Goal: Task Accomplishment & Management: Use online tool/utility

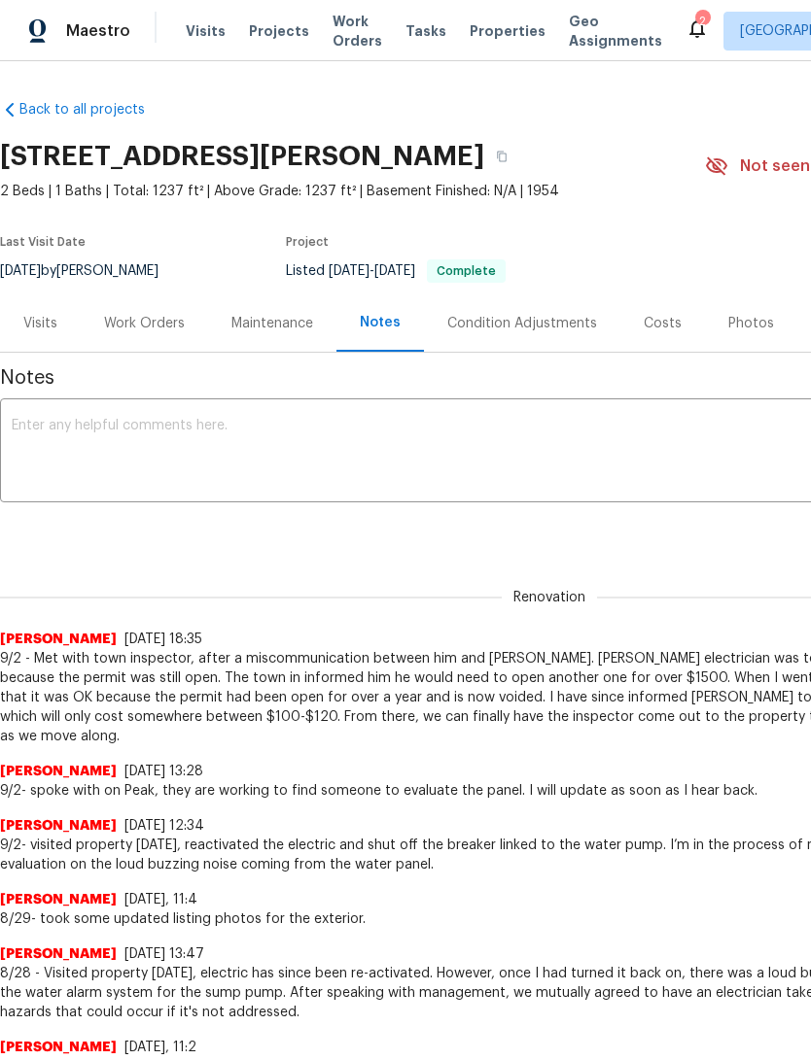
click at [478, 41] on span "Properties" at bounding box center [507, 30] width 76 height 19
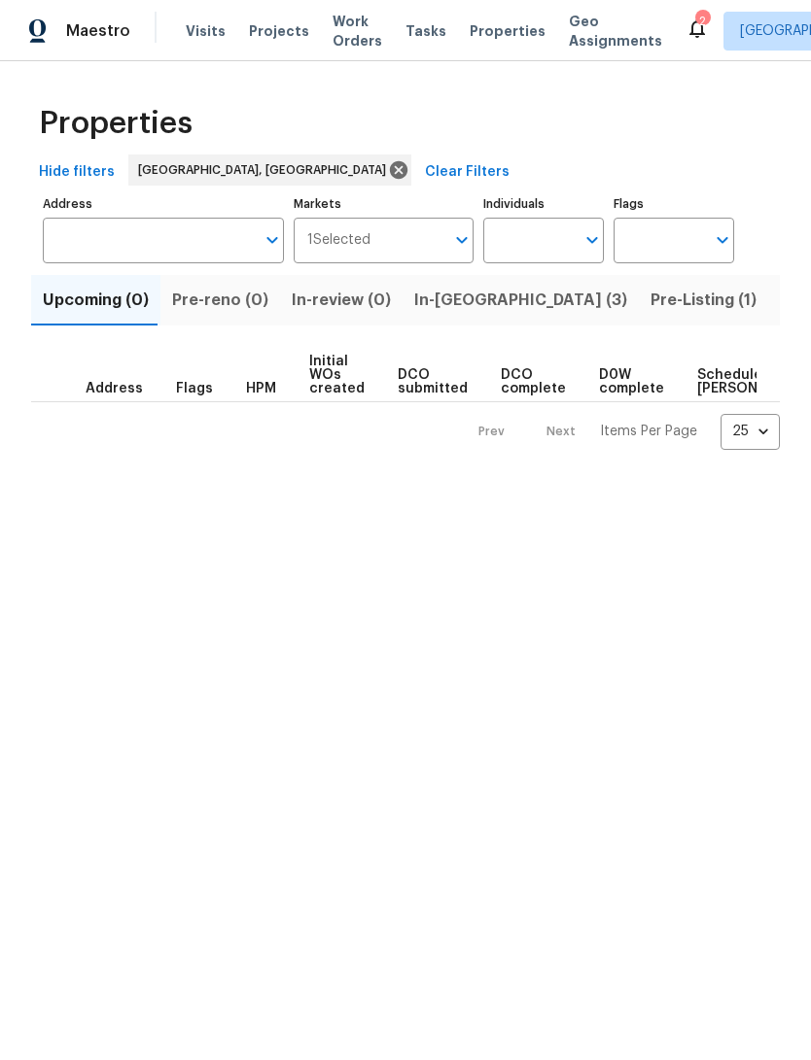
click at [779, 314] on span "Listed (13)" at bounding box center [819, 300] width 80 height 27
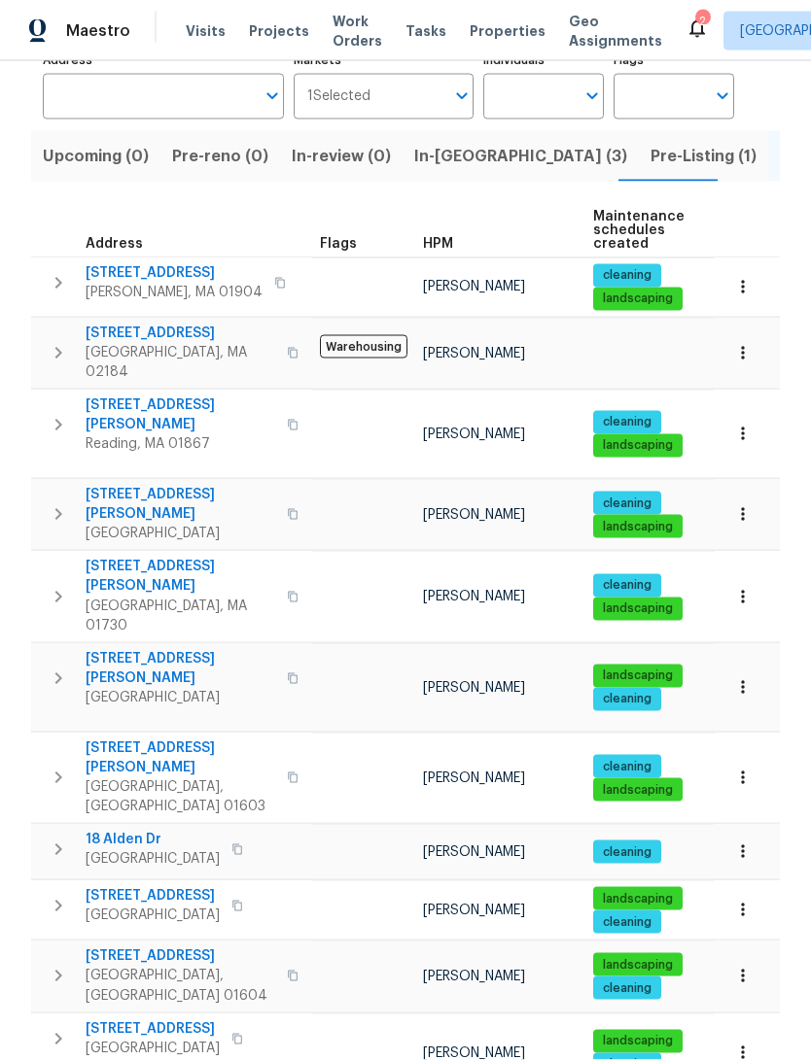
scroll to position [143, 0]
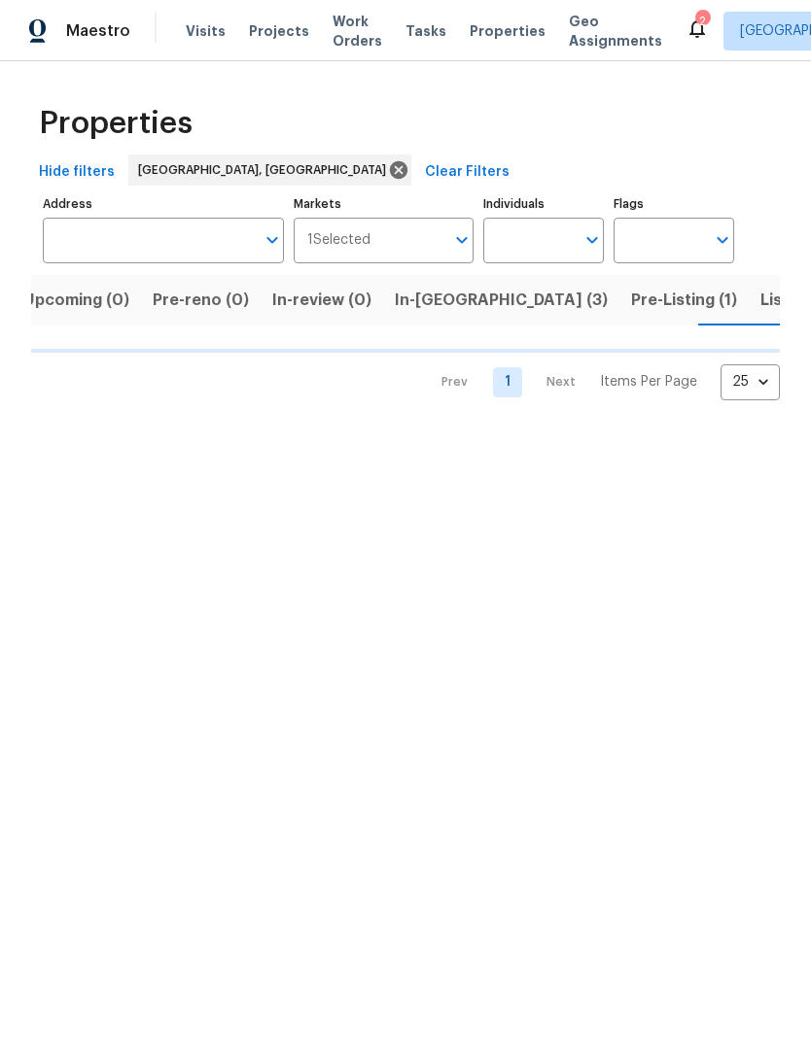
scroll to position [0, 35]
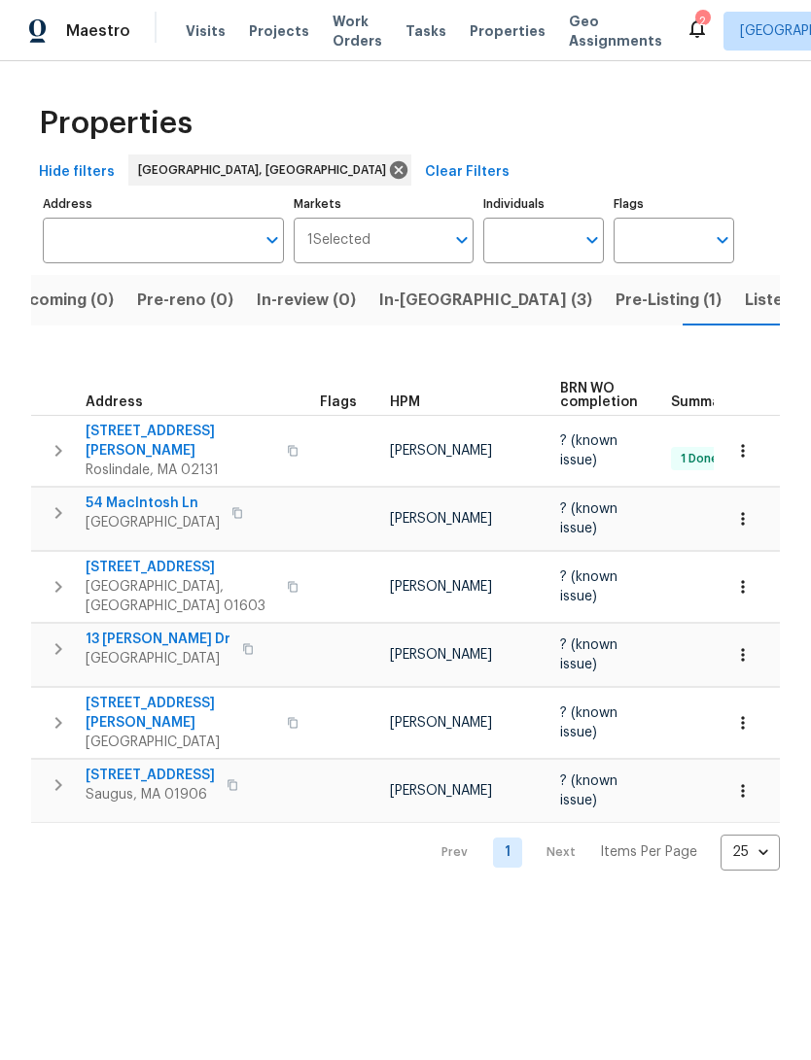
click at [112, 698] on span "51 Katie Way" at bounding box center [181, 713] width 190 height 39
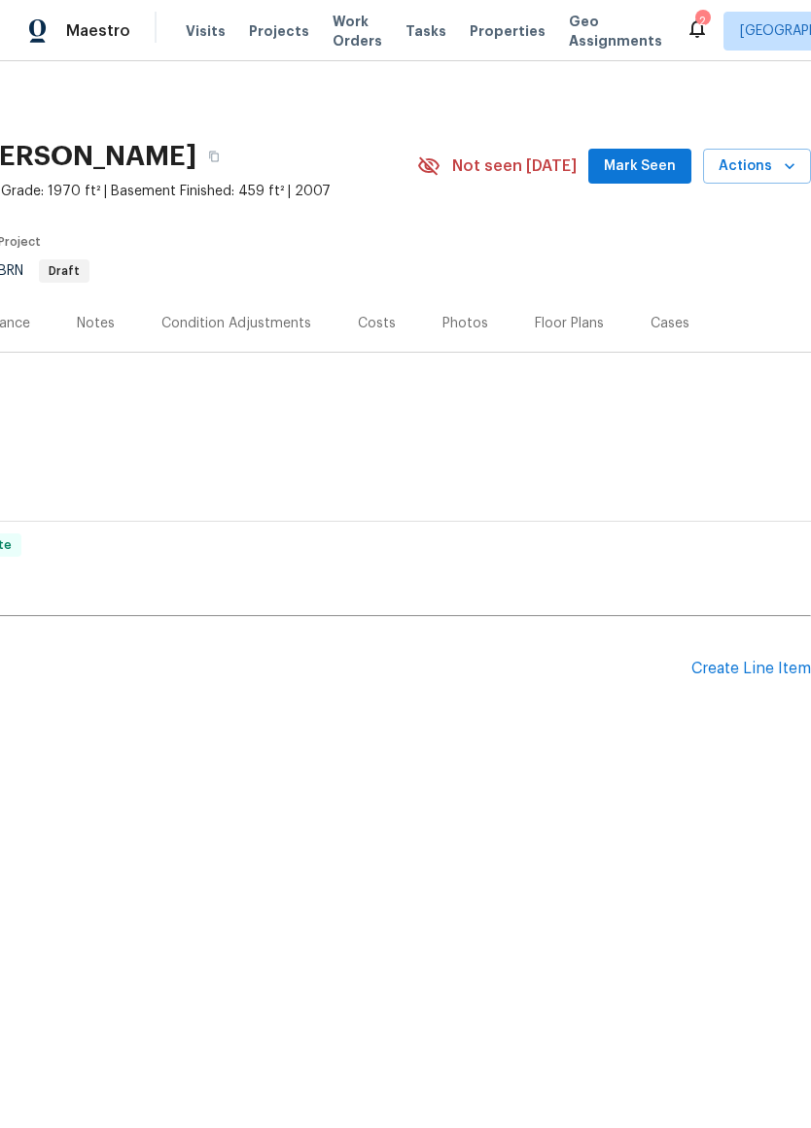
click at [757, 678] on div "Create Line Item" at bounding box center [751, 669] width 120 height 18
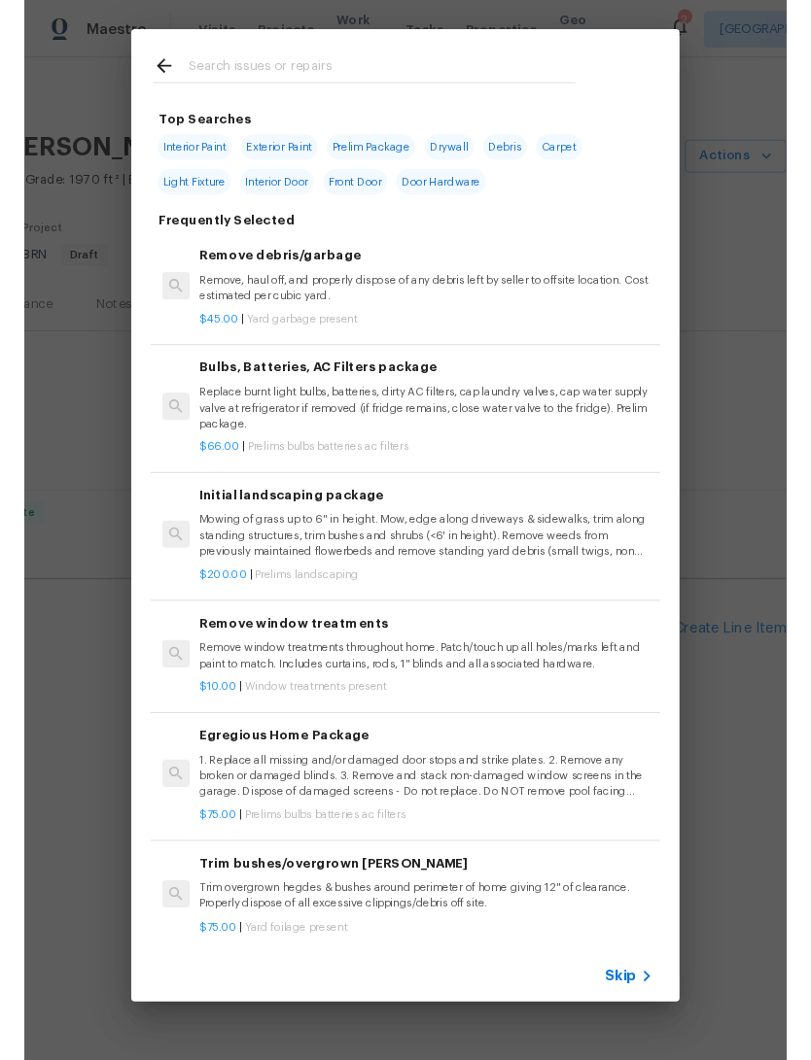
scroll to position [0, 288]
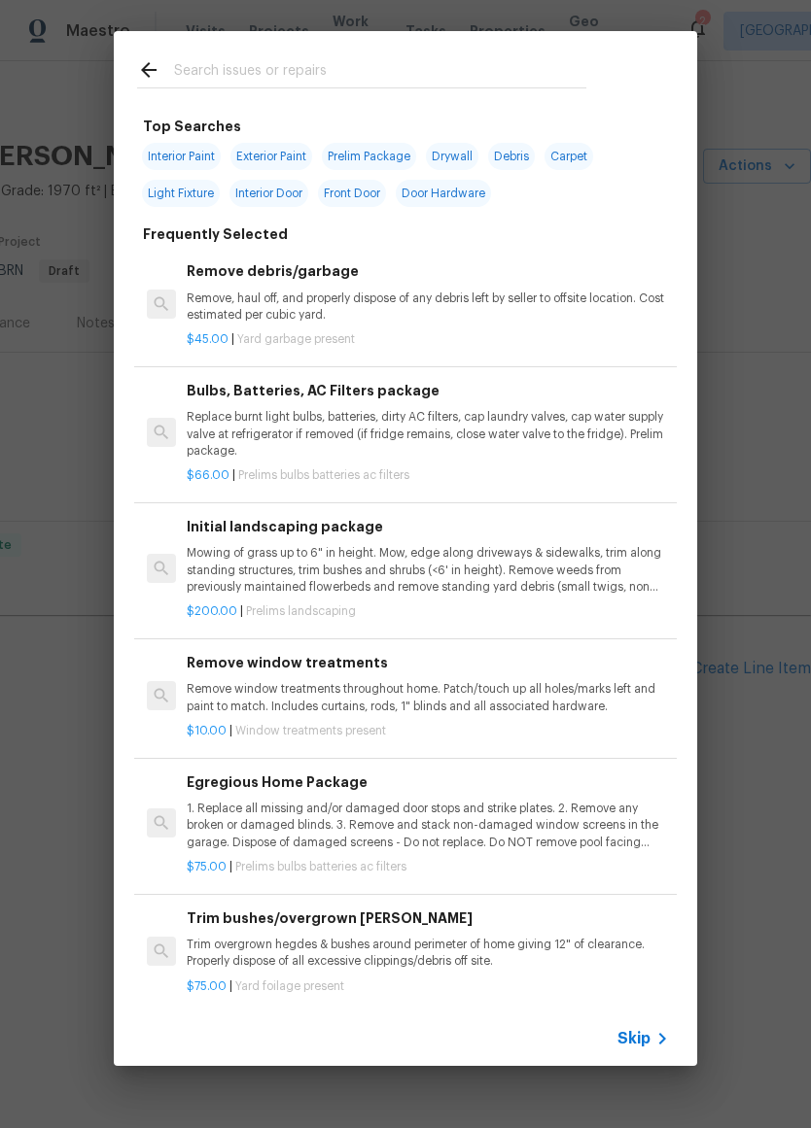
click at [533, 60] on input "text" at bounding box center [380, 72] width 412 height 29
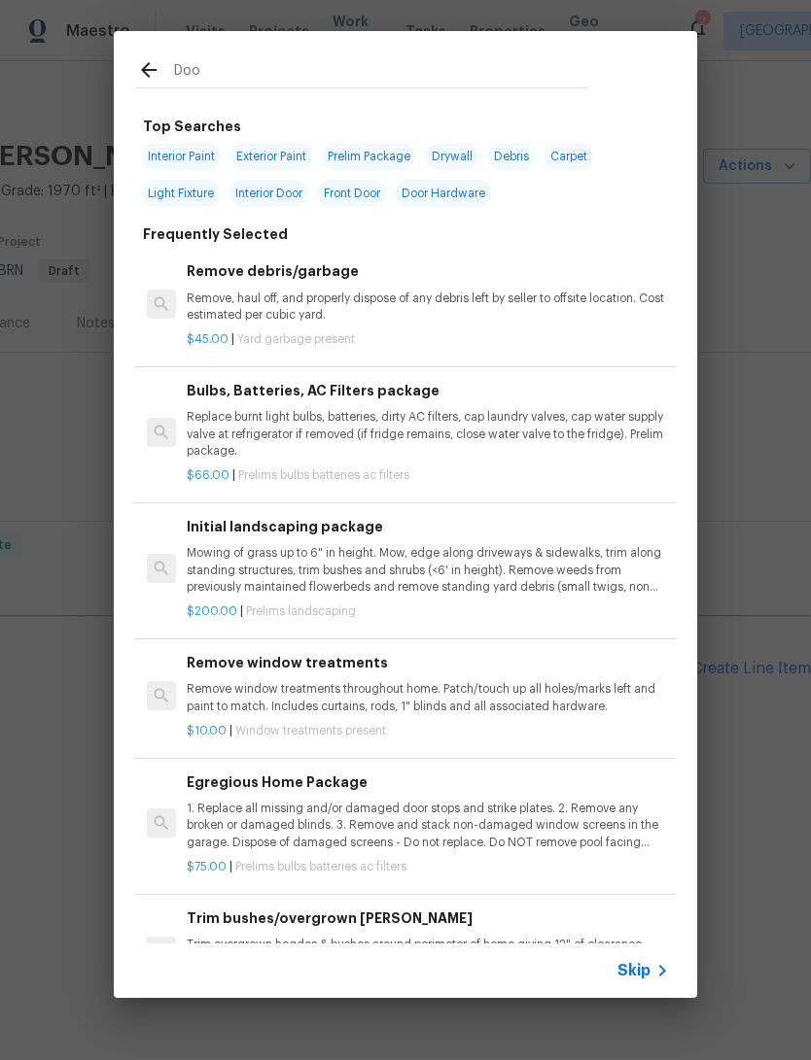
type input "Door"
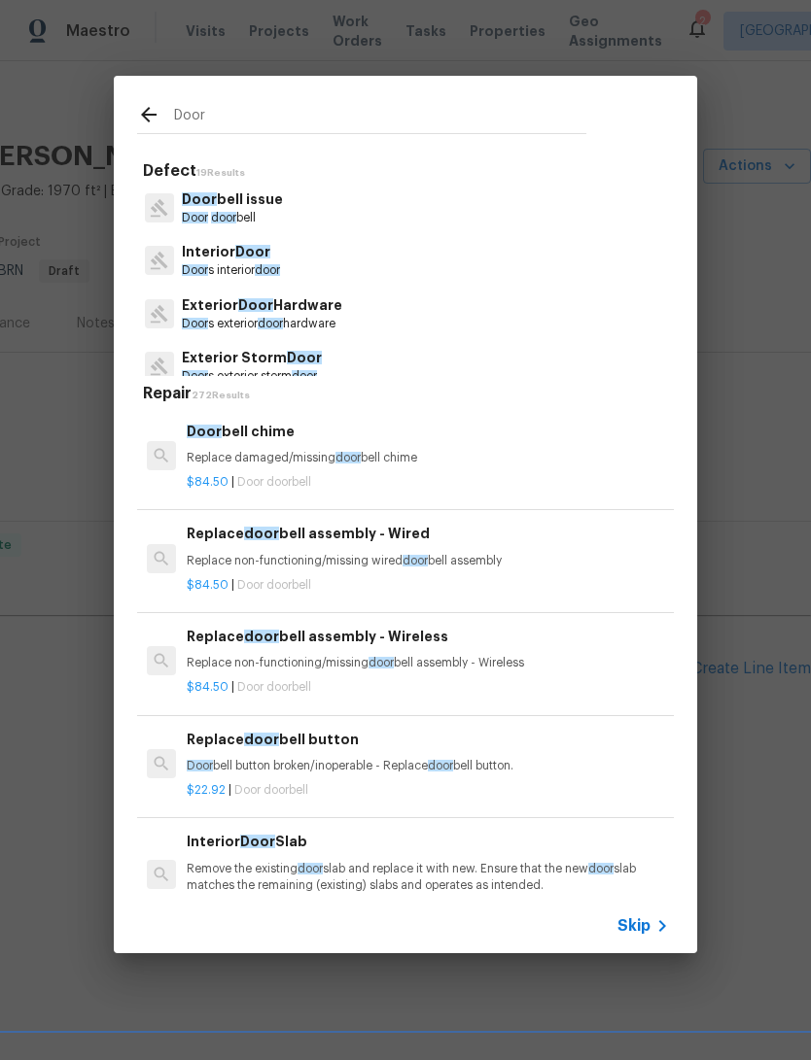
click at [196, 196] on span "Door" at bounding box center [199, 199] width 35 height 14
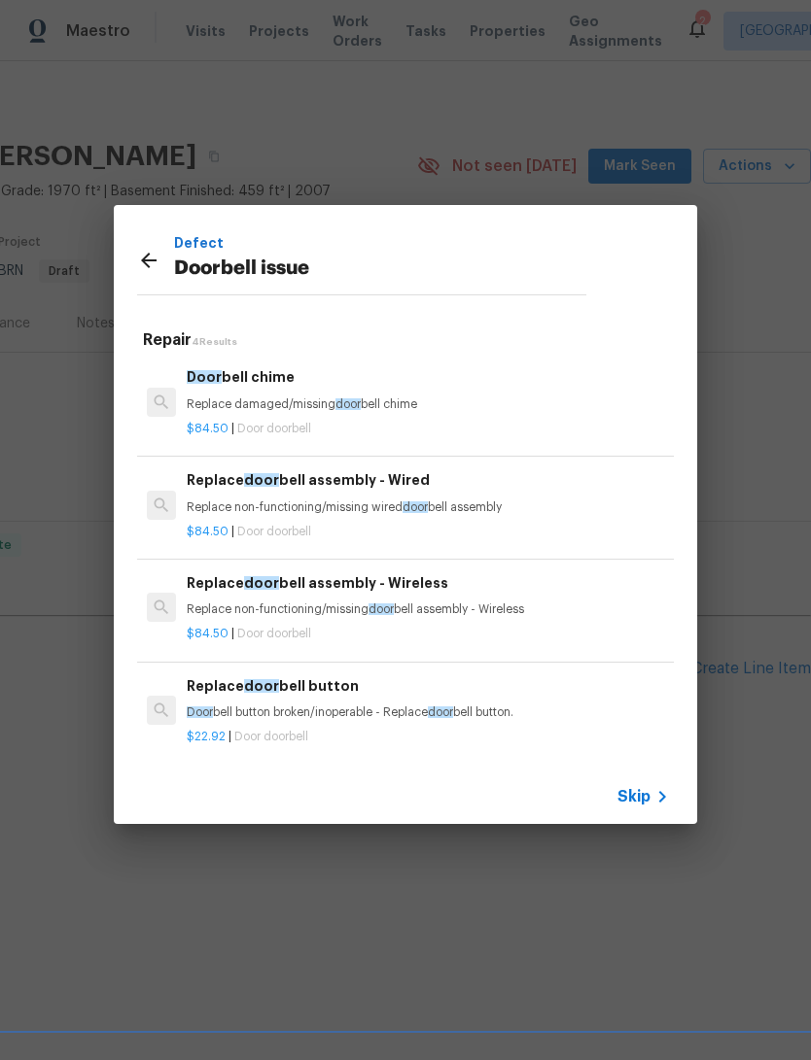
click at [194, 407] on p "Replace damaged/missing door bell chime" at bounding box center [428, 405] width 482 height 17
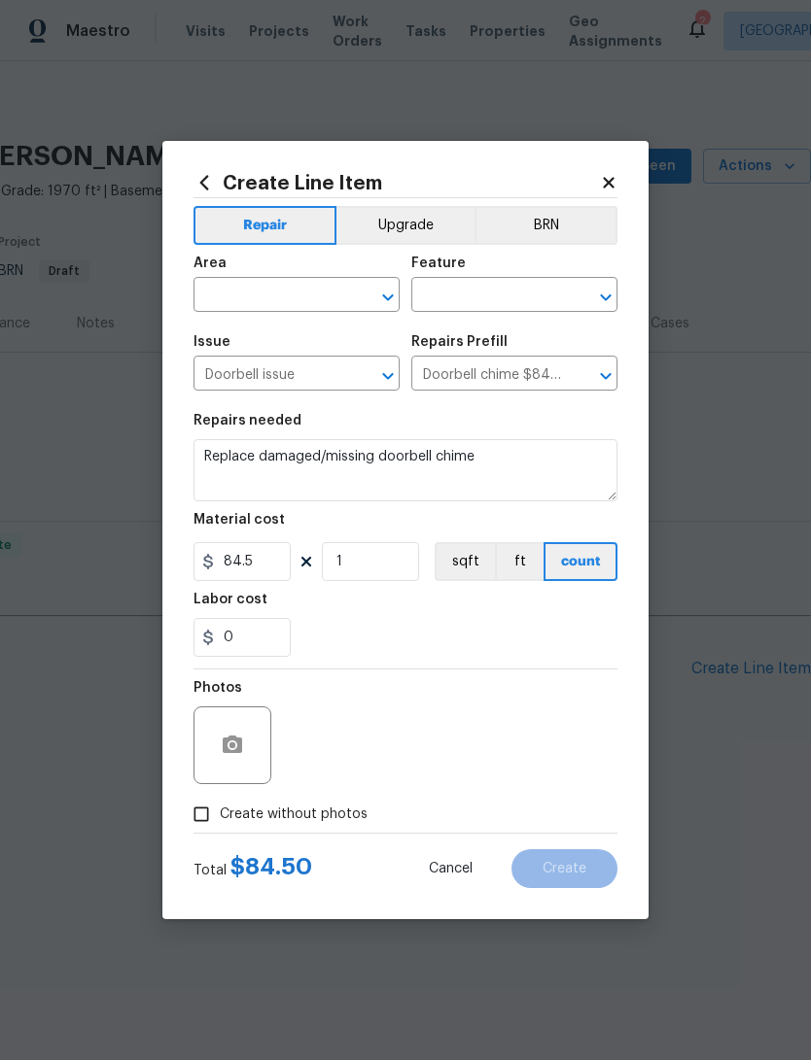
click at [213, 295] on input "text" at bounding box center [269, 297] width 152 height 30
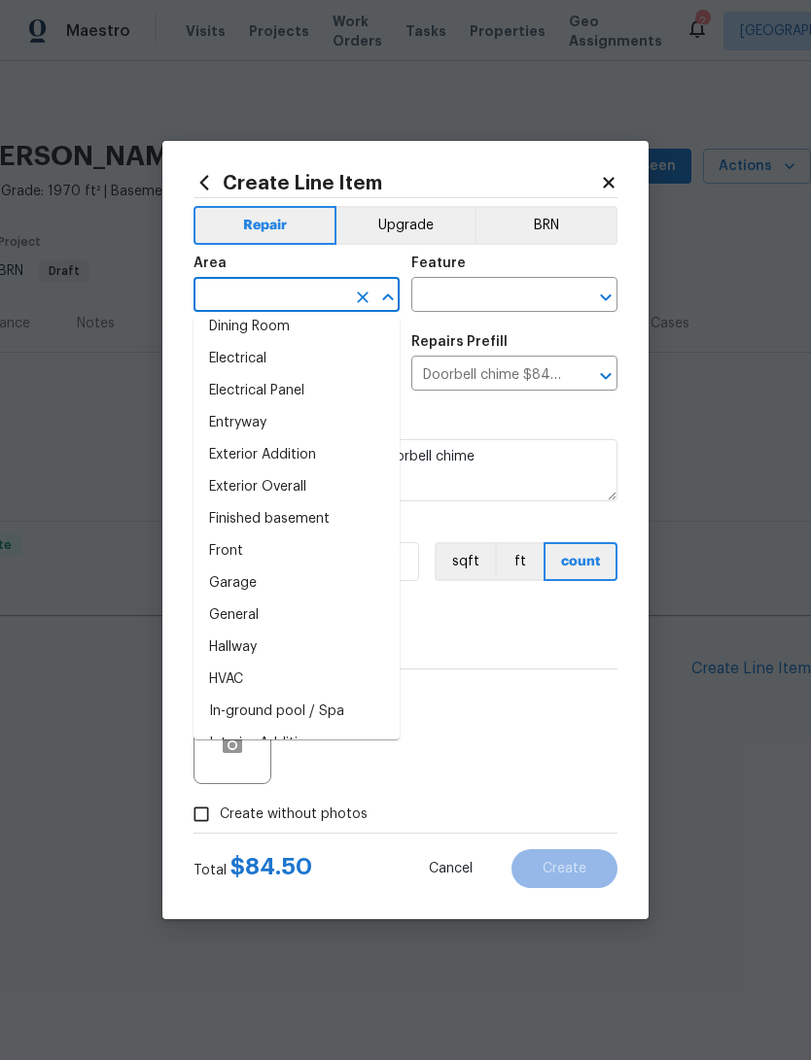
scroll to position [372, 0]
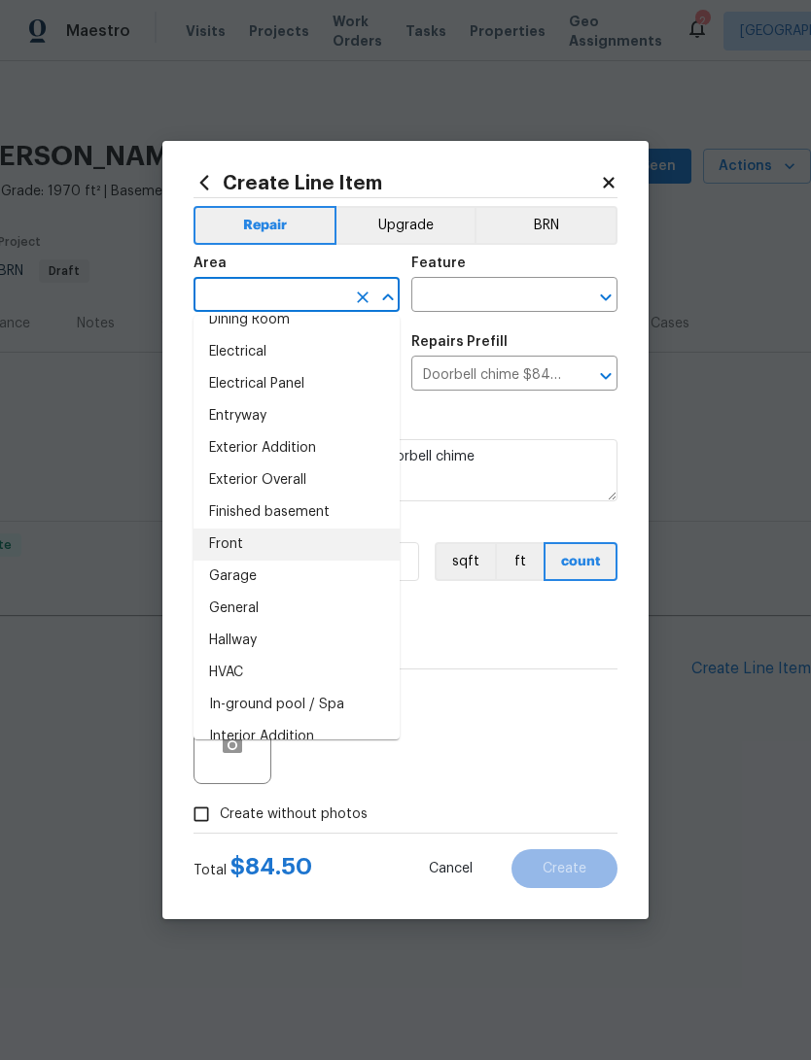
click at [217, 548] on li "Front" at bounding box center [296, 545] width 206 height 32
type input "Front"
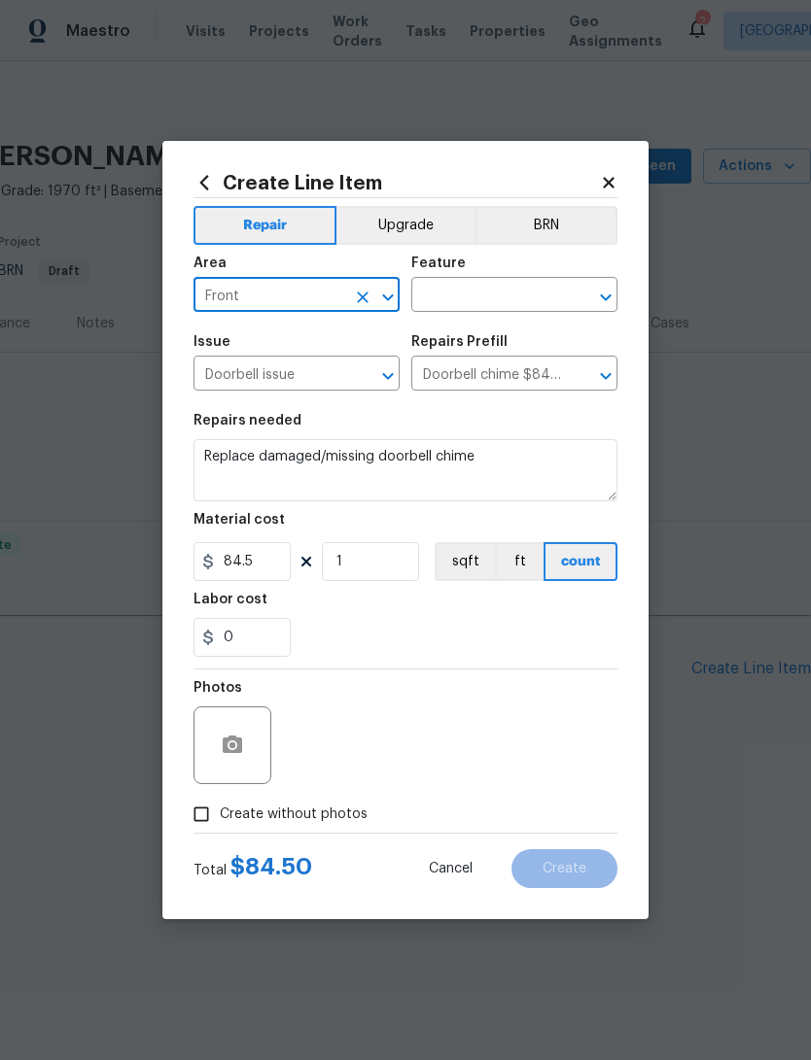
click at [519, 300] on input "text" at bounding box center [487, 297] width 152 height 30
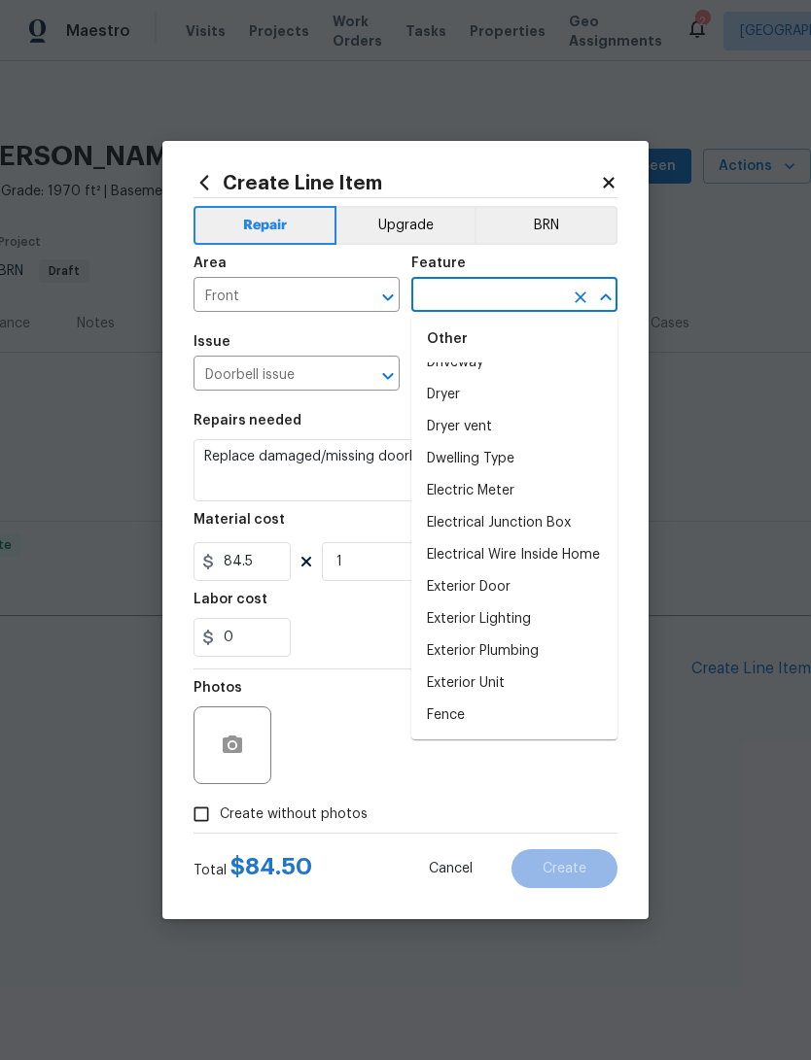
scroll to position [1258, 0]
click at [561, 568] on li "Electrical Wire Inside Home" at bounding box center [514, 554] width 206 height 32
type input "Electrical Wire Inside Home"
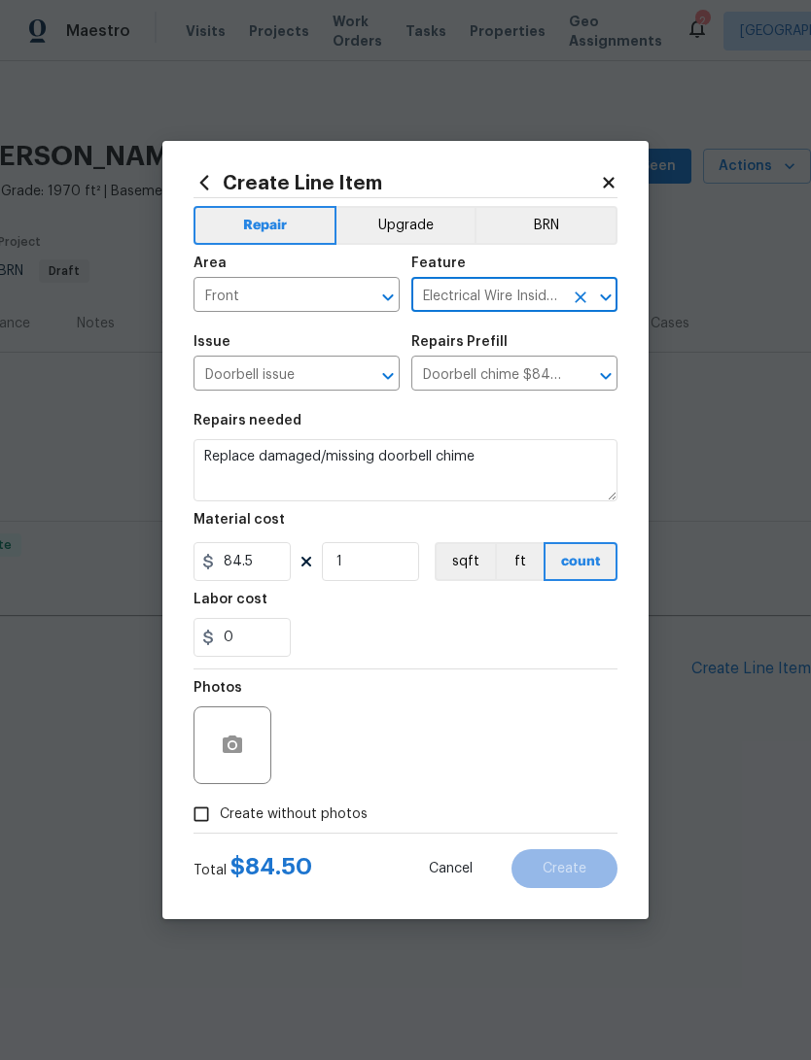
click at [189, 818] on input "Create without photos" at bounding box center [201, 814] width 37 height 37
checkbox input "true"
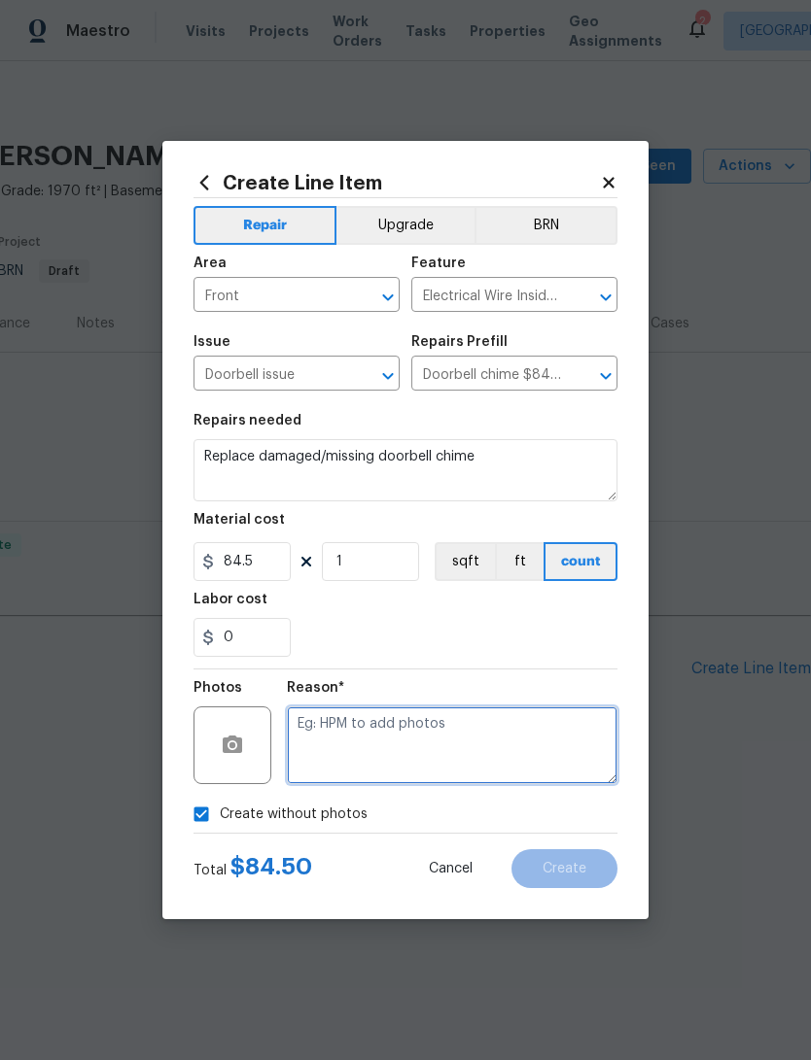
click at [542, 749] on textarea at bounding box center [452, 746] width 330 height 78
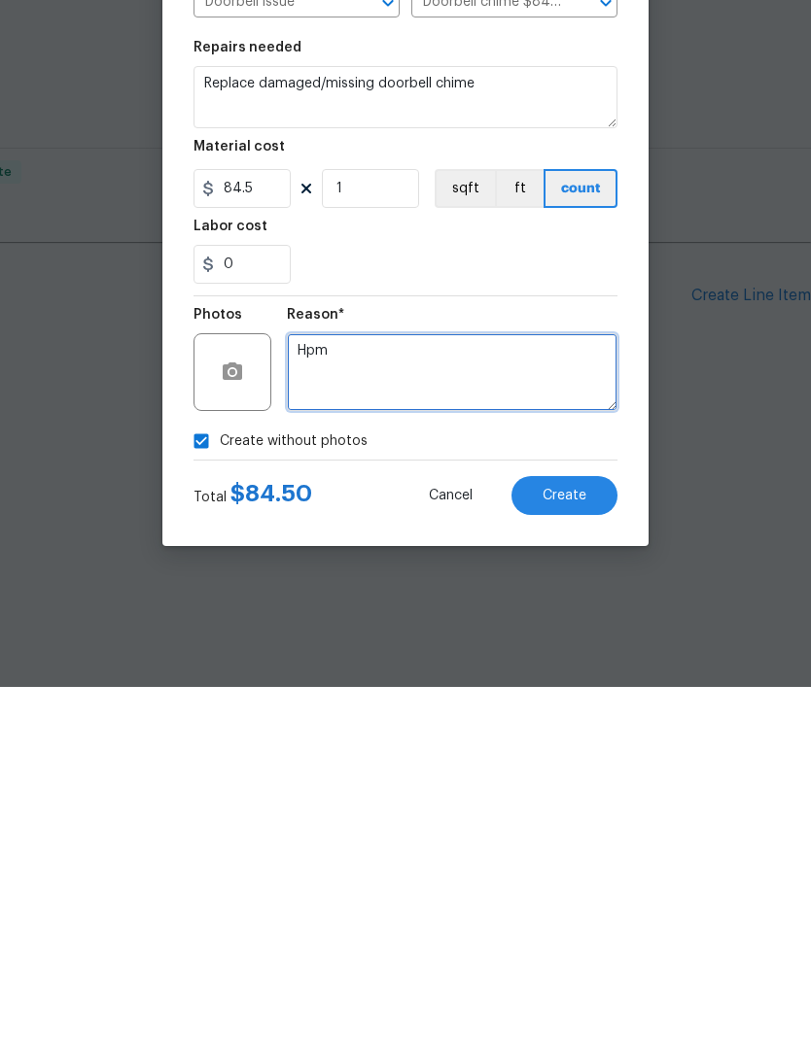
type textarea "Hpm"
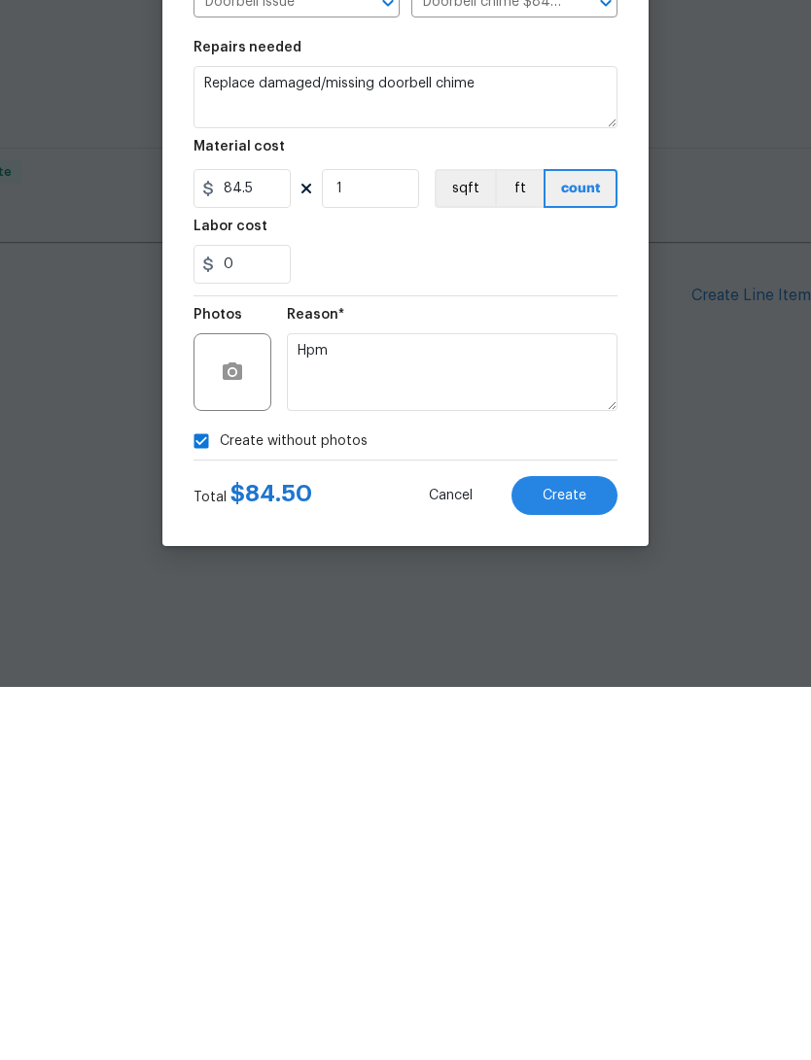
click at [599, 849] on button "Create" at bounding box center [564, 868] width 106 height 39
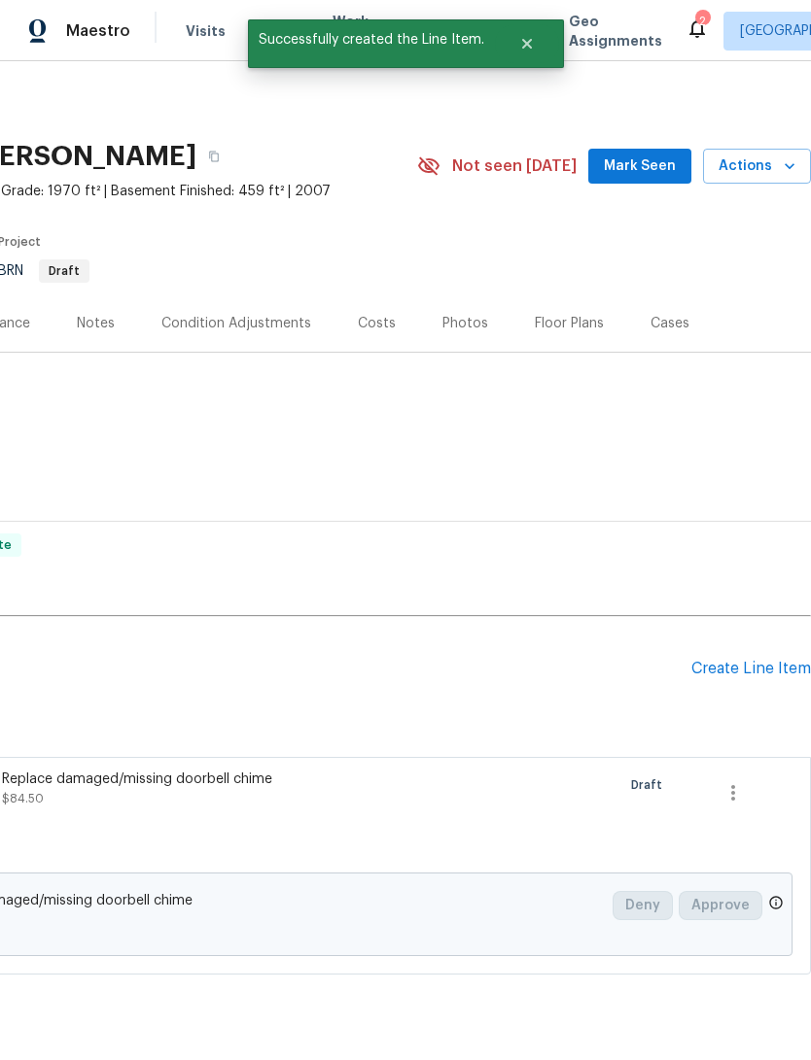
click at [770, 678] on div "Create Line Item" at bounding box center [751, 669] width 120 height 18
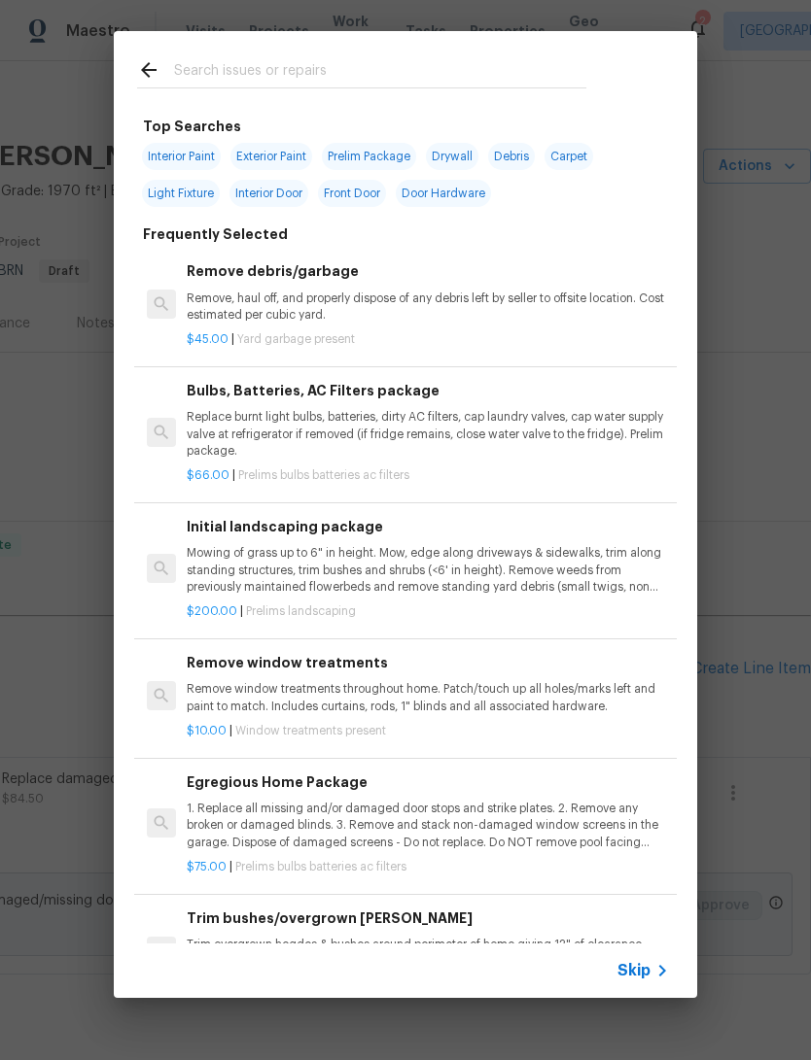
click at [203, 61] on input "text" at bounding box center [380, 72] width 412 height 29
type input "Door handle"
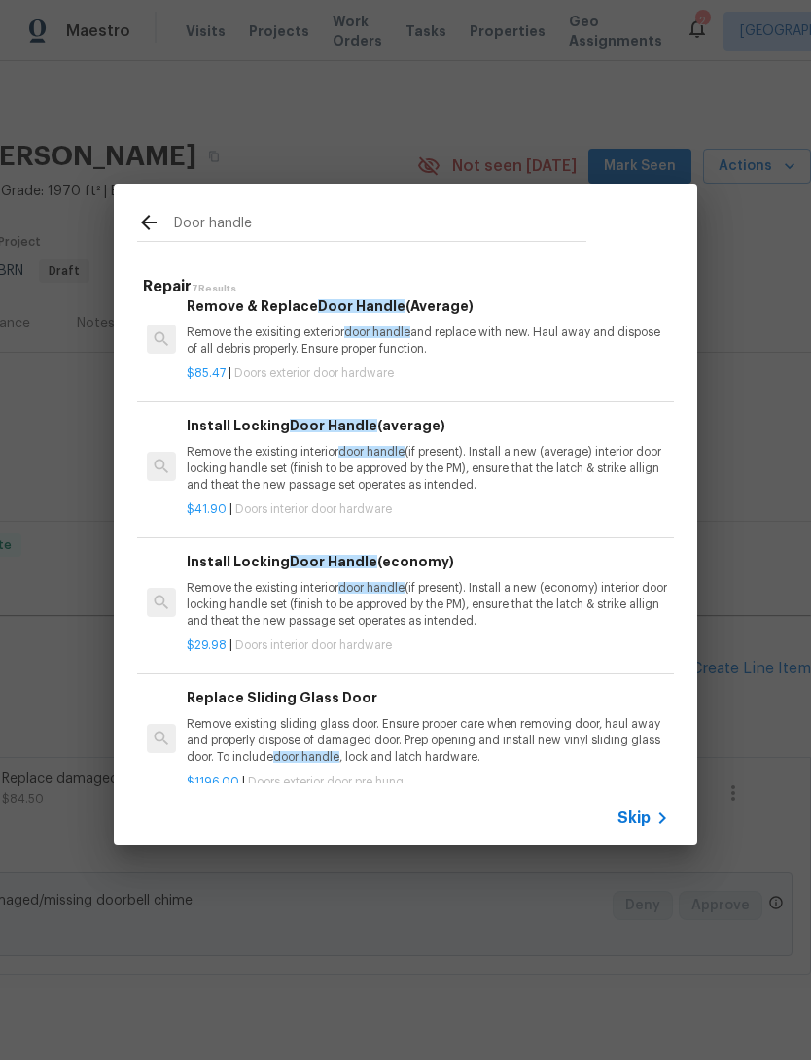
scroll to position [418, 0]
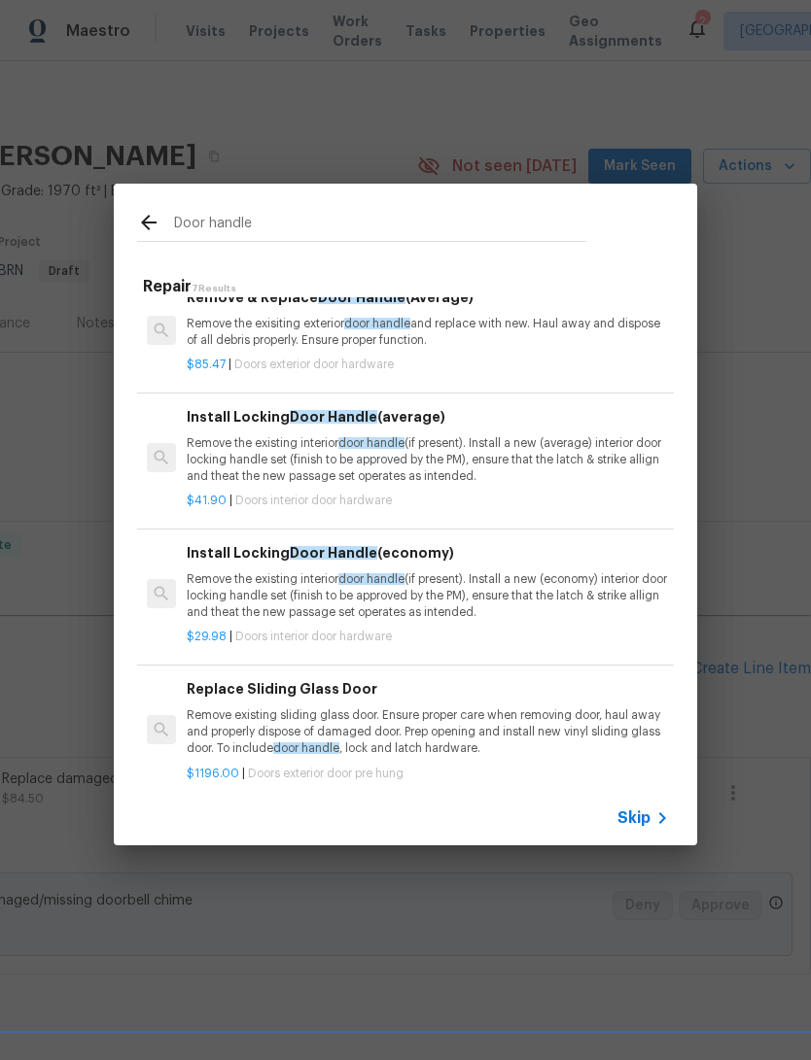
click at [218, 466] on p "Remove the existing interior door handle (if present). Install a new (average) …" at bounding box center [428, 460] width 482 height 50
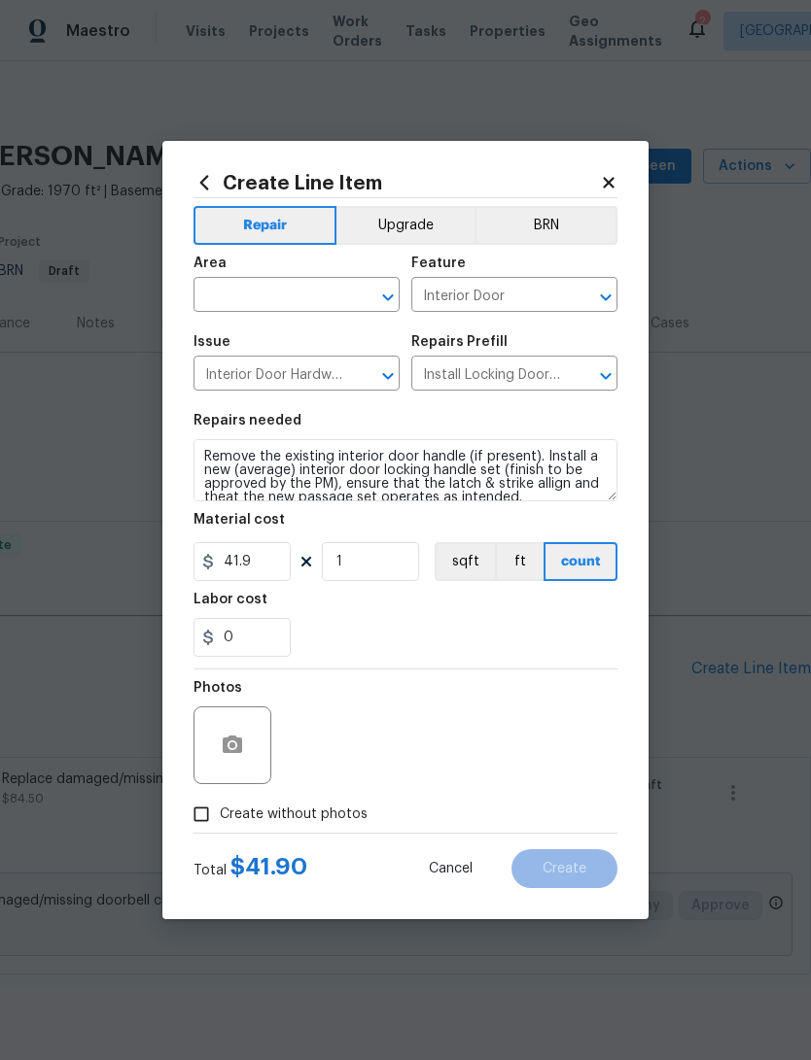
click at [217, 295] on input "text" at bounding box center [269, 297] width 152 height 30
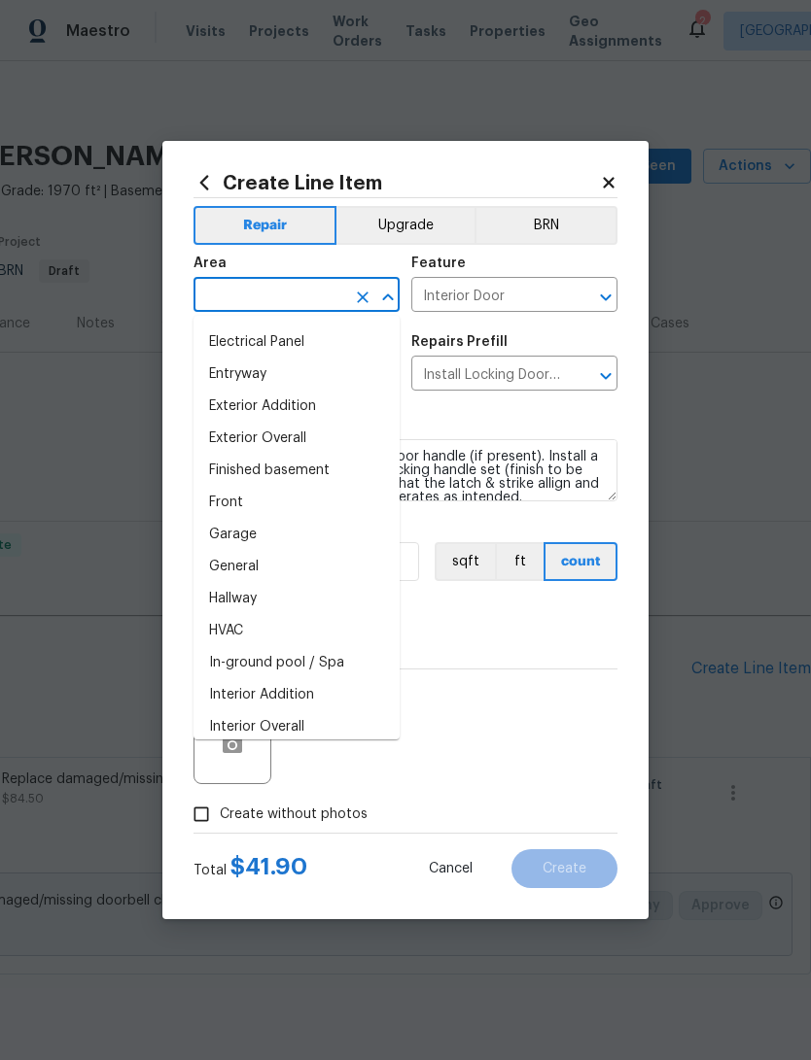
scroll to position [415, 0]
click at [216, 508] on li "Front" at bounding box center [296, 502] width 206 height 32
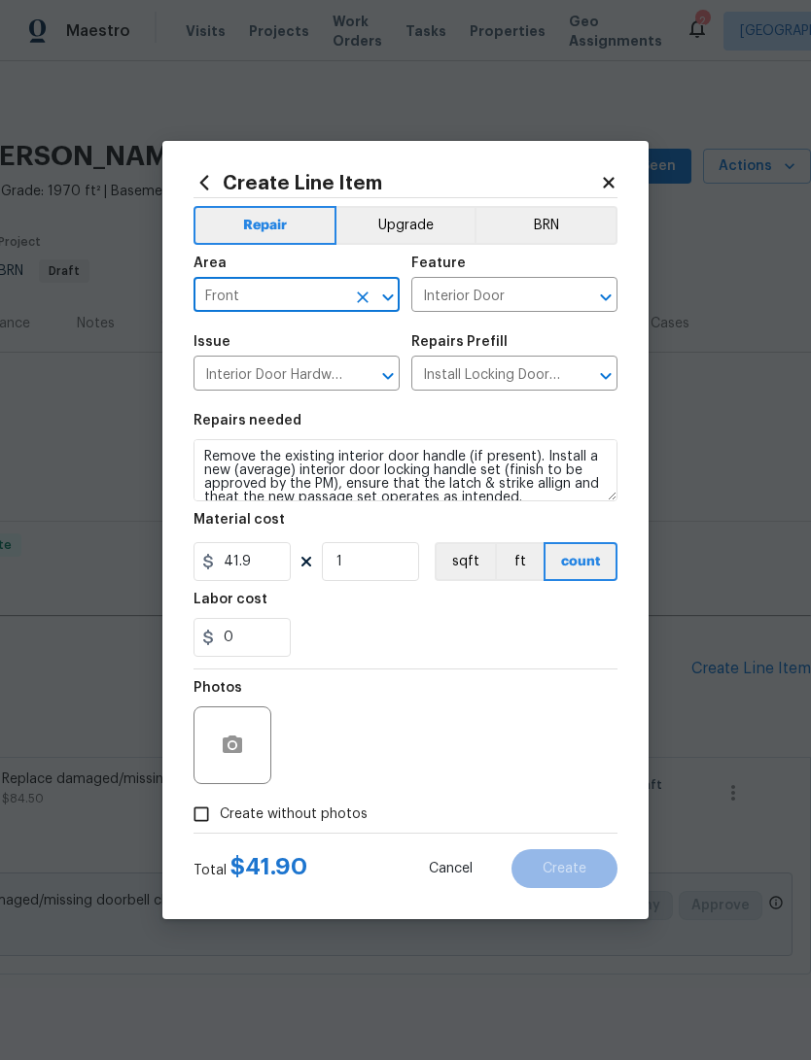
type input "Front"
click at [525, 298] on input "Interior Door" at bounding box center [487, 297] width 152 height 30
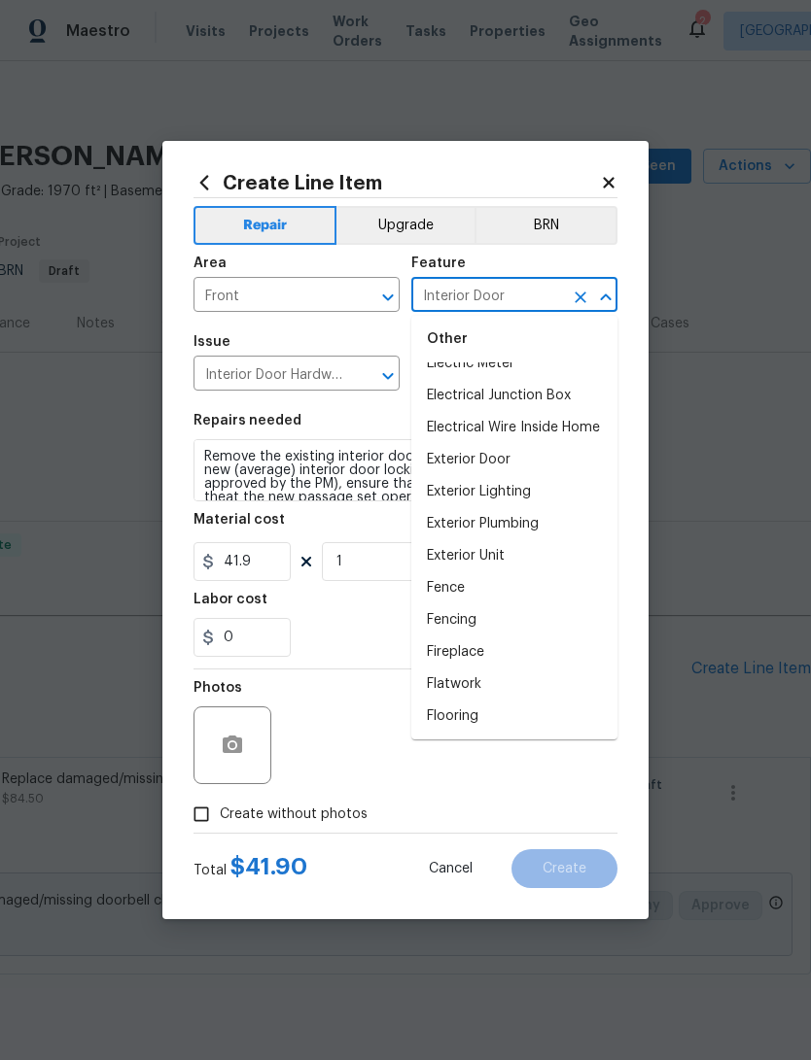
scroll to position [1401, 0]
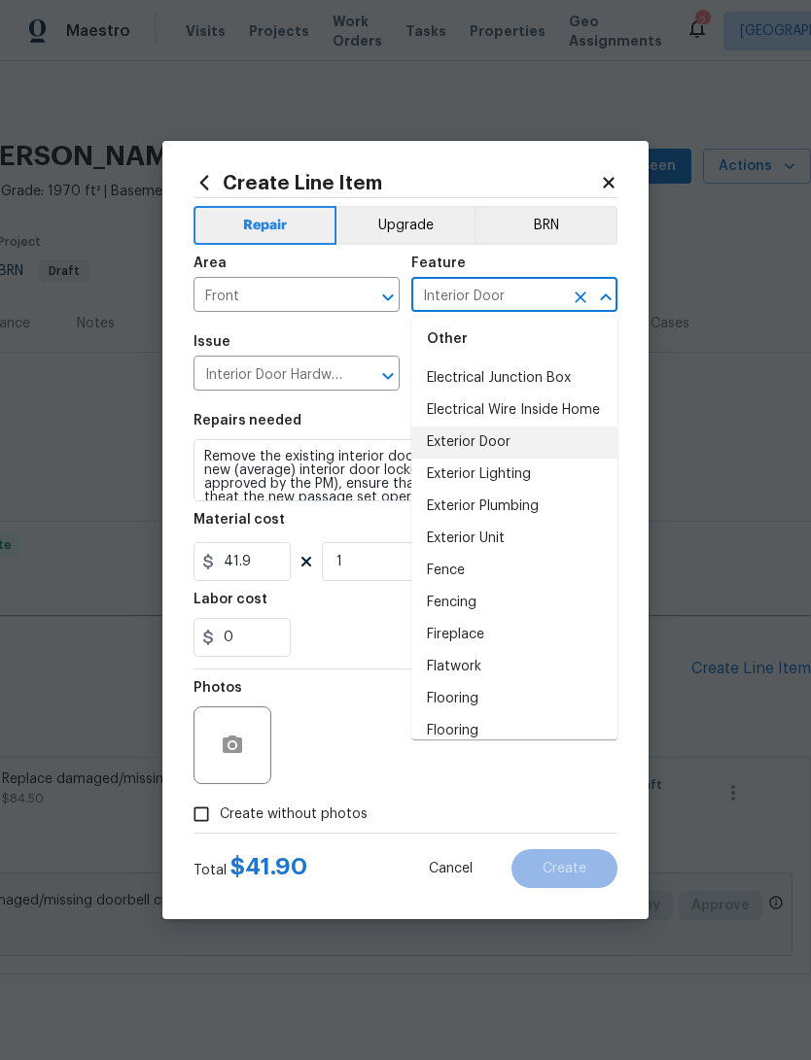
click at [553, 447] on li "Exterior Door" at bounding box center [514, 443] width 206 height 32
type input "Exterior Door"
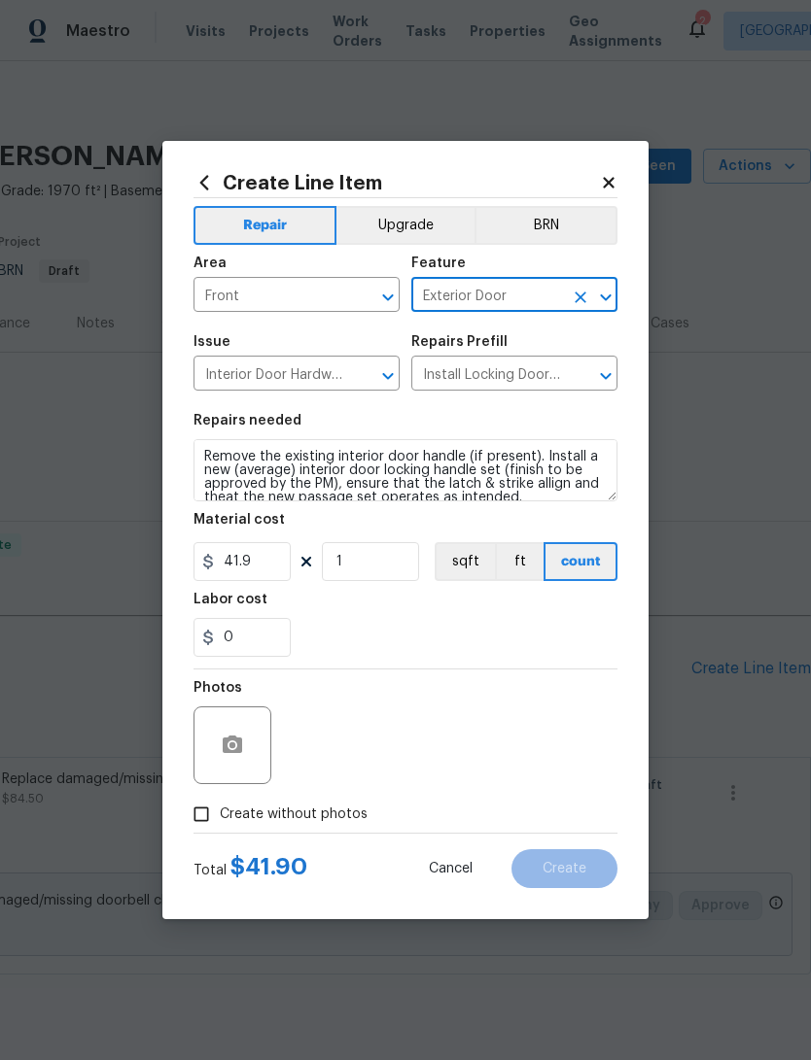
click at [205, 818] on input "Create without photos" at bounding box center [201, 814] width 37 height 37
checkbox input "true"
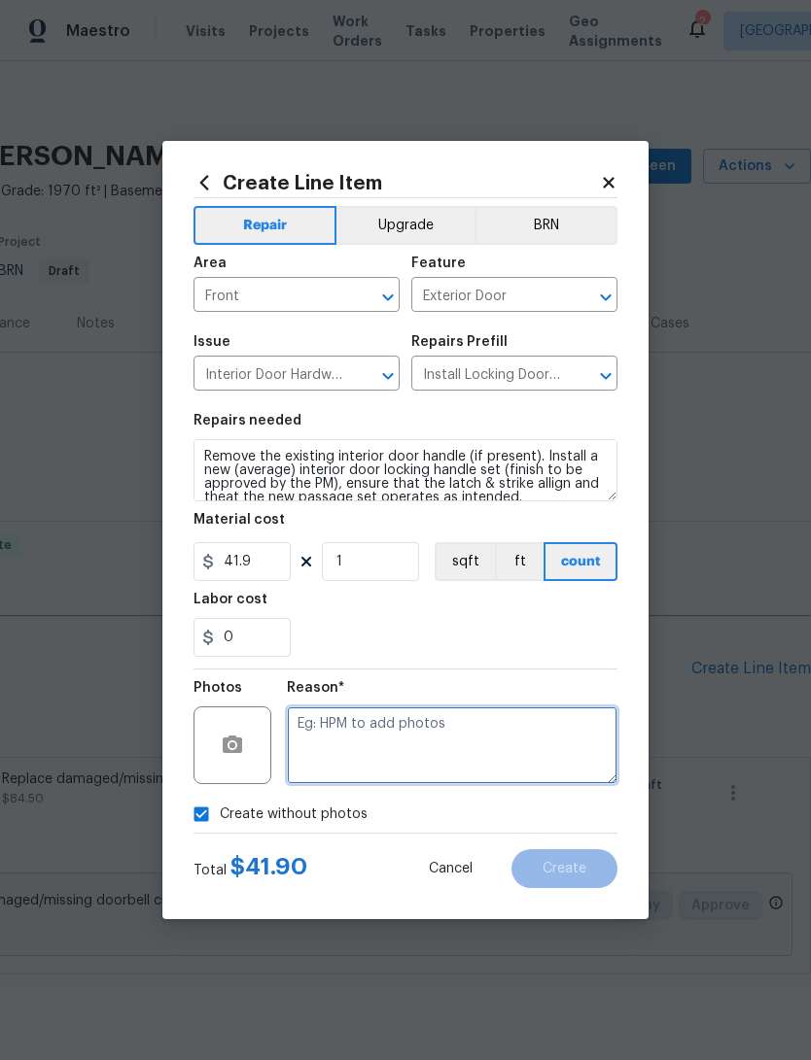
click at [538, 748] on textarea at bounding box center [452, 746] width 330 height 78
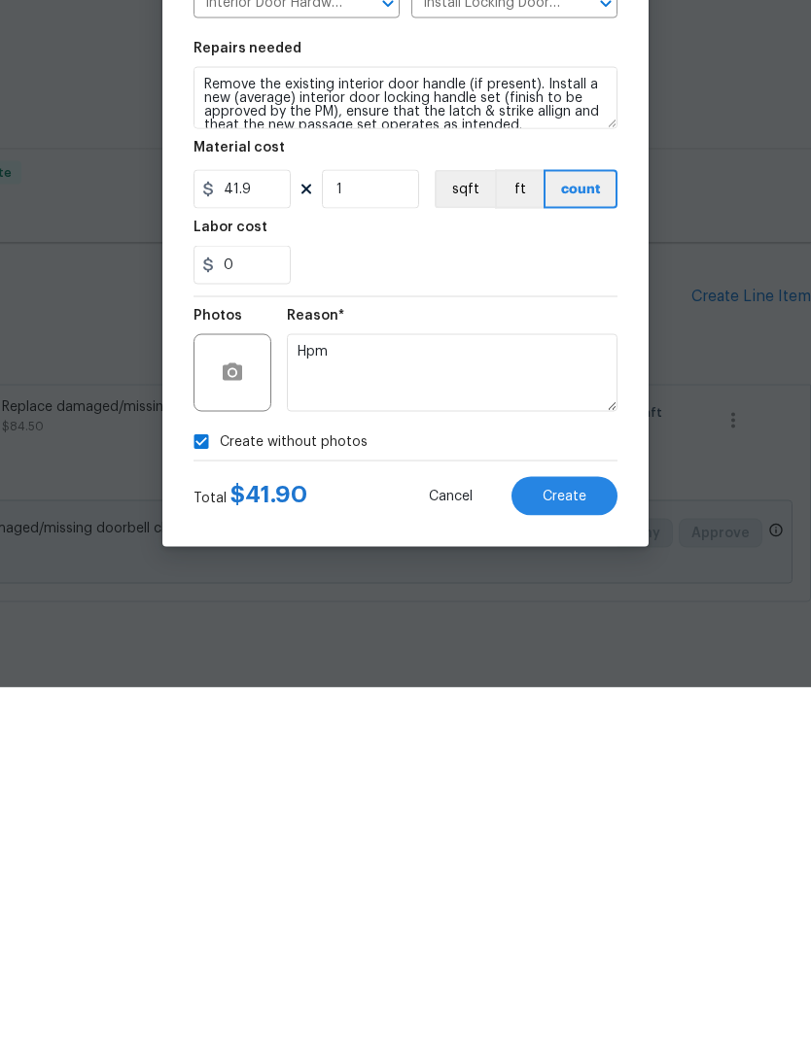
scroll to position [67, 0]
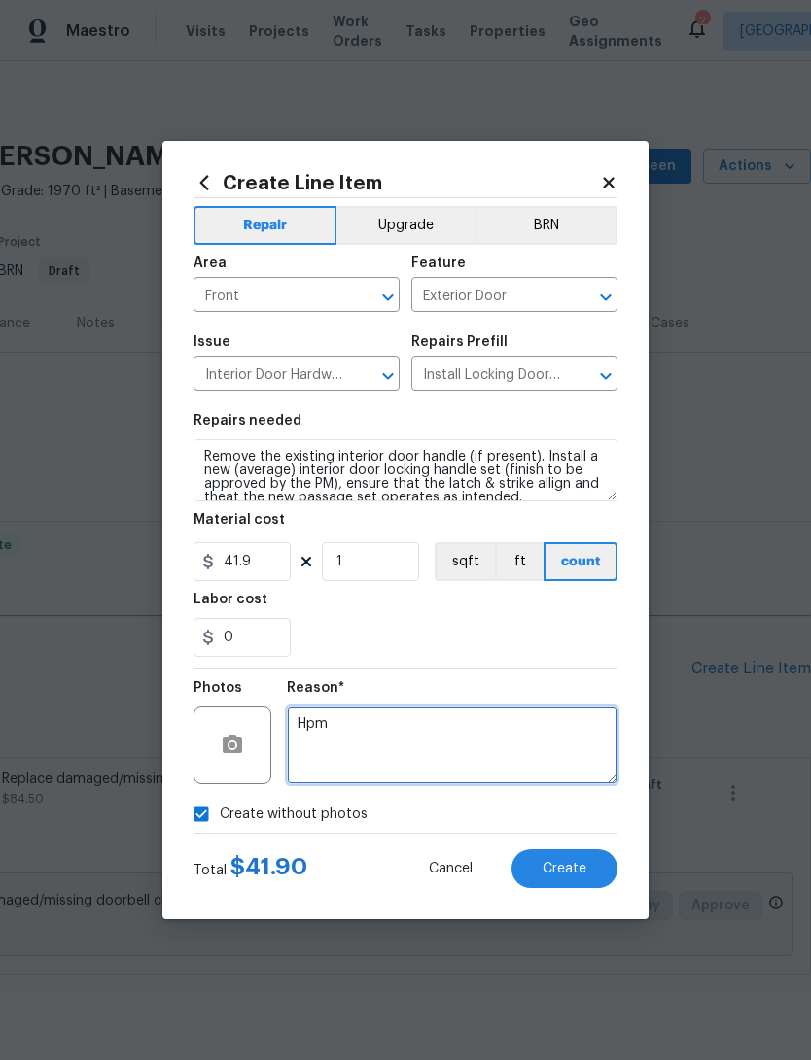
type textarea "Hpm"
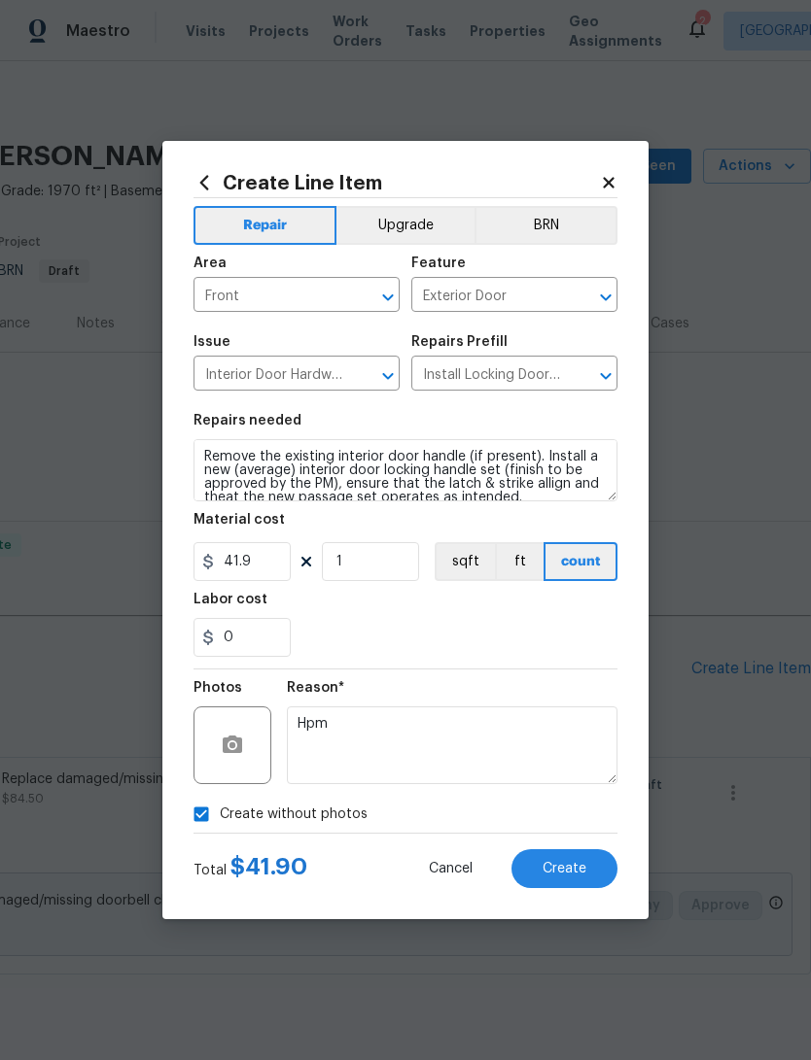
click at [595, 875] on button "Create" at bounding box center [564, 868] width 106 height 39
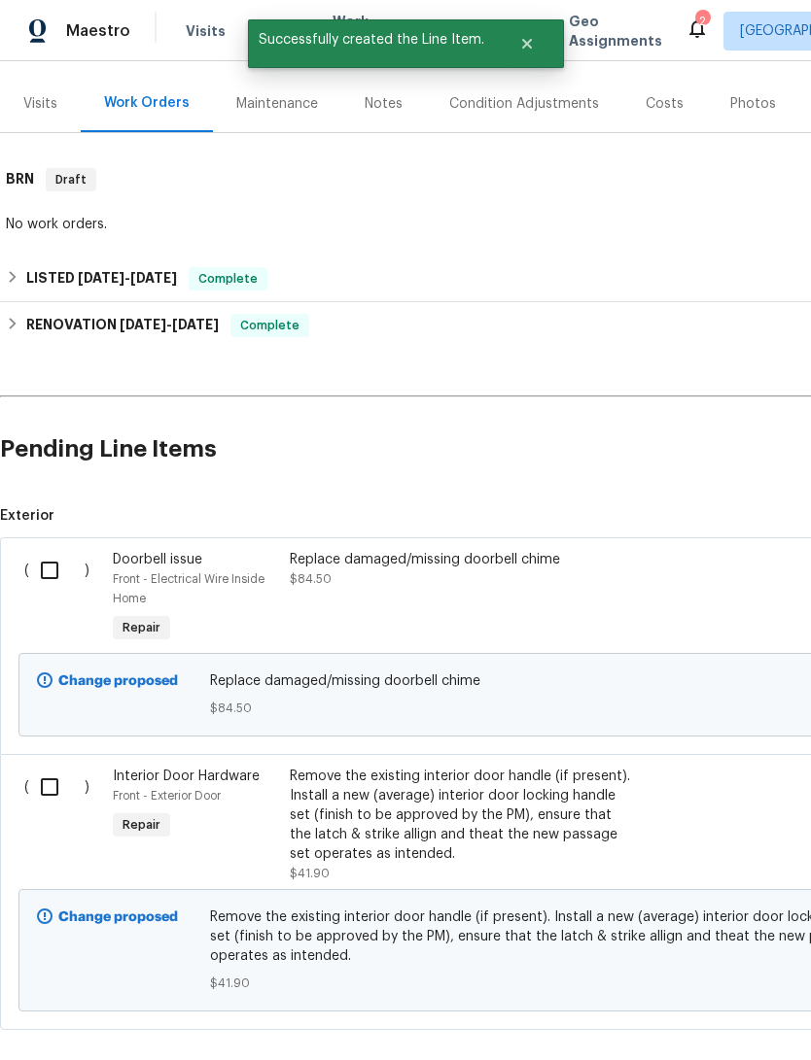
scroll to position [220, 0]
click at [52, 591] on input "checkbox" at bounding box center [56, 570] width 55 height 41
checkbox input "true"
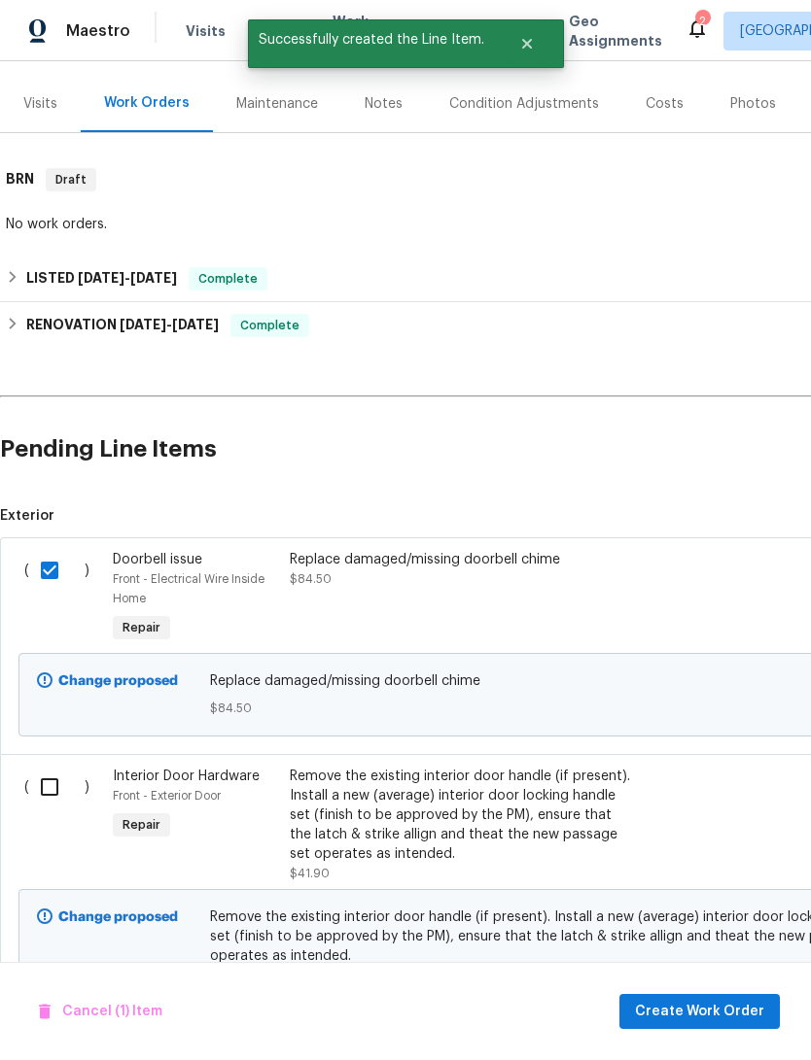
click at [69, 796] on input "checkbox" at bounding box center [56, 787] width 55 height 41
checkbox input "true"
click at [732, 1015] on span "Create Work Order" at bounding box center [699, 1012] width 129 height 24
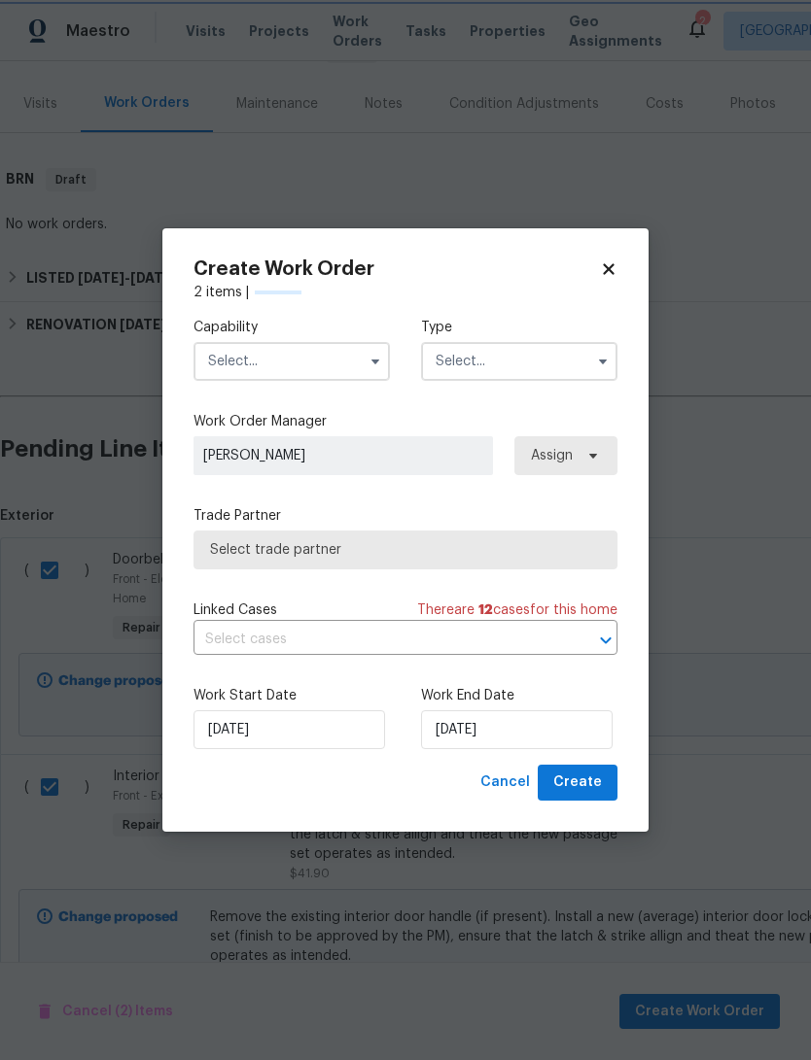
checkbox input "false"
click at [215, 360] on input "text" at bounding box center [291, 361] width 196 height 39
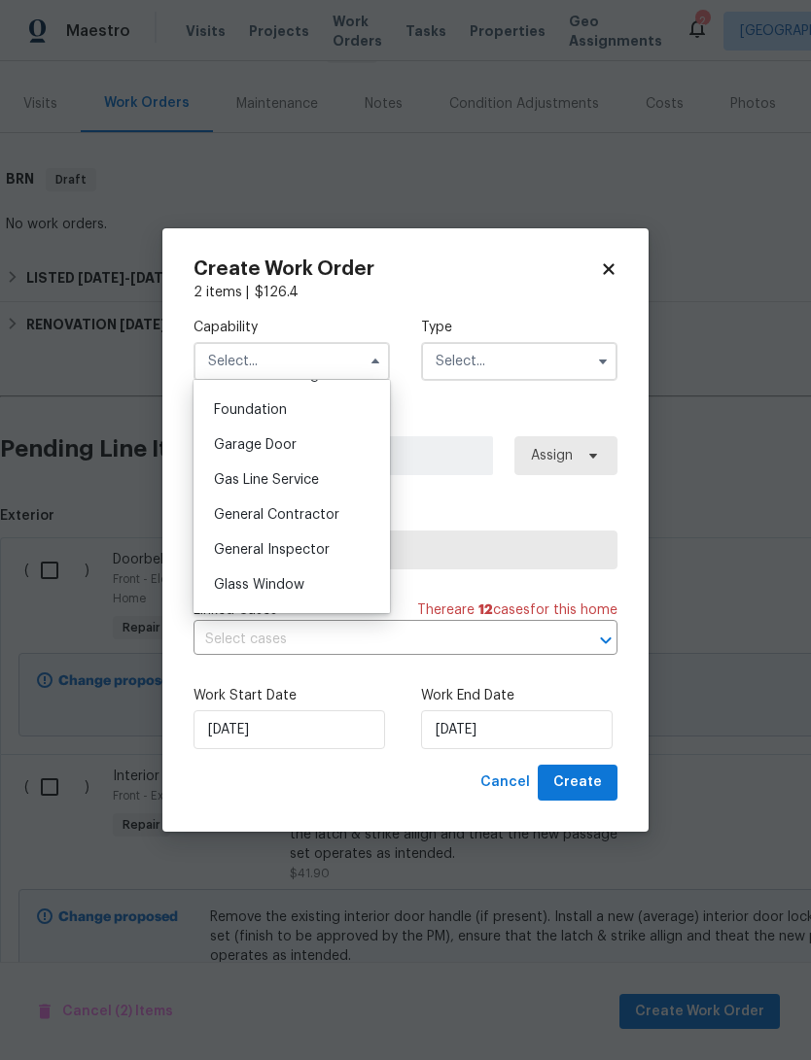
scroll to position [854, 0]
click at [239, 476] on span "General Contractor" at bounding box center [276, 477] width 125 height 14
type input "General Contractor"
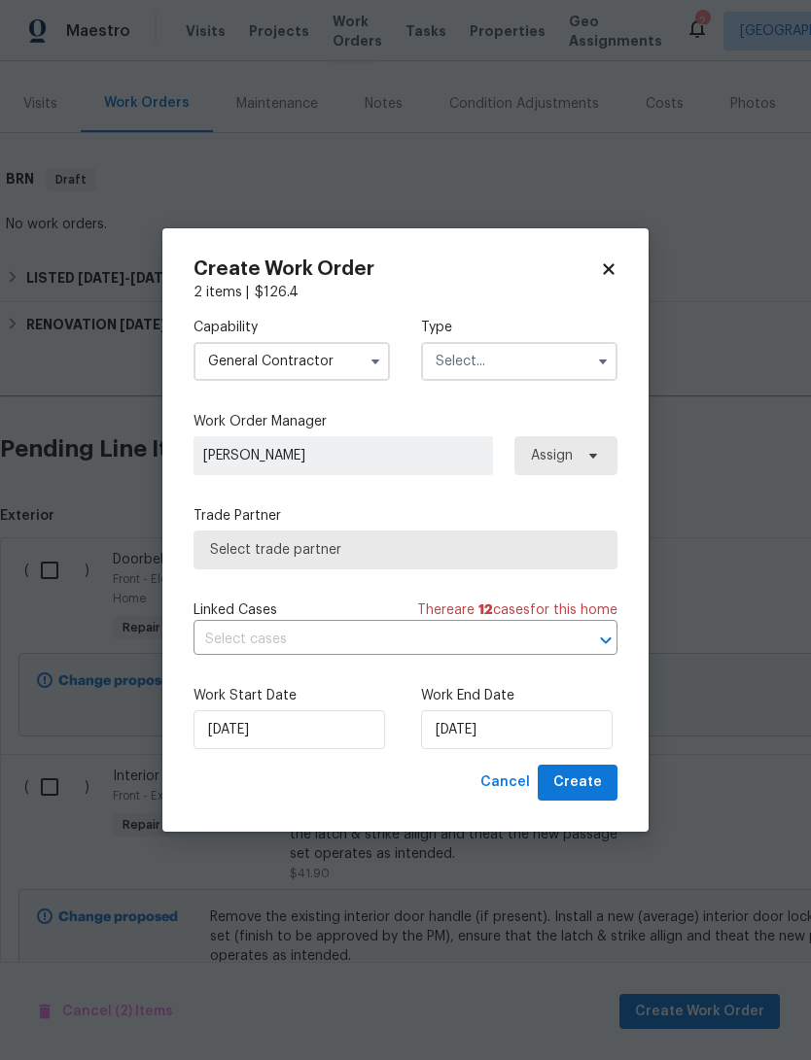
click at [558, 376] on input "text" at bounding box center [519, 361] width 196 height 39
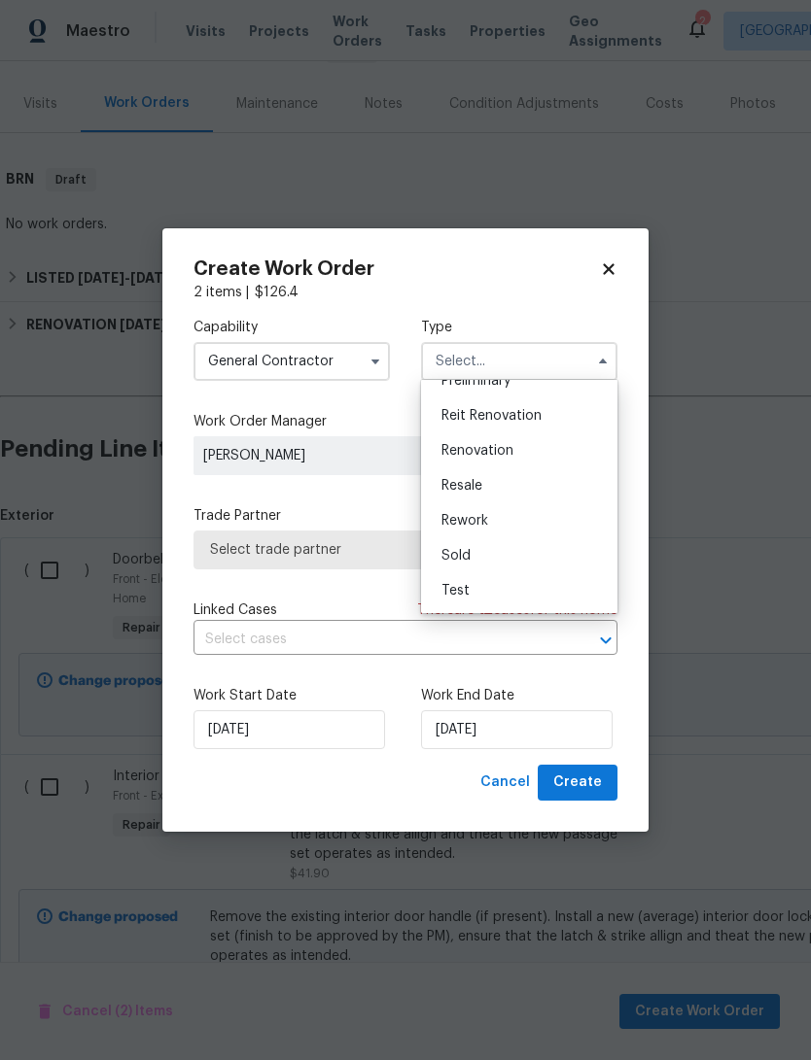
scroll to position [441, 0]
click at [531, 498] on div "Resale" at bounding box center [519, 485] width 187 height 35
type input "Resale"
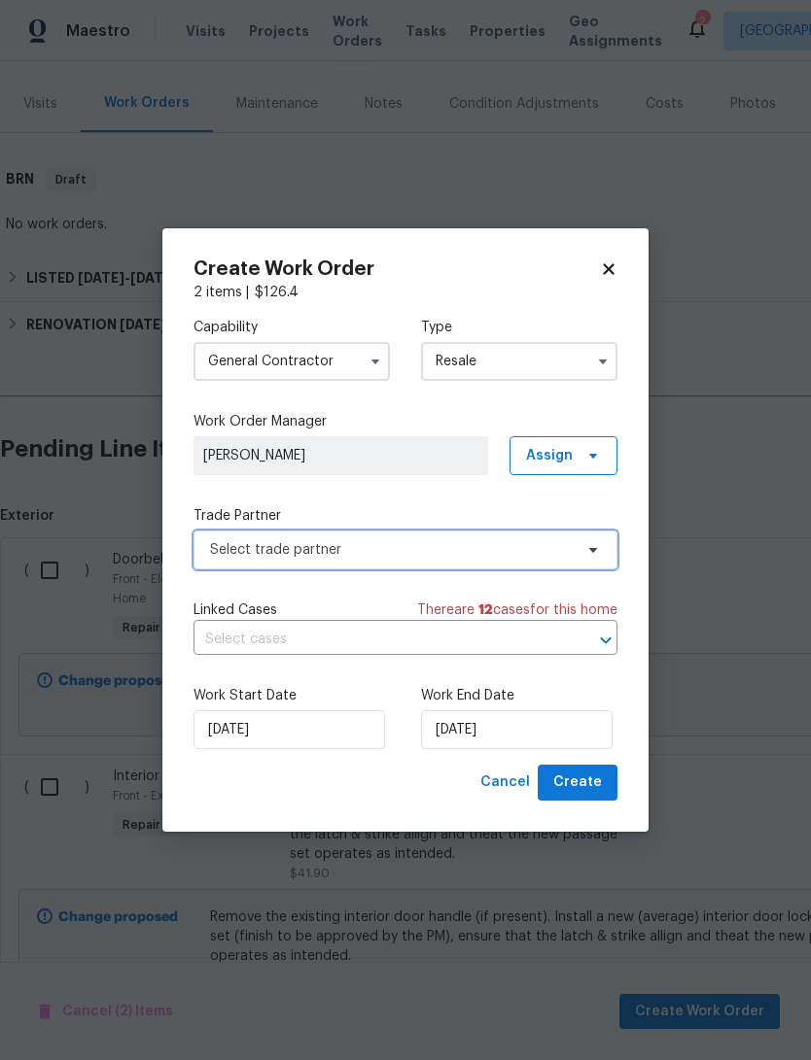
click at [558, 564] on span "Select trade partner" at bounding box center [405, 550] width 424 height 39
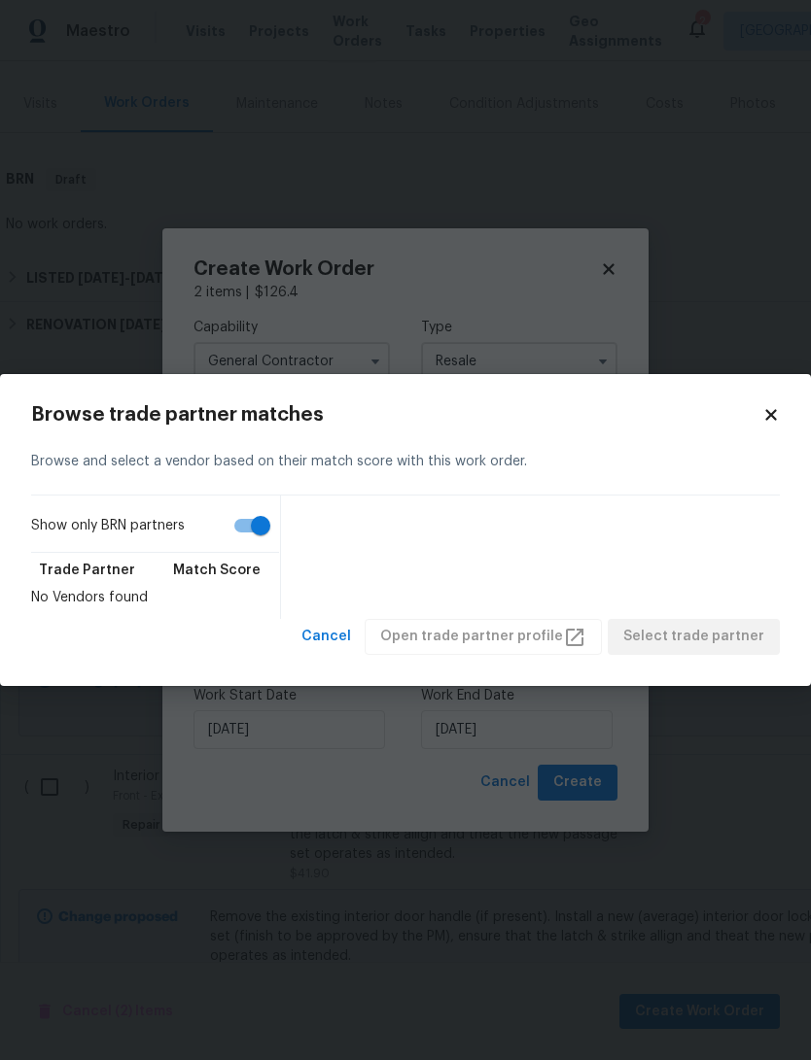
click at [777, 410] on icon at bounding box center [770, 414] width 17 height 17
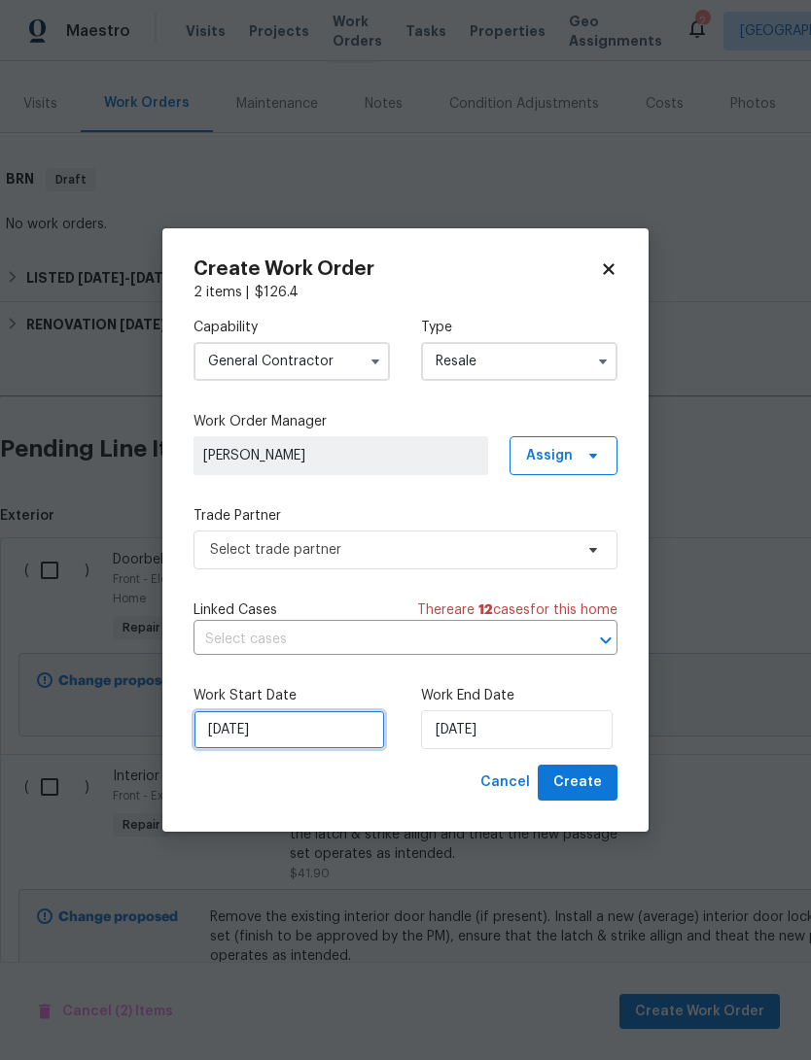
click at [229, 735] on input "[DATE]" at bounding box center [288, 729] width 191 height 39
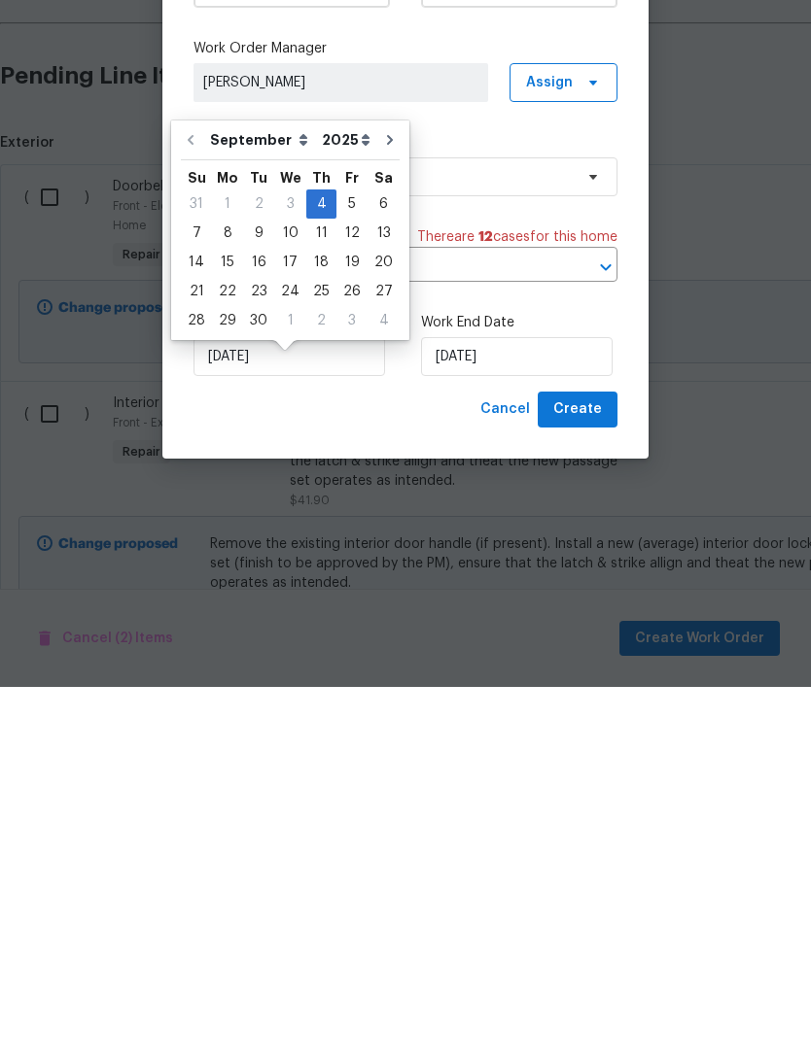
click at [343, 564] on div "5" at bounding box center [351, 577] width 31 height 27
type input "[DATE]"
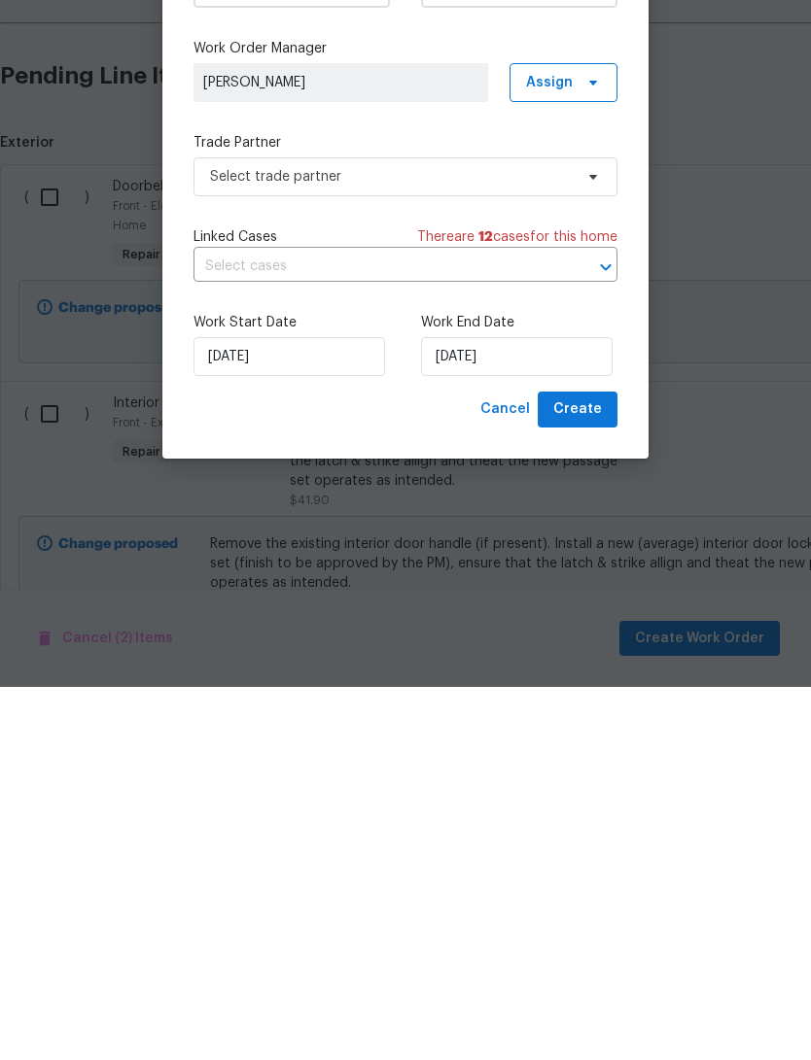
scroll to position [73, 0]
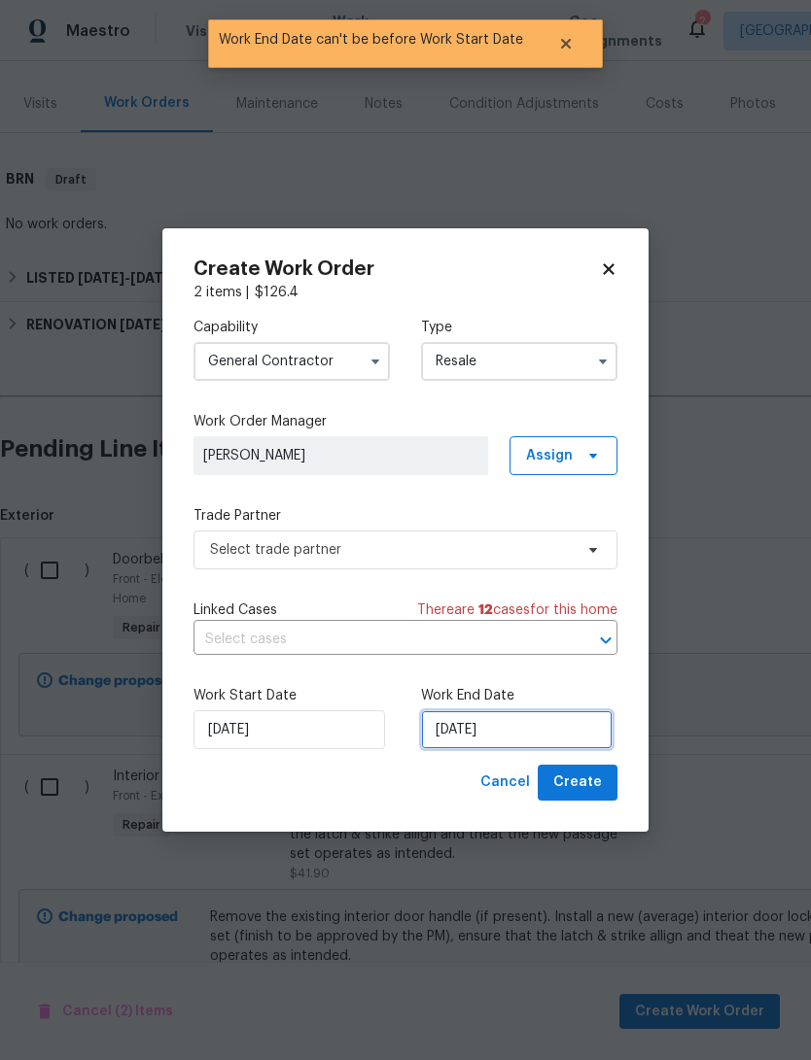
click at [547, 724] on input "[DATE]" at bounding box center [516, 729] width 191 height 39
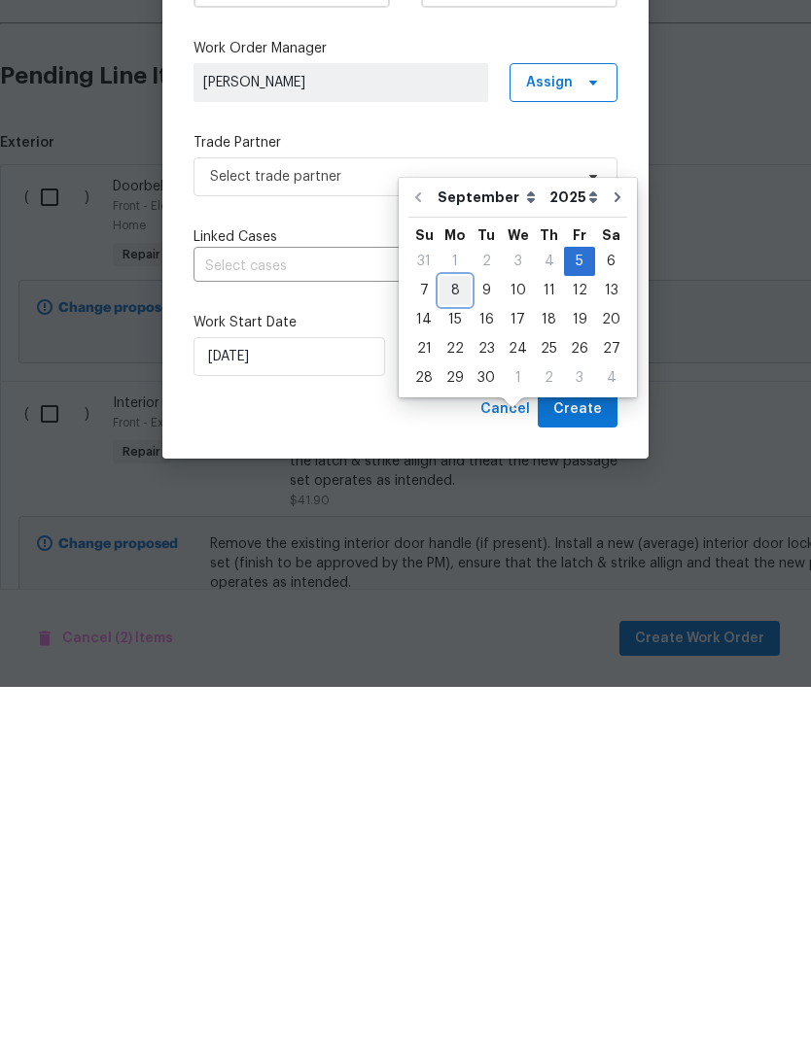
click at [449, 650] on div "8" at bounding box center [454, 663] width 31 height 27
type input "[DATE]"
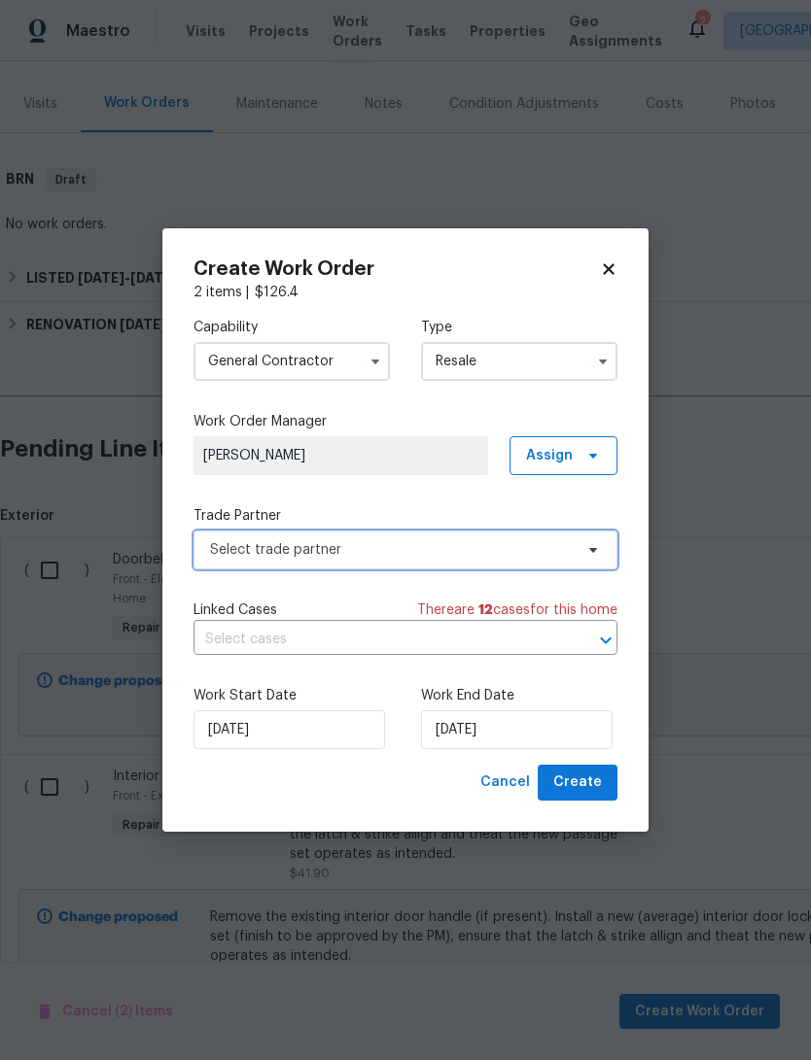
click at [592, 554] on icon at bounding box center [593, 550] width 16 height 16
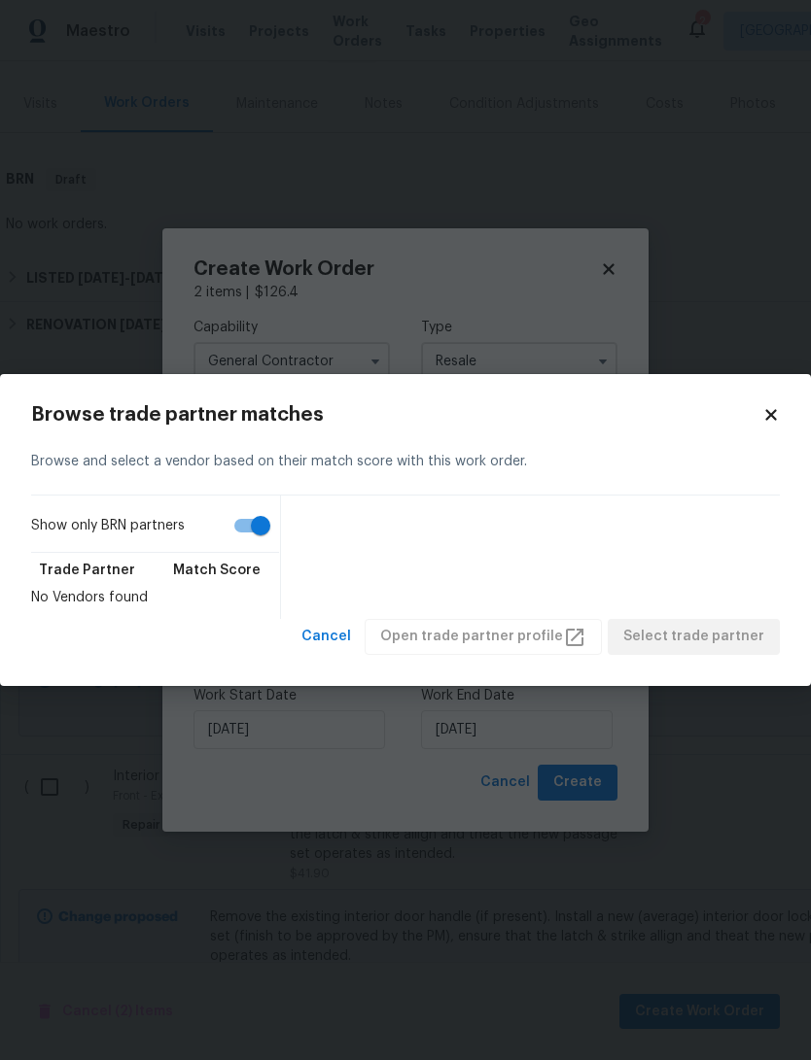
click at [243, 529] on input "Show only BRN partners" at bounding box center [260, 525] width 111 height 37
checkbox input "false"
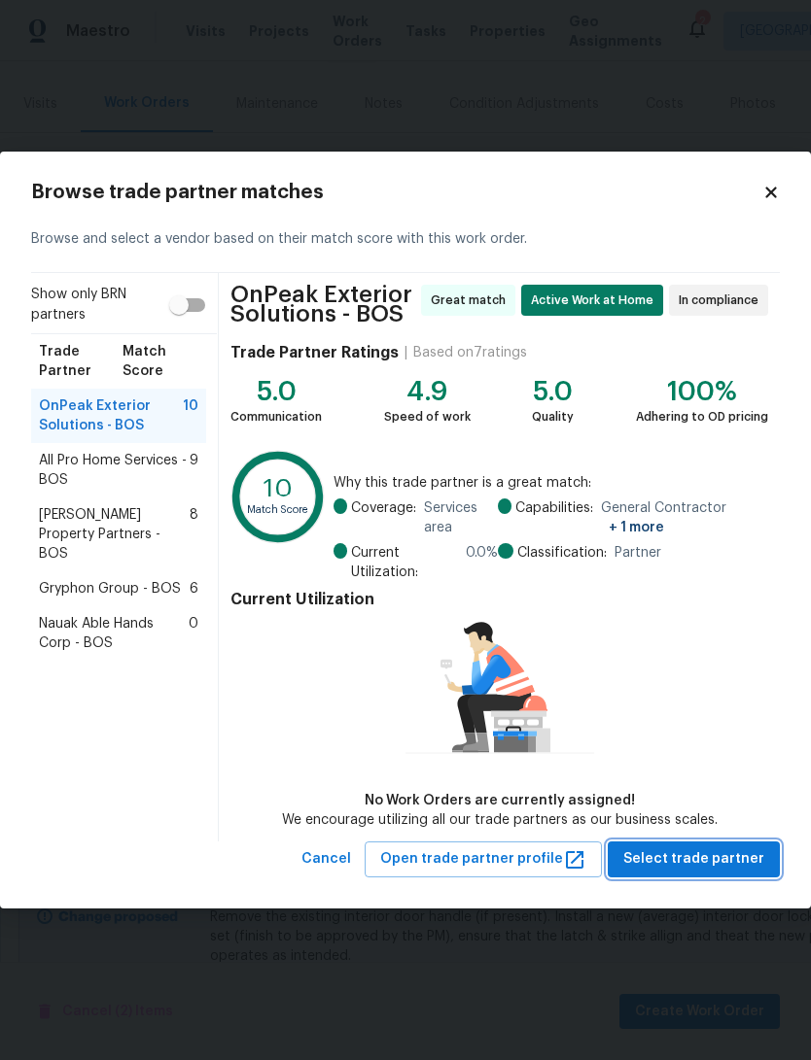
click at [737, 873] on button "Select trade partner" at bounding box center [693, 860] width 172 height 36
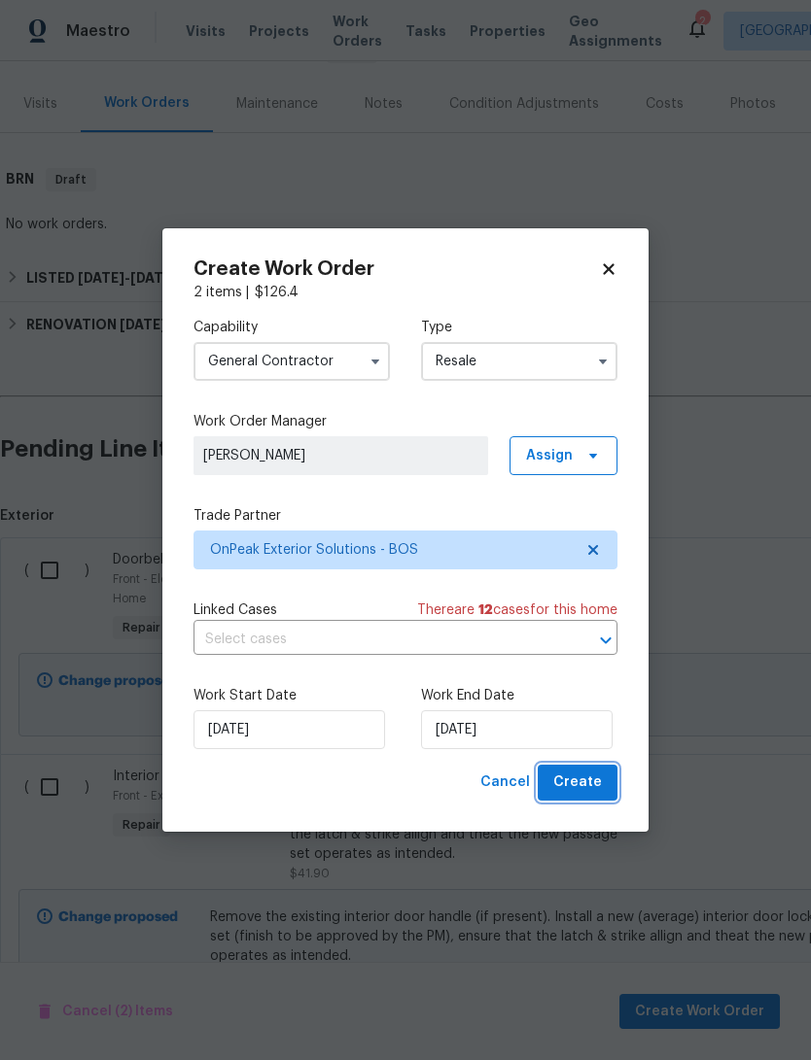
click at [588, 793] on span "Create" at bounding box center [577, 783] width 49 height 24
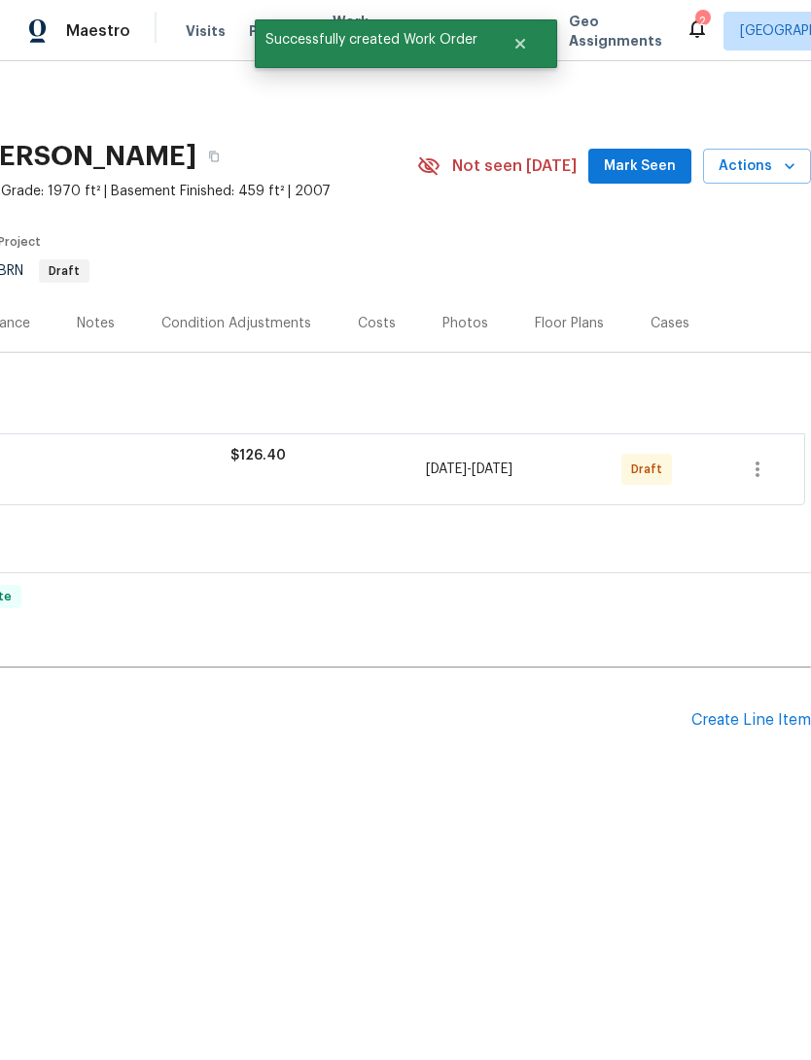
scroll to position [0, 288]
click at [756, 477] on icon "button" at bounding box center [757, 470] width 4 height 16
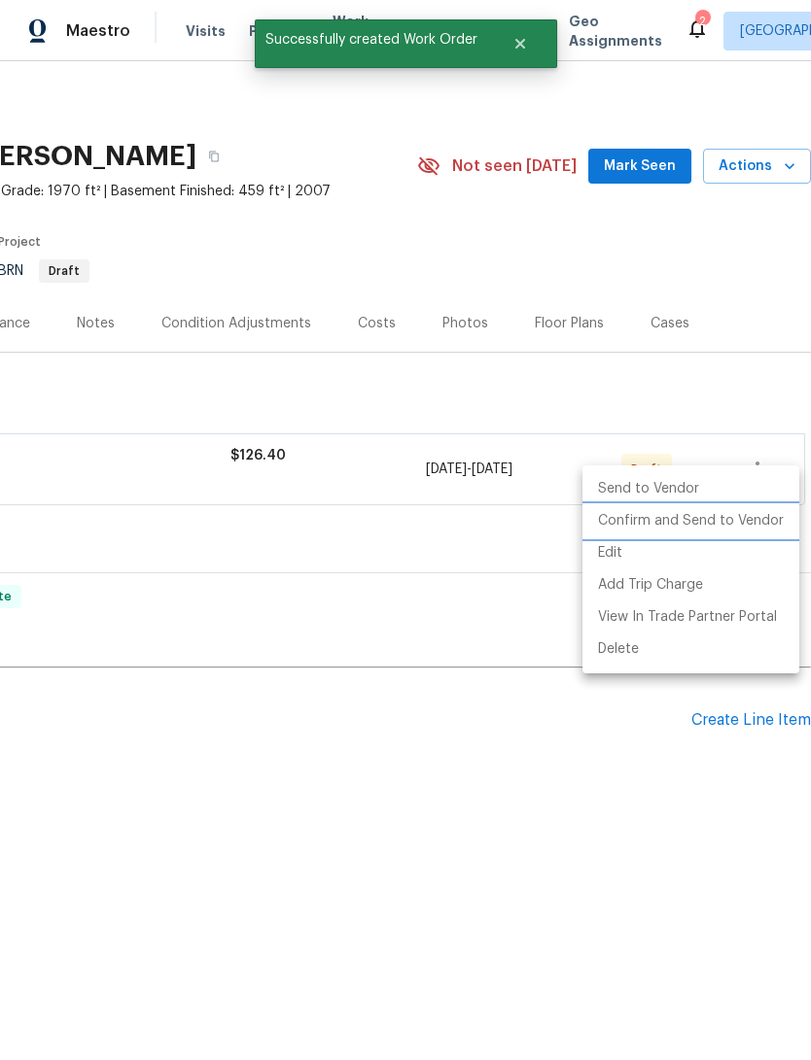
click at [757, 526] on li "Confirm and Send to Vendor" at bounding box center [690, 521] width 217 height 32
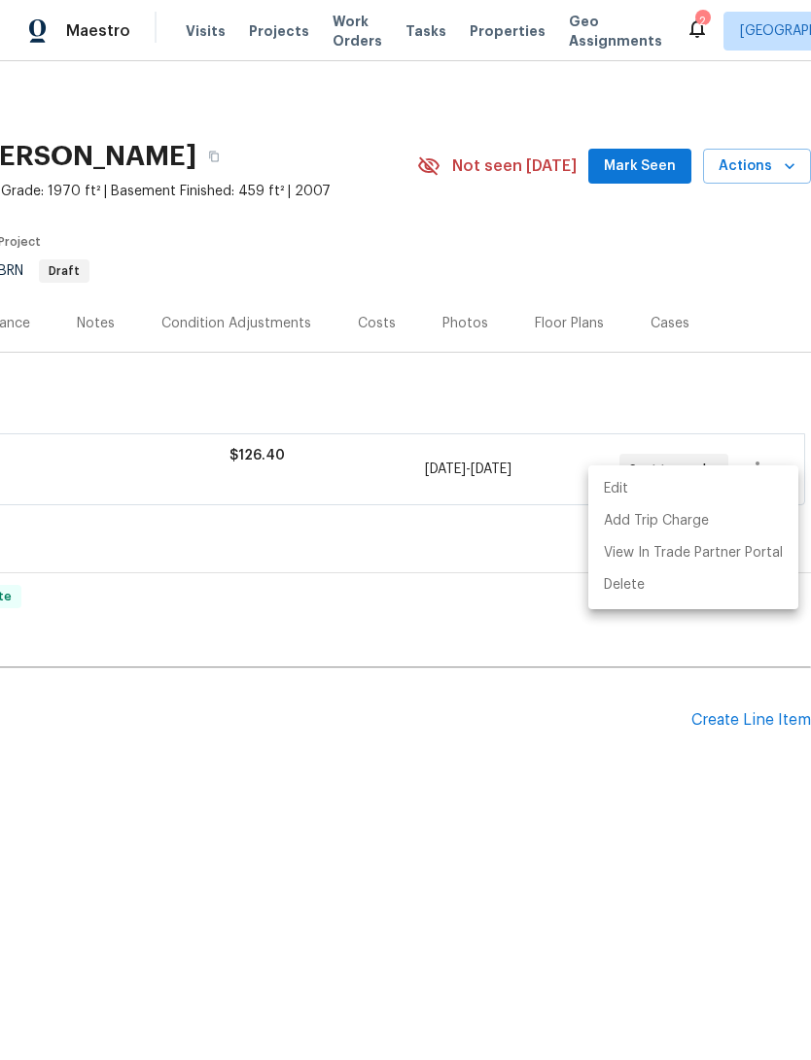
click at [749, 746] on div at bounding box center [405, 530] width 811 height 1060
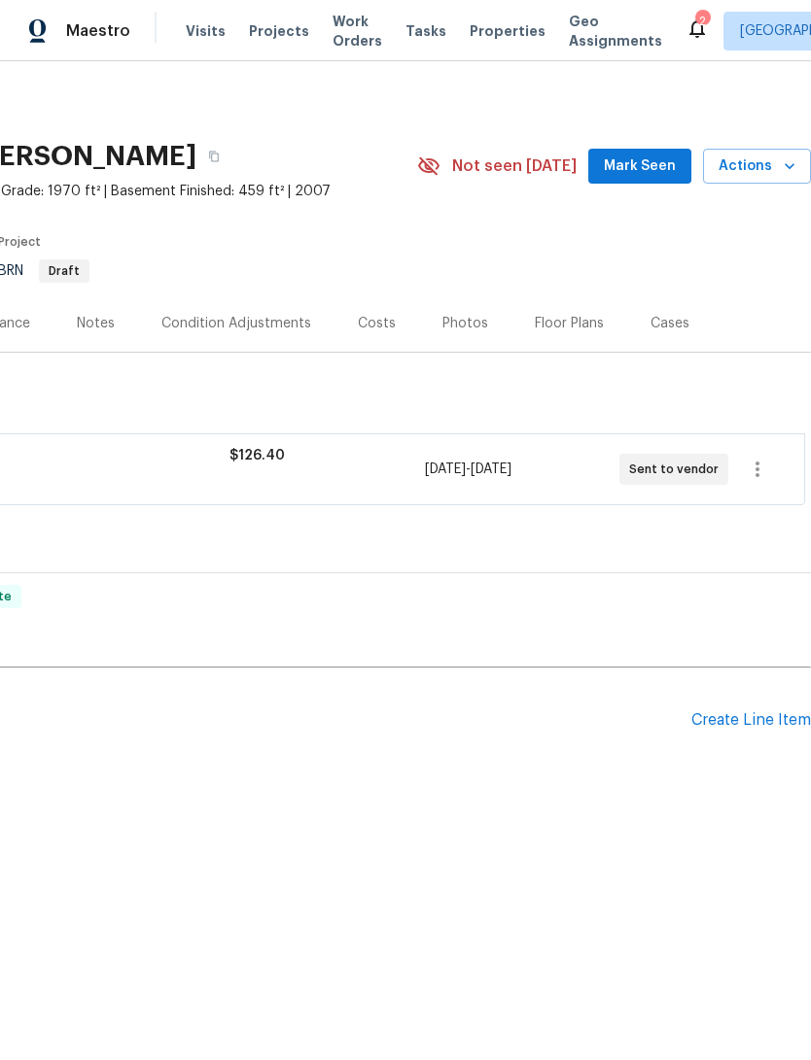
click at [743, 730] on div "Create Line Item" at bounding box center [751, 720] width 120 height 18
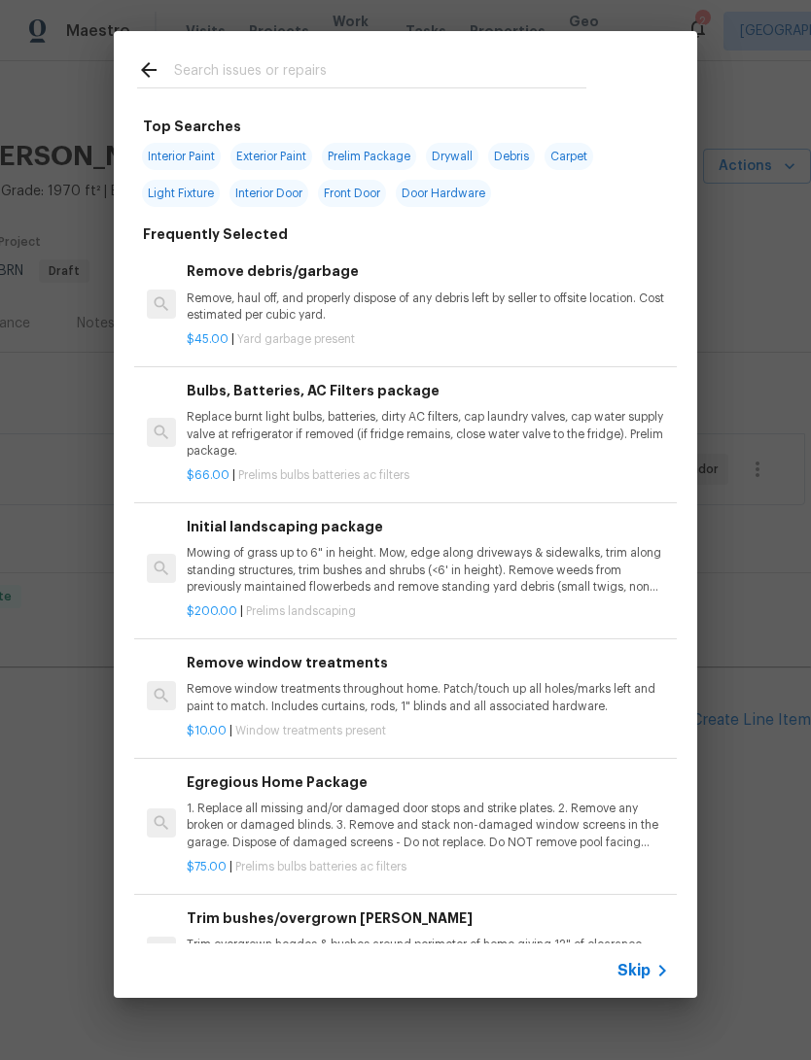
click at [518, 75] on input "text" at bounding box center [380, 72] width 412 height 29
type input "Cle"
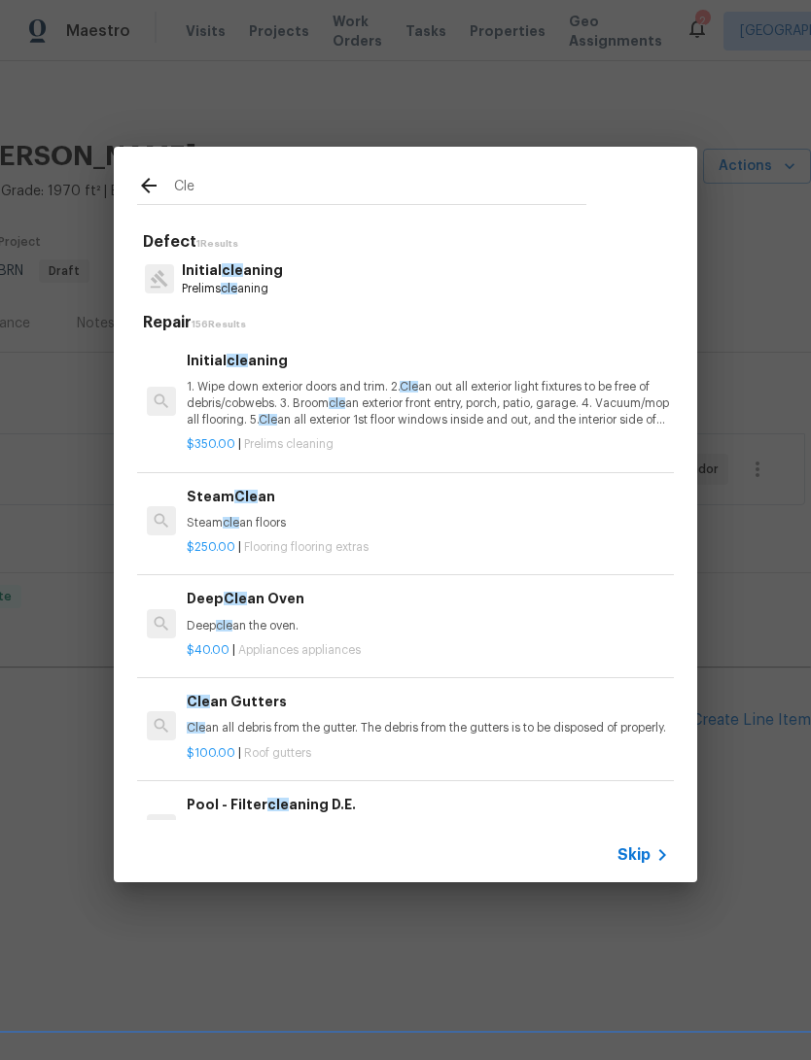
click at [572, 403] on p "1. Wipe down exterior doors and trim. 2. Cle an out all exterior light fixtures…" at bounding box center [428, 404] width 482 height 50
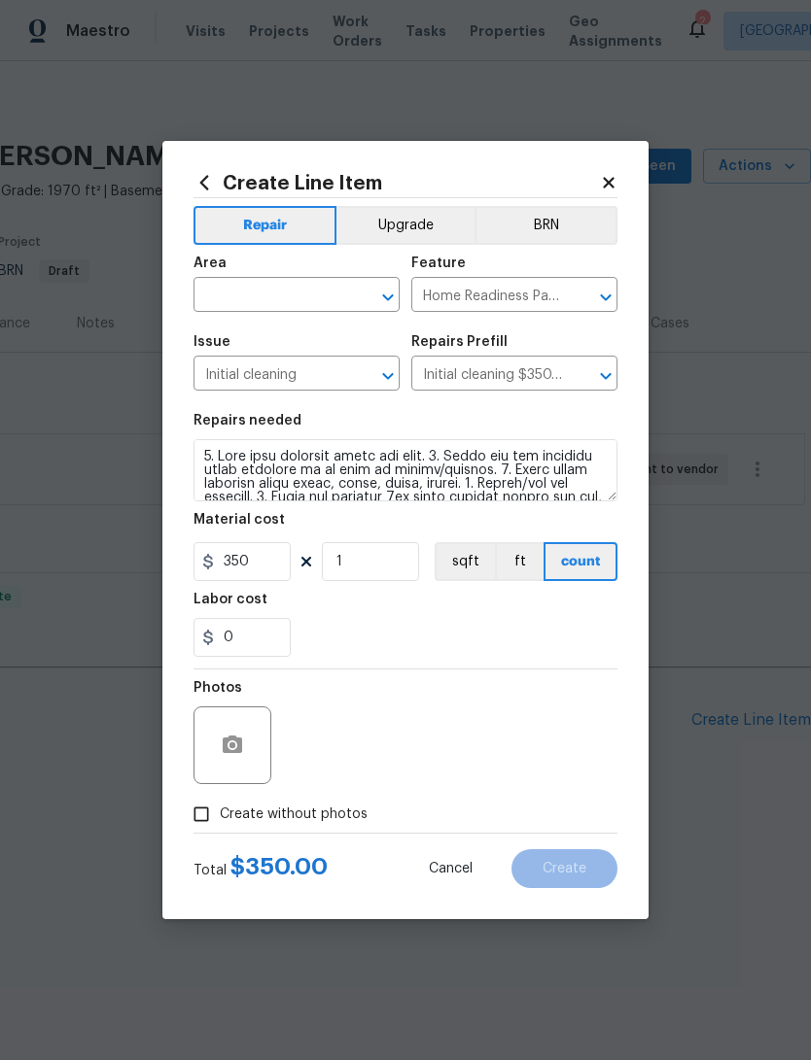
click at [198, 820] on input "Create without photos" at bounding box center [201, 814] width 37 height 37
checkbox input "true"
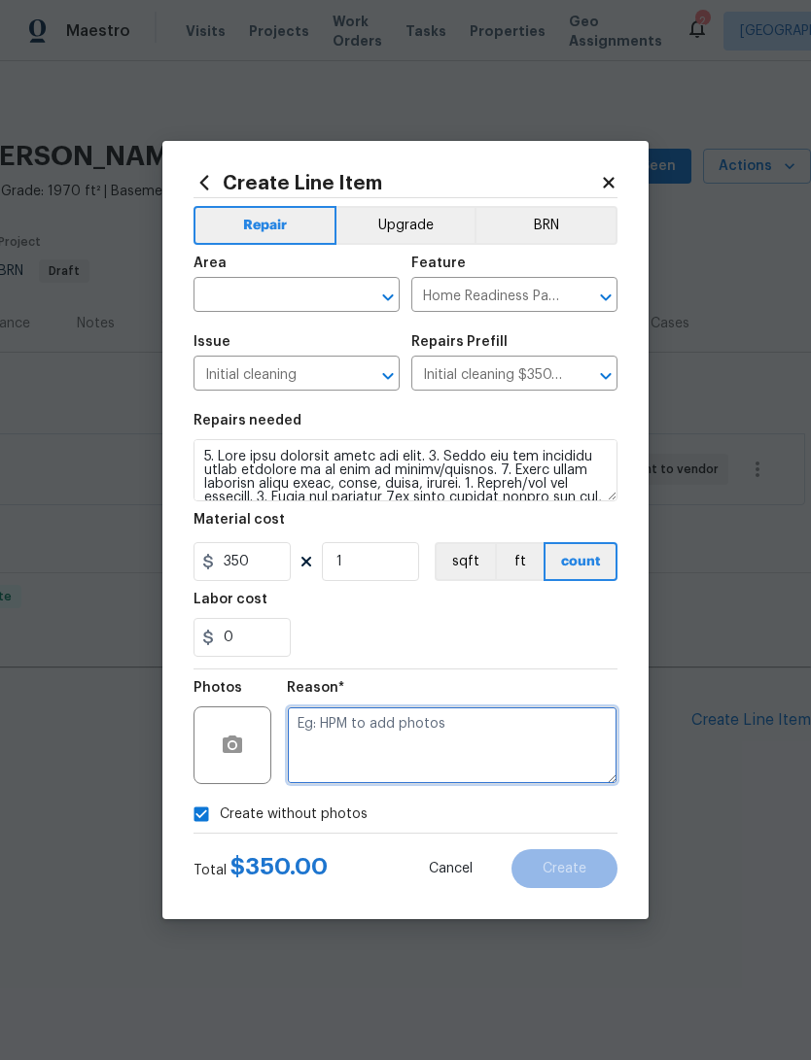
click at [511, 726] on textarea at bounding box center [452, 746] width 330 height 78
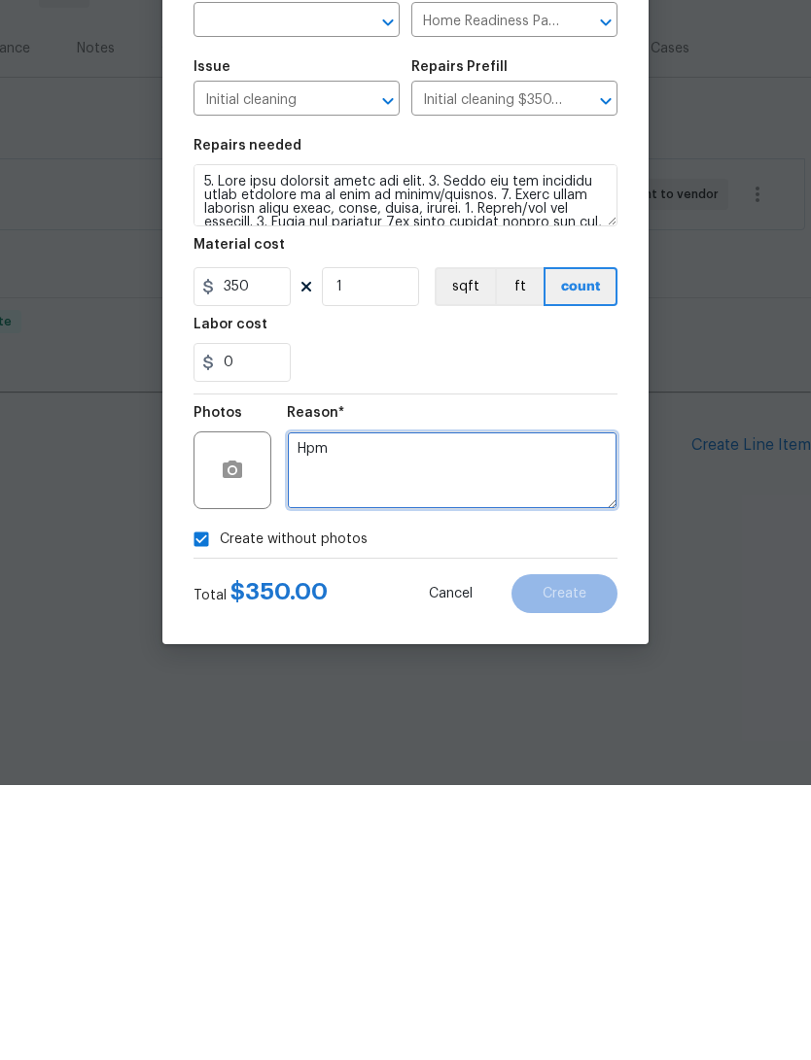
type textarea "Hpm"
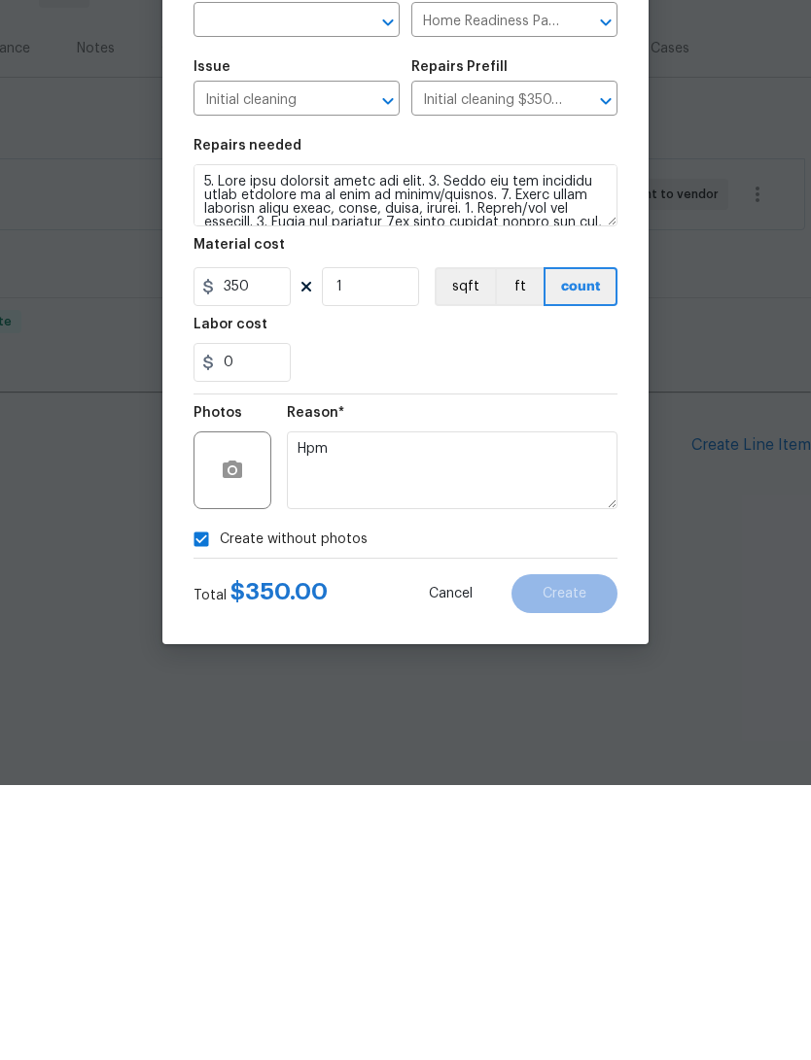
click at [227, 282] on input "text" at bounding box center [269, 297] width 152 height 30
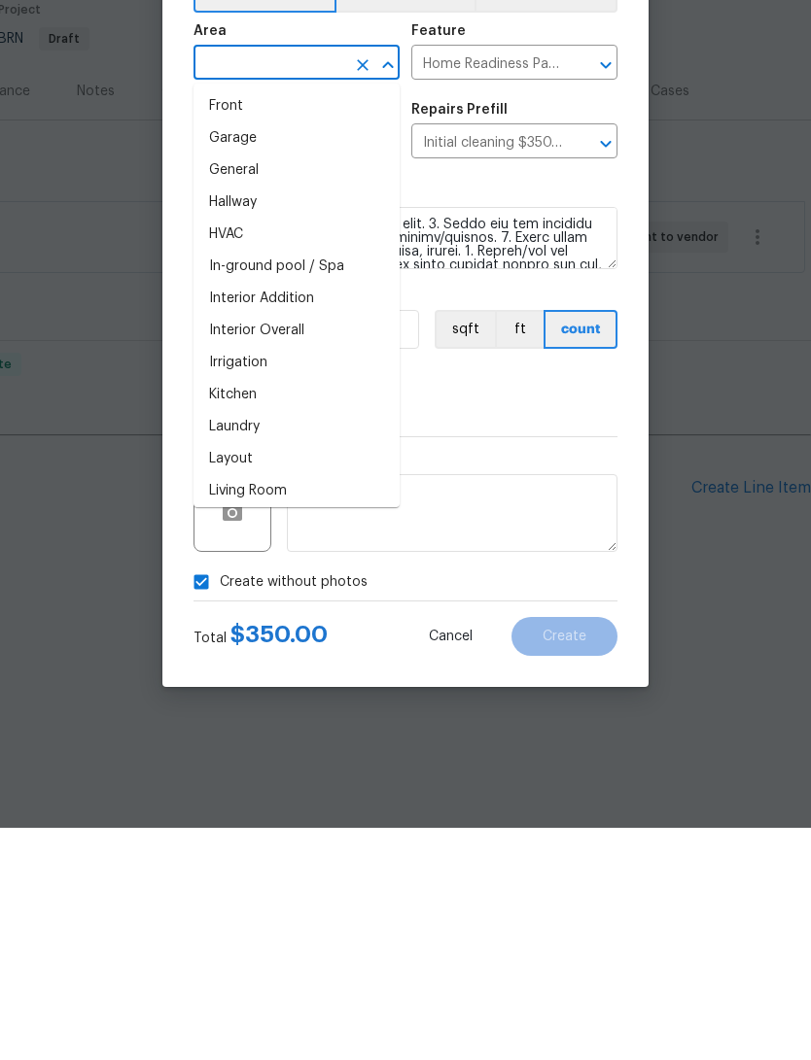
scroll to position [565, 0]
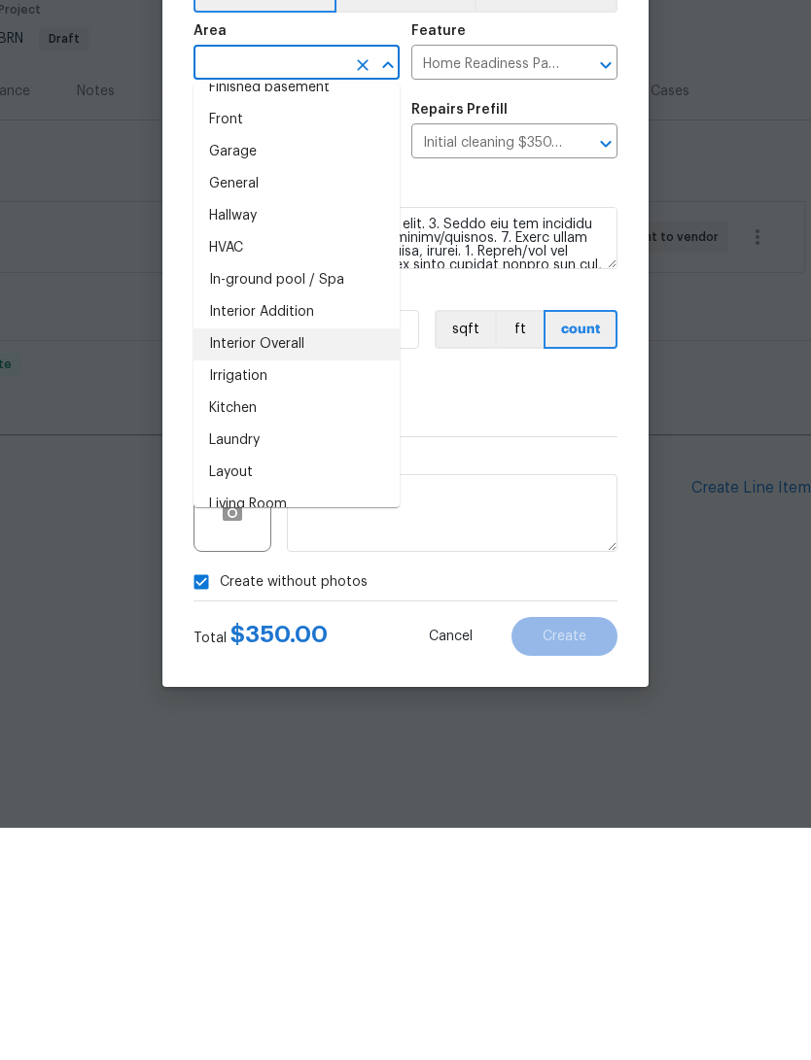
click at [222, 561] on li "Interior Overall" at bounding box center [296, 577] width 206 height 32
type input "Interior Overall"
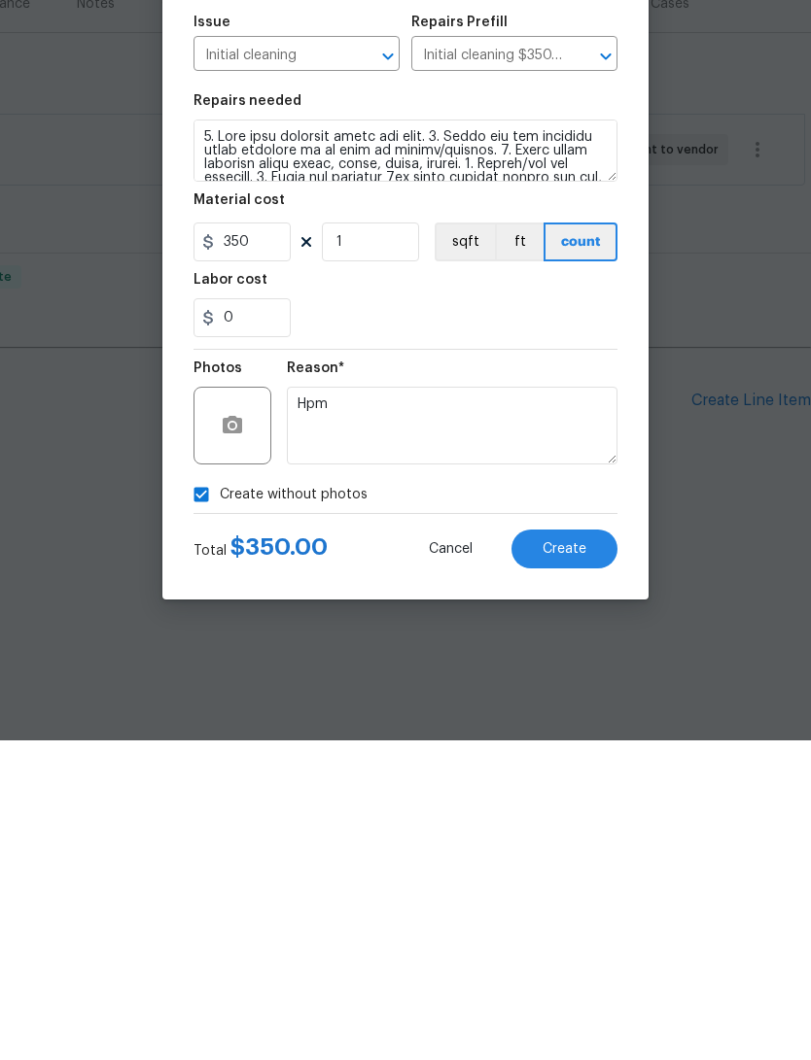
click at [591, 849] on button "Create" at bounding box center [564, 868] width 106 height 39
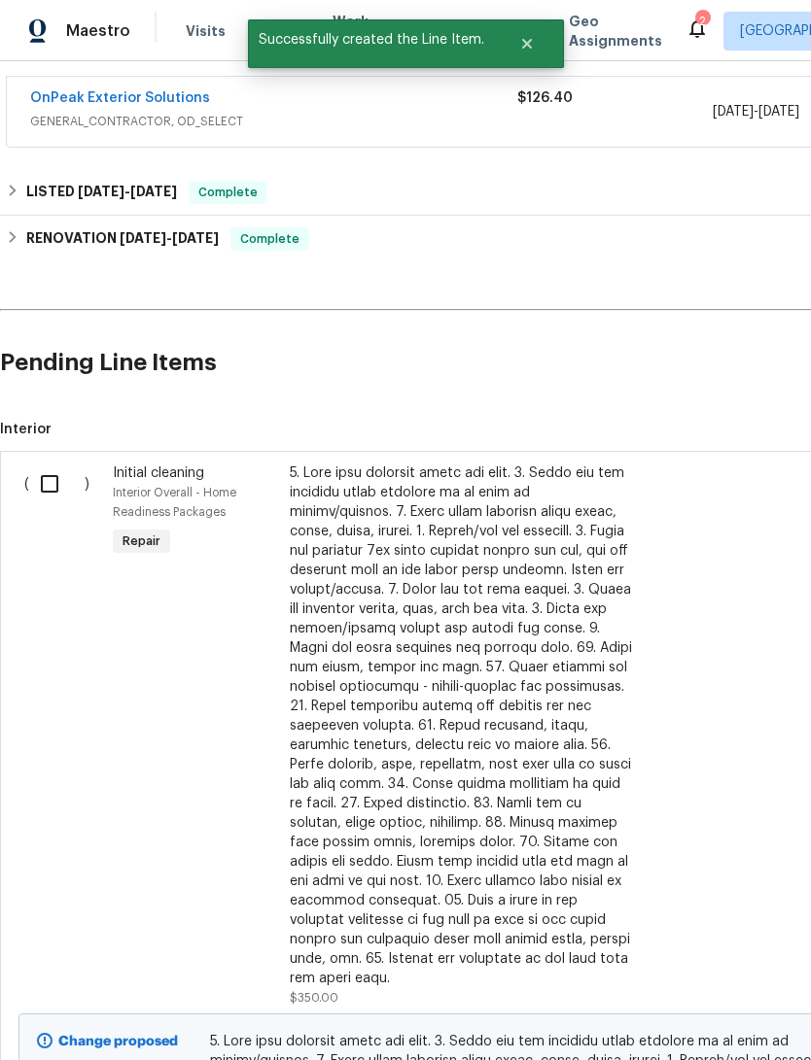
scroll to position [360, 0]
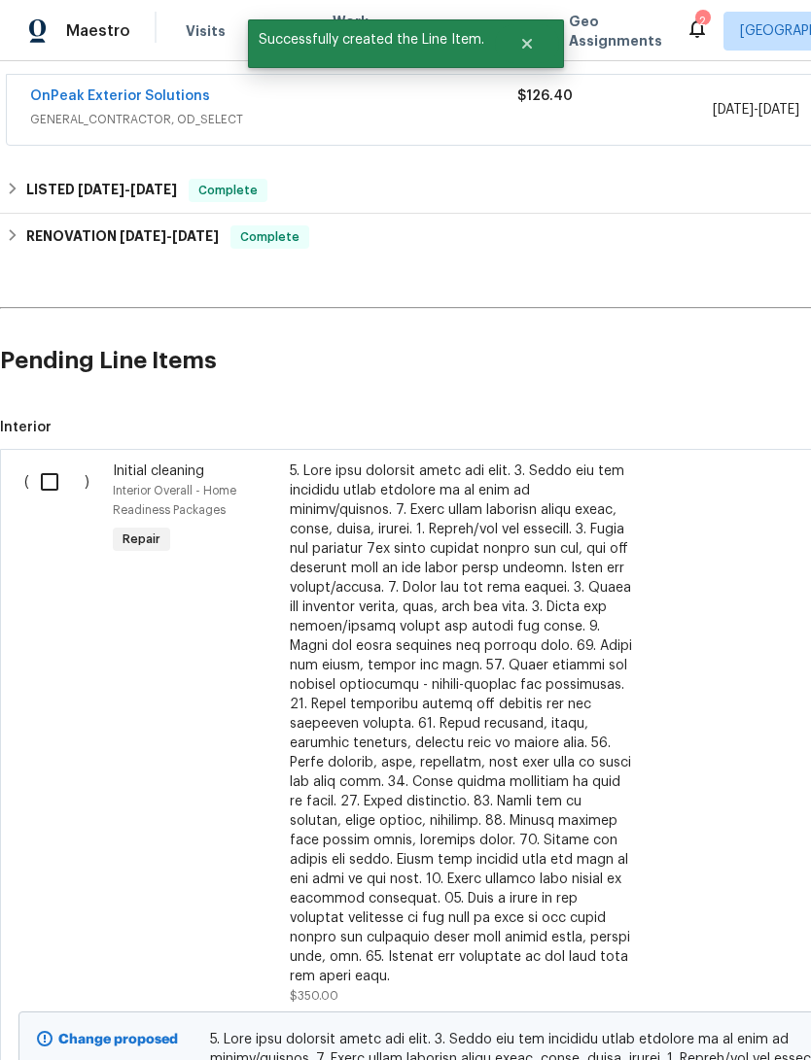
click at [54, 502] on input "checkbox" at bounding box center [56, 482] width 55 height 41
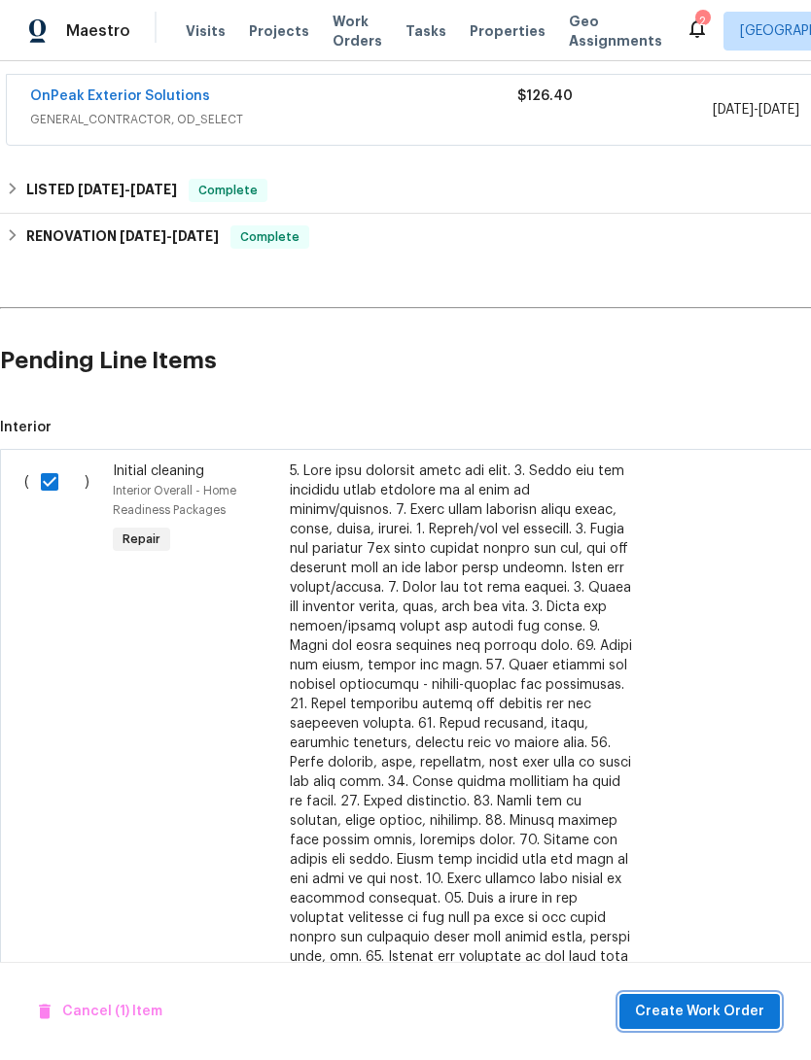
click at [736, 1014] on span "Create Work Order" at bounding box center [699, 1012] width 129 height 24
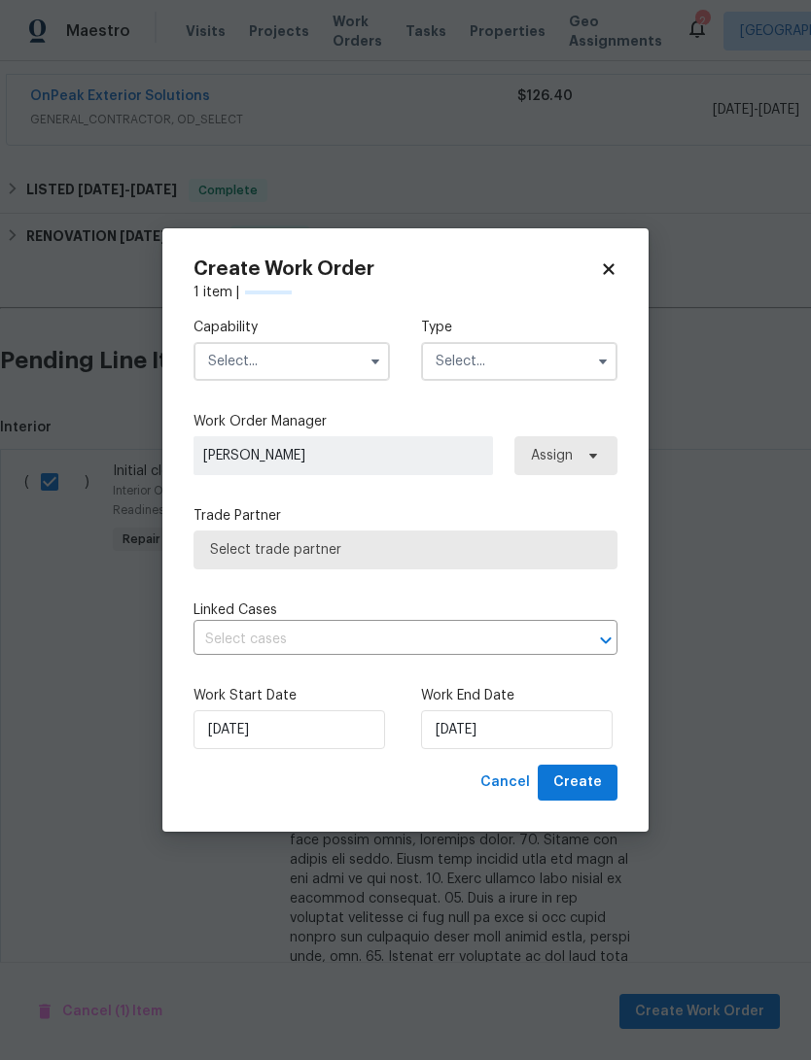
checkbox input "false"
click at [225, 354] on input "text" at bounding box center [291, 361] width 196 height 39
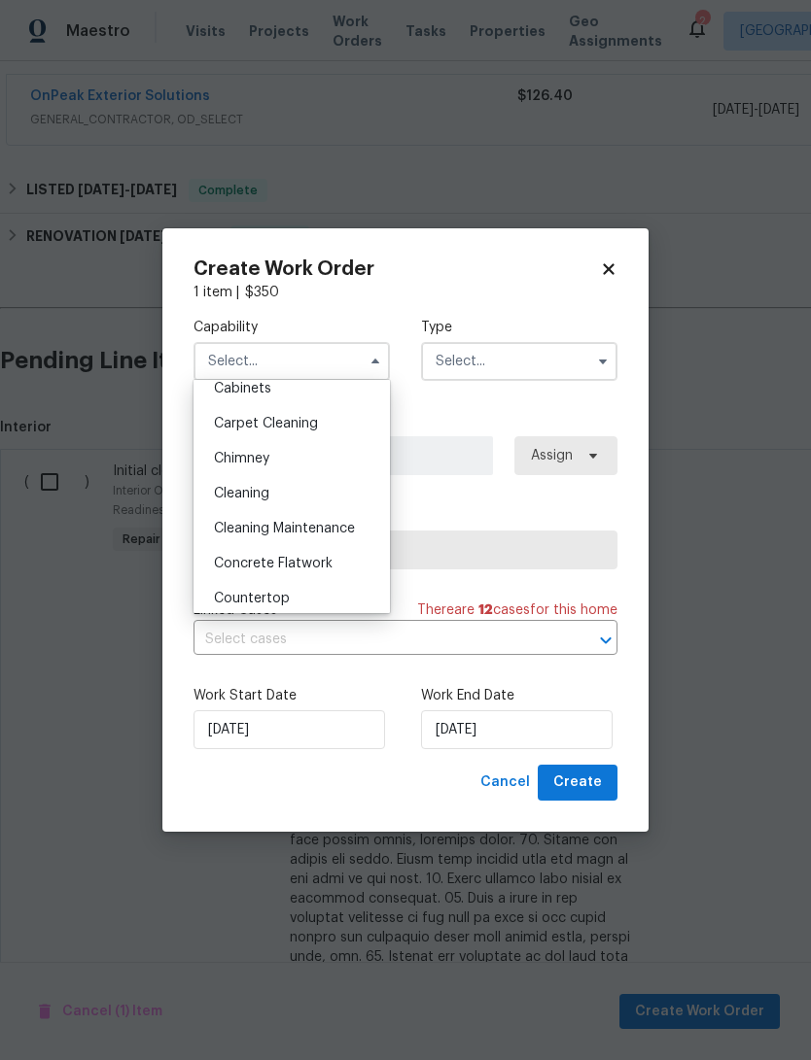
scroll to position [190, 0]
click at [225, 508] on div "Cleaning" at bounding box center [291, 492] width 187 height 35
type input "Cleaning"
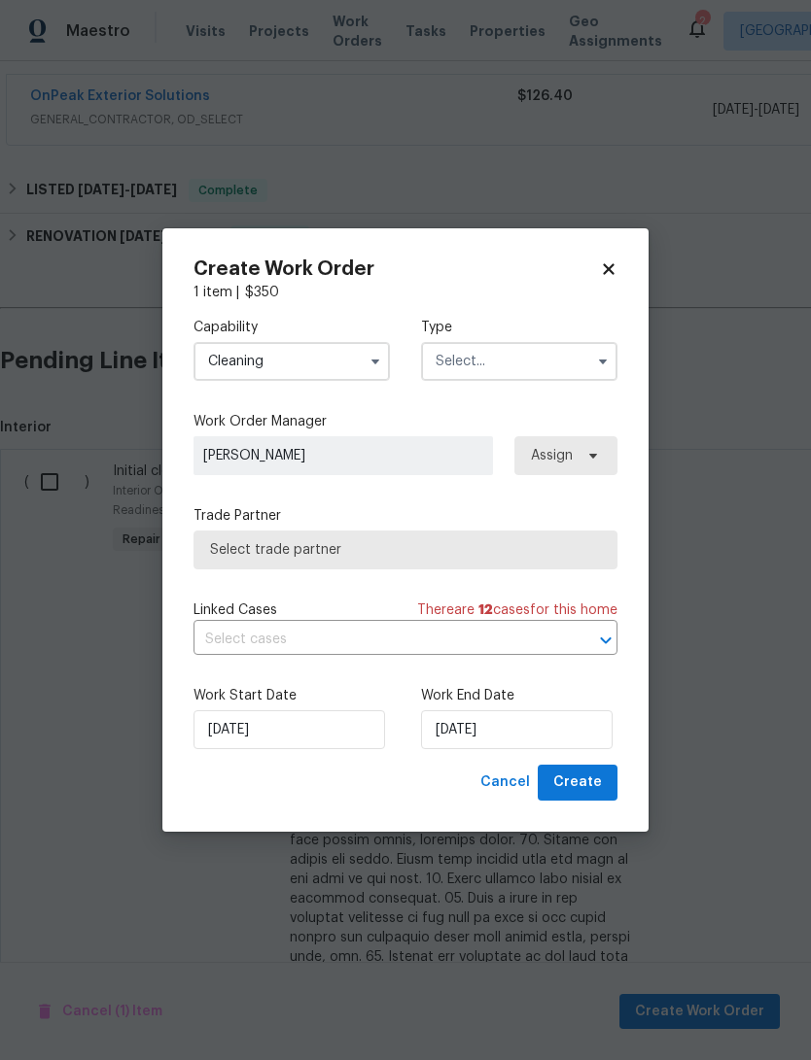
click at [581, 368] on input "text" at bounding box center [519, 361] width 196 height 39
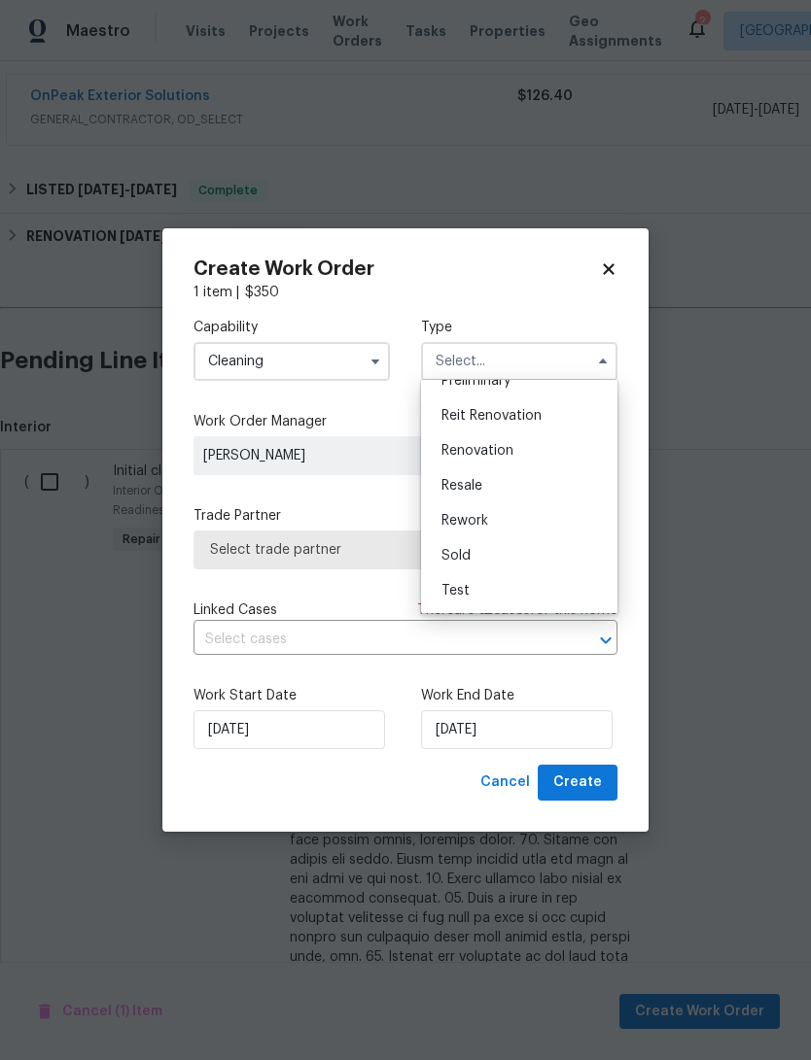
scroll to position [441, 0]
click at [549, 487] on div "Resale" at bounding box center [519, 485] width 187 height 35
type input "Resale"
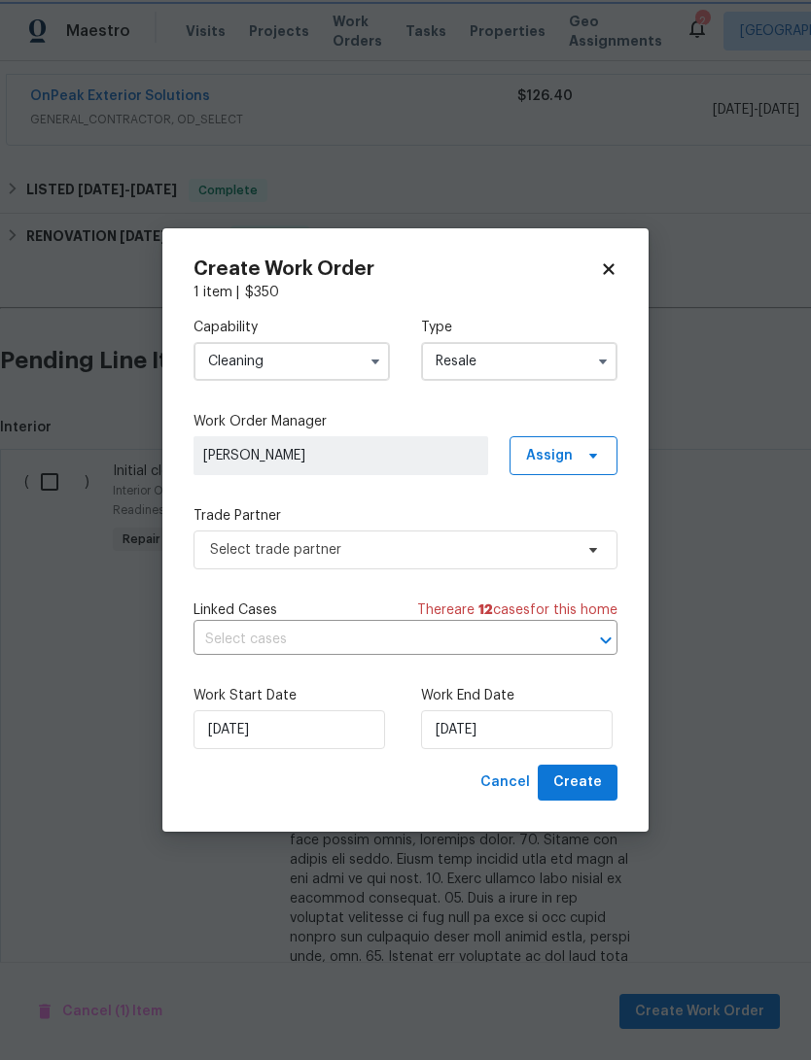
scroll to position [0, 0]
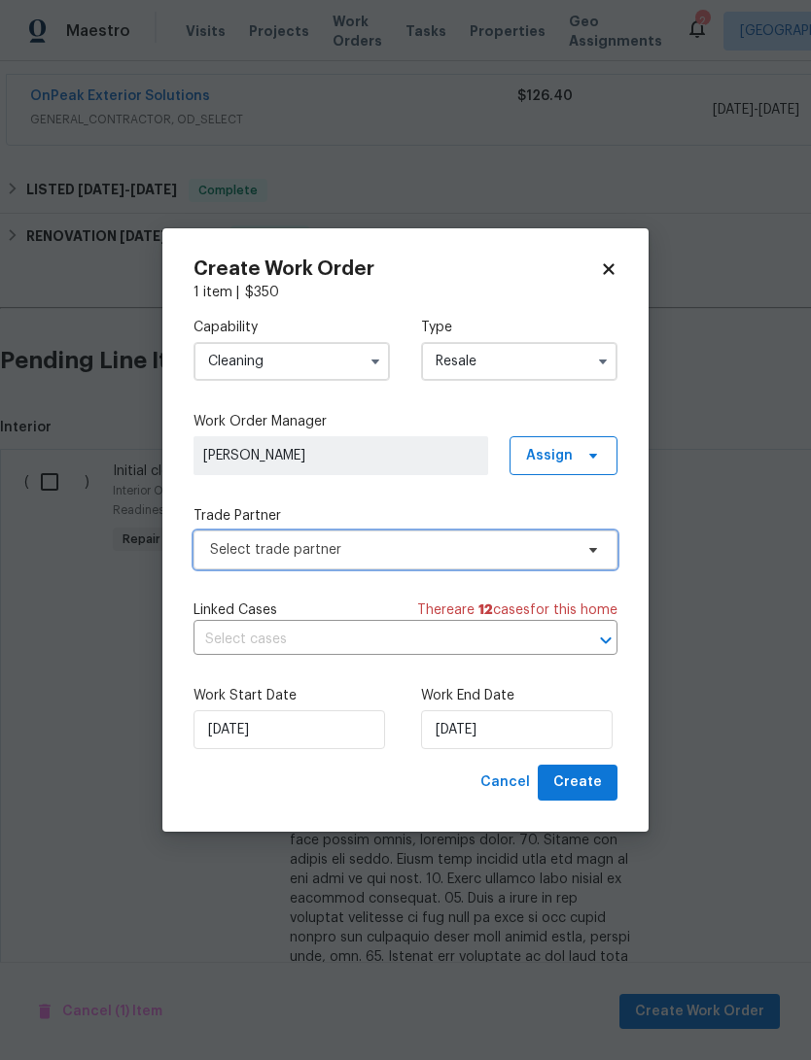
click at [549, 555] on span "Select trade partner" at bounding box center [391, 549] width 363 height 19
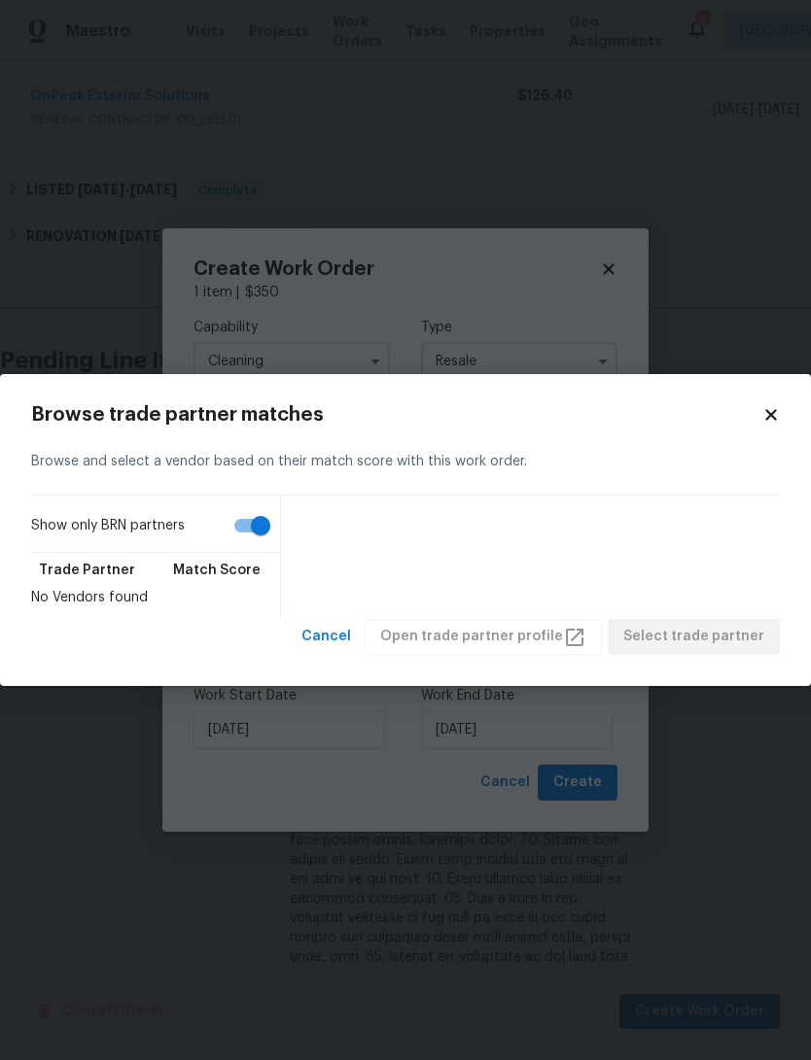
click at [243, 527] on input "Show only BRN partners" at bounding box center [260, 525] width 111 height 37
checkbox input "false"
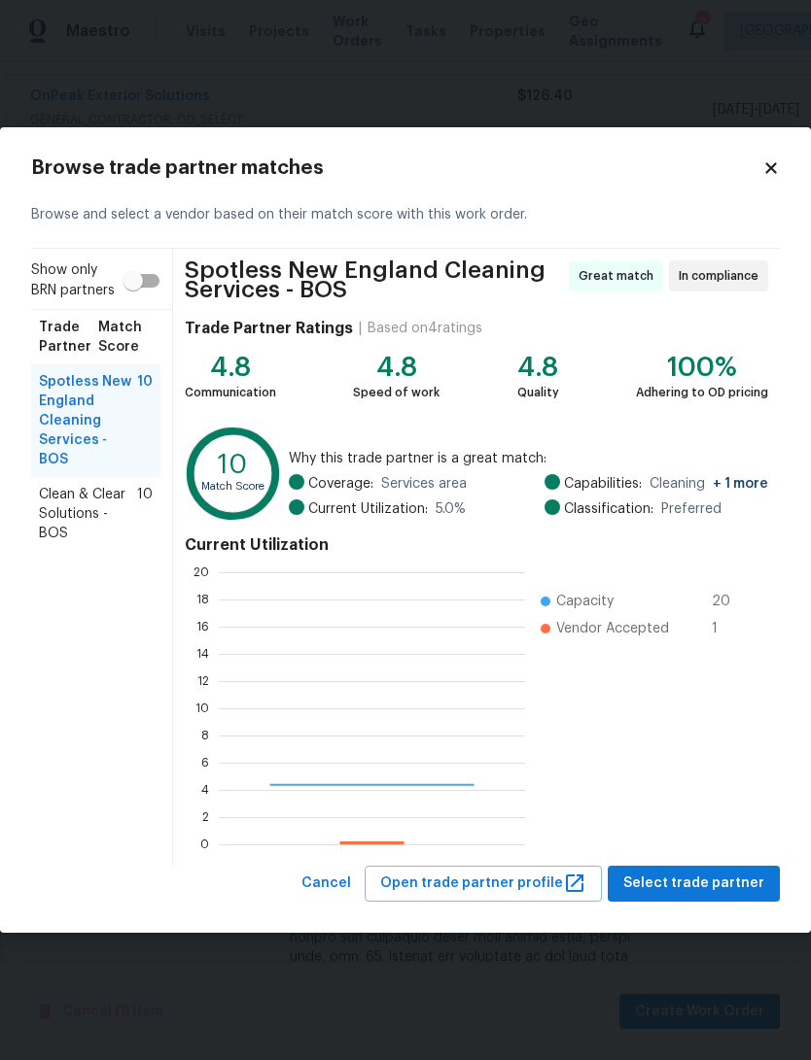
scroll to position [272, 306]
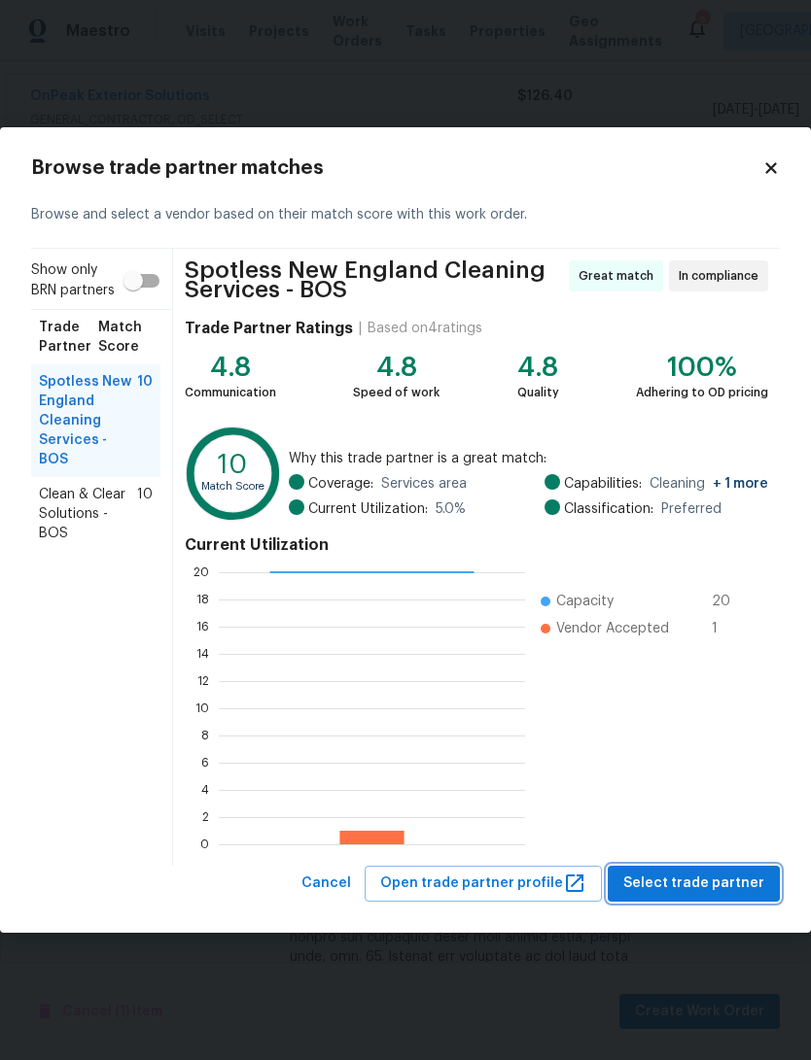
click at [752, 881] on span "Select trade partner" at bounding box center [693, 884] width 141 height 24
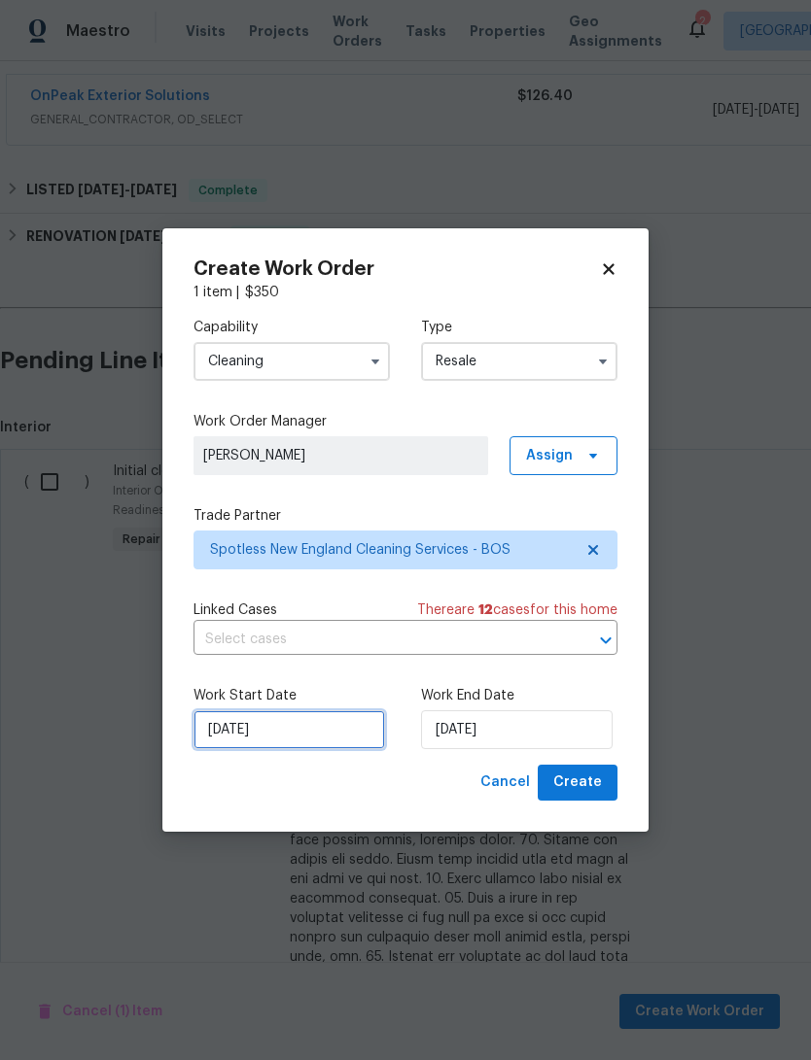
click at [226, 742] on input "[DATE]" at bounding box center [288, 729] width 191 height 39
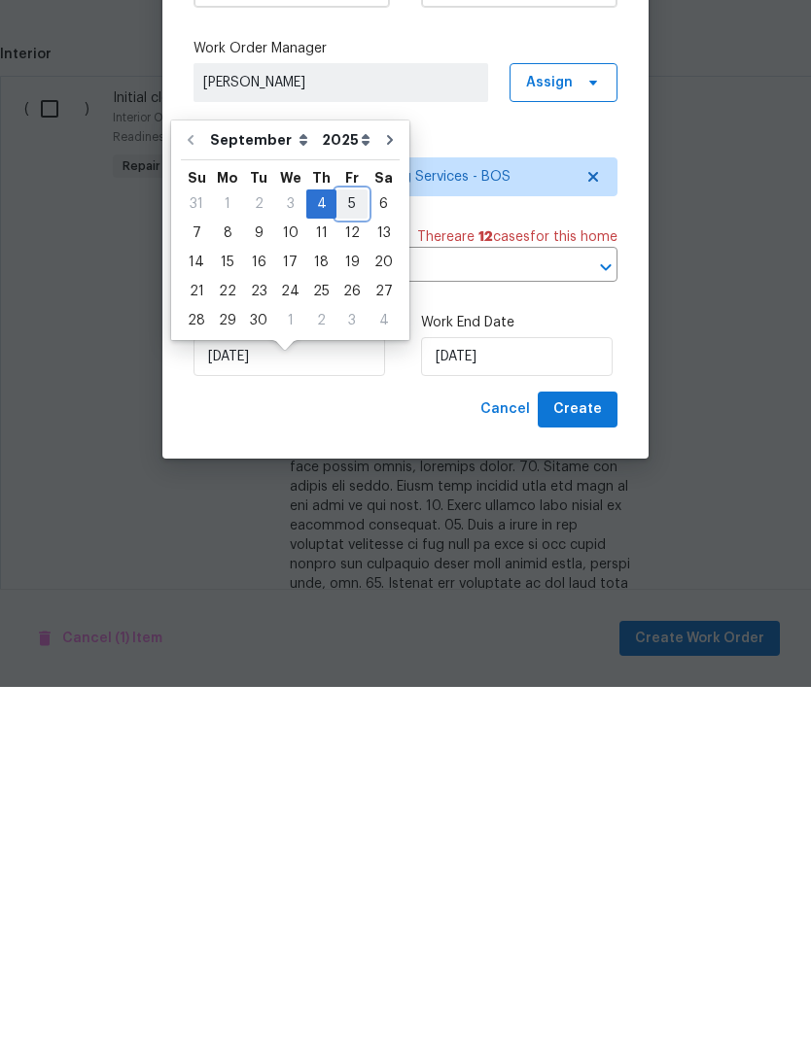
click at [344, 564] on div "5" at bounding box center [351, 577] width 31 height 27
type input "[DATE]"
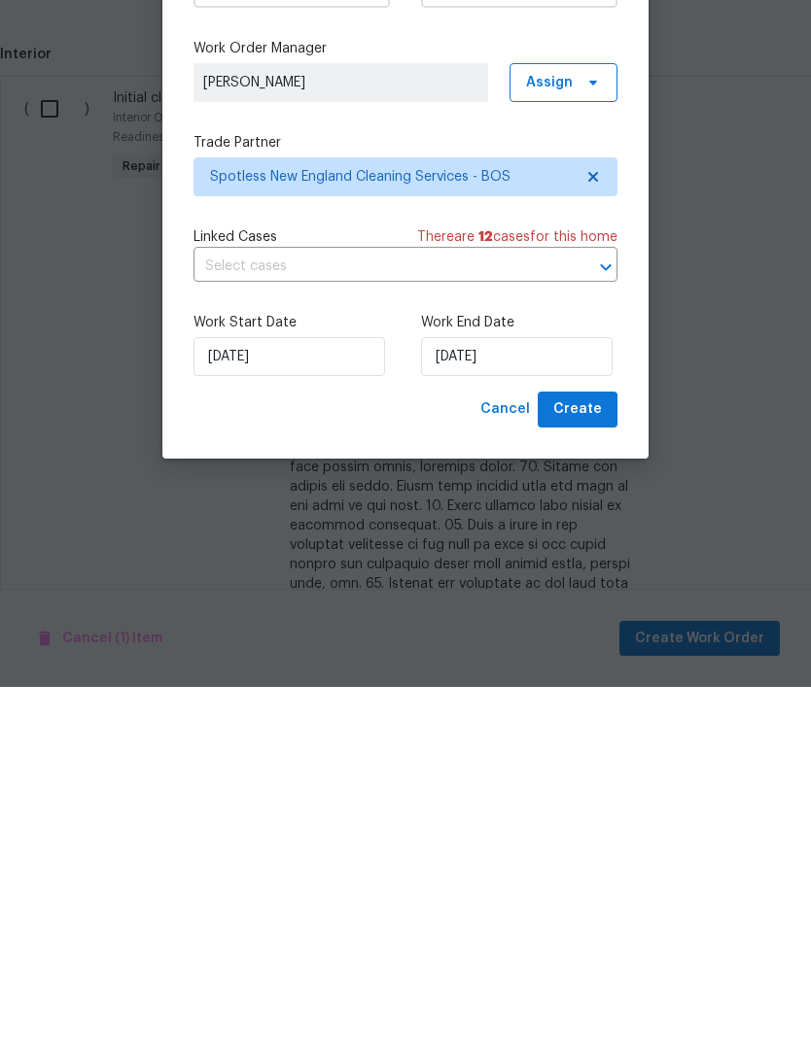
scroll to position [73, 0]
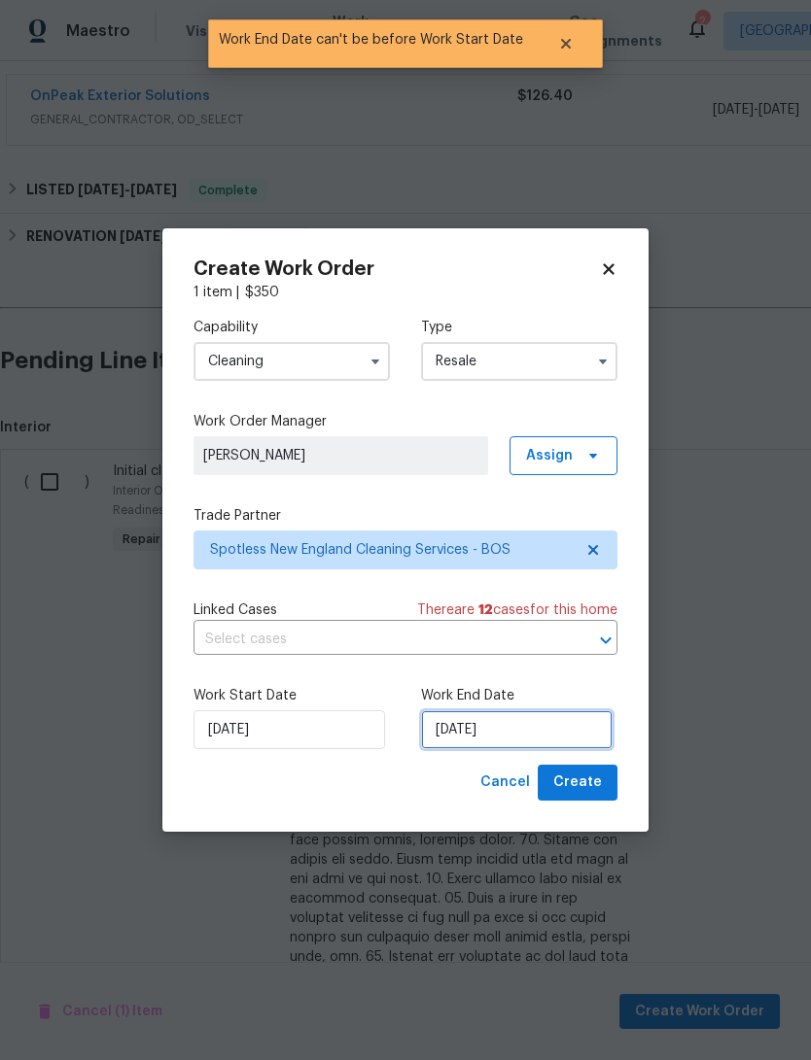
click at [546, 730] on input "[DATE]" at bounding box center [516, 729] width 191 height 39
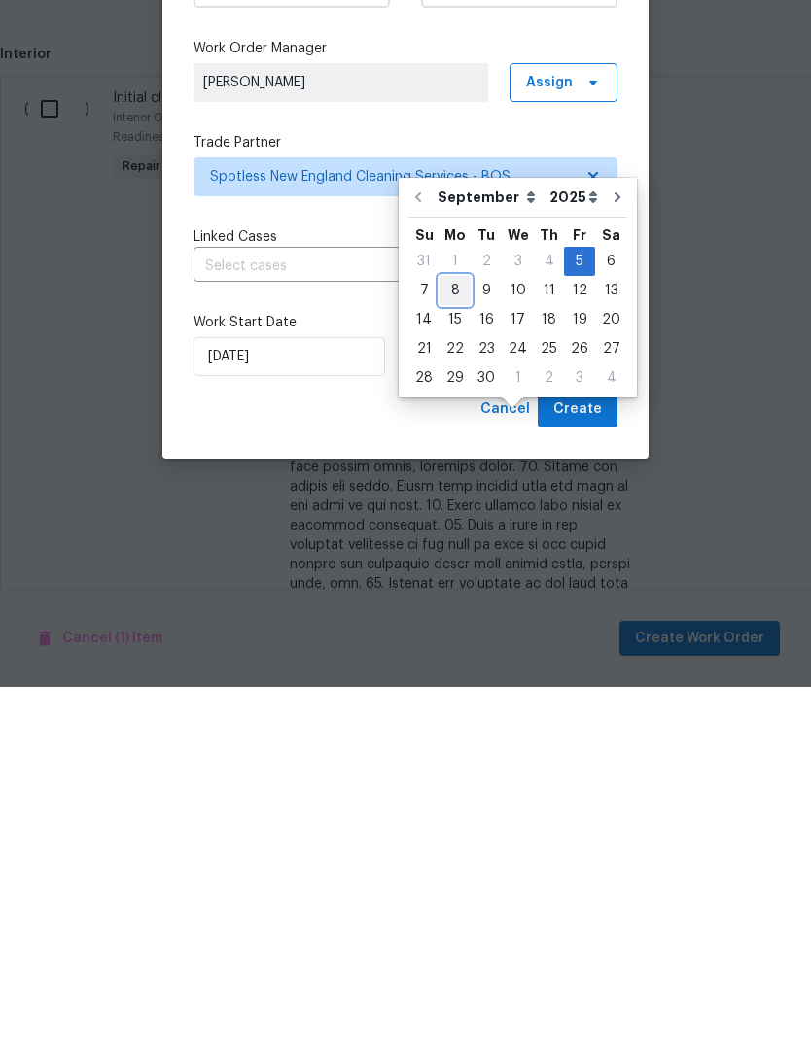
click at [447, 650] on div "8" at bounding box center [454, 663] width 31 height 27
type input "[DATE]"
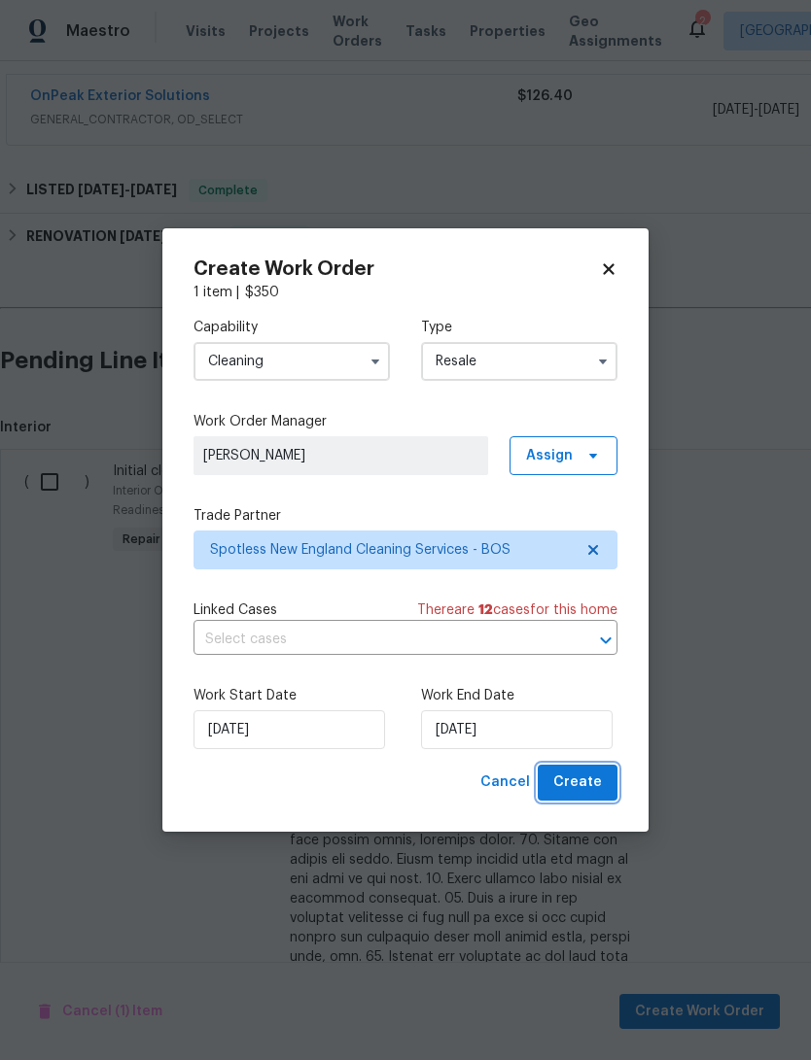
click at [606, 788] on button "Create" at bounding box center [577, 783] width 80 height 36
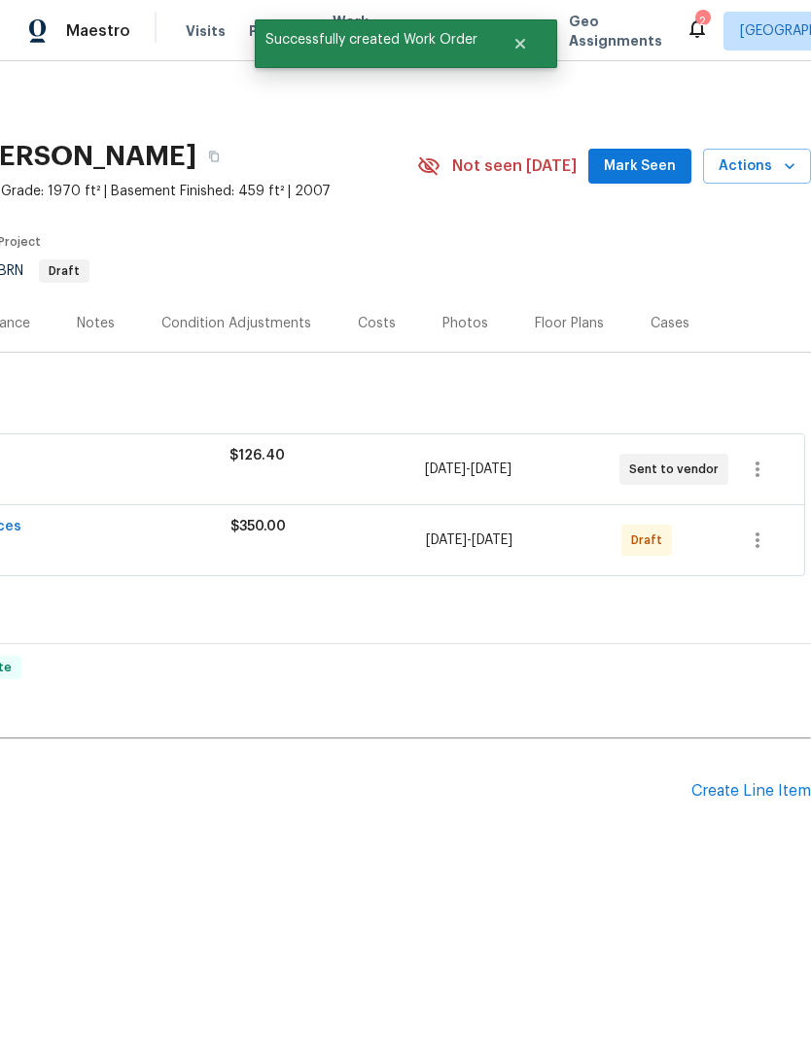
scroll to position [0, 288]
click at [755, 552] on icon "button" at bounding box center [756, 540] width 23 height 23
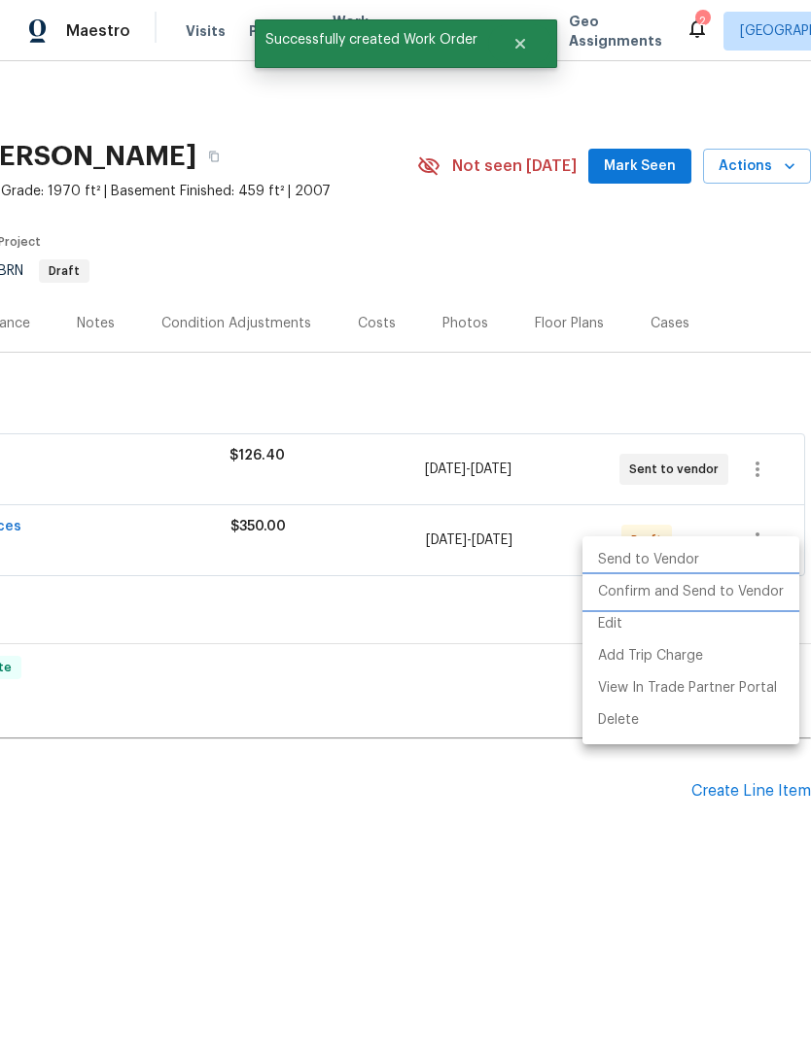
click at [744, 601] on li "Confirm and Send to Vendor" at bounding box center [690, 592] width 217 height 32
